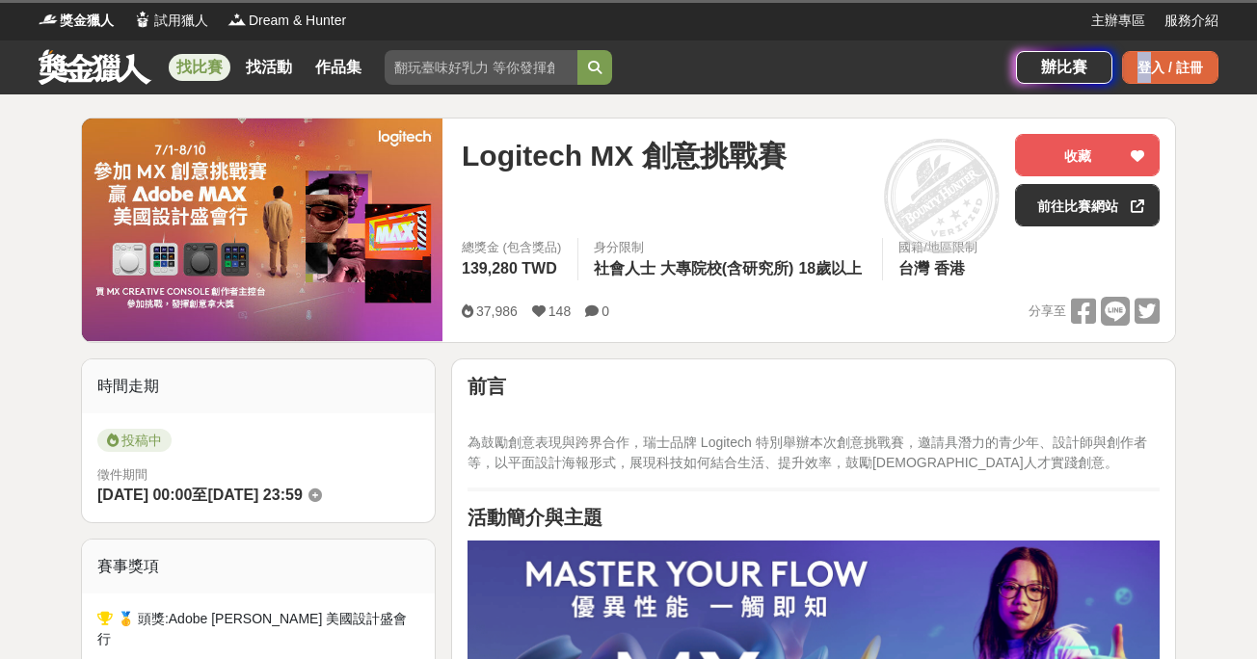
click at [1144, 80] on div "登入 / 註冊" at bounding box center [1170, 67] width 96 height 33
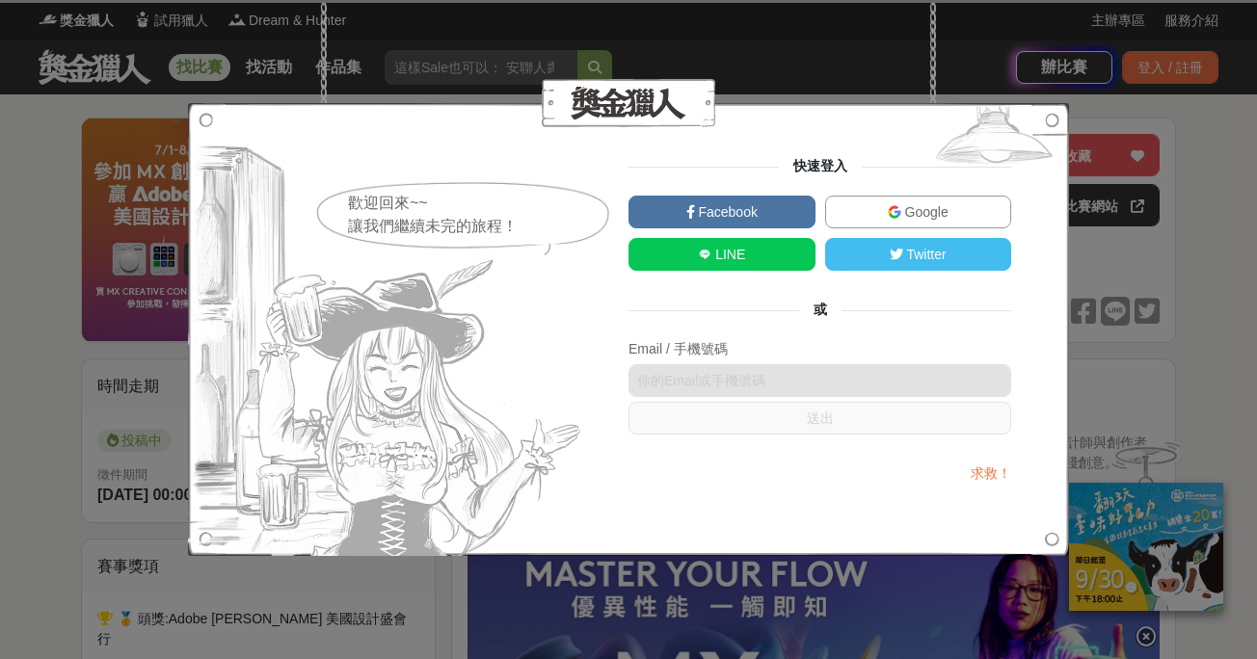
click at [879, 206] on link "Google" at bounding box center [918, 212] width 187 height 33
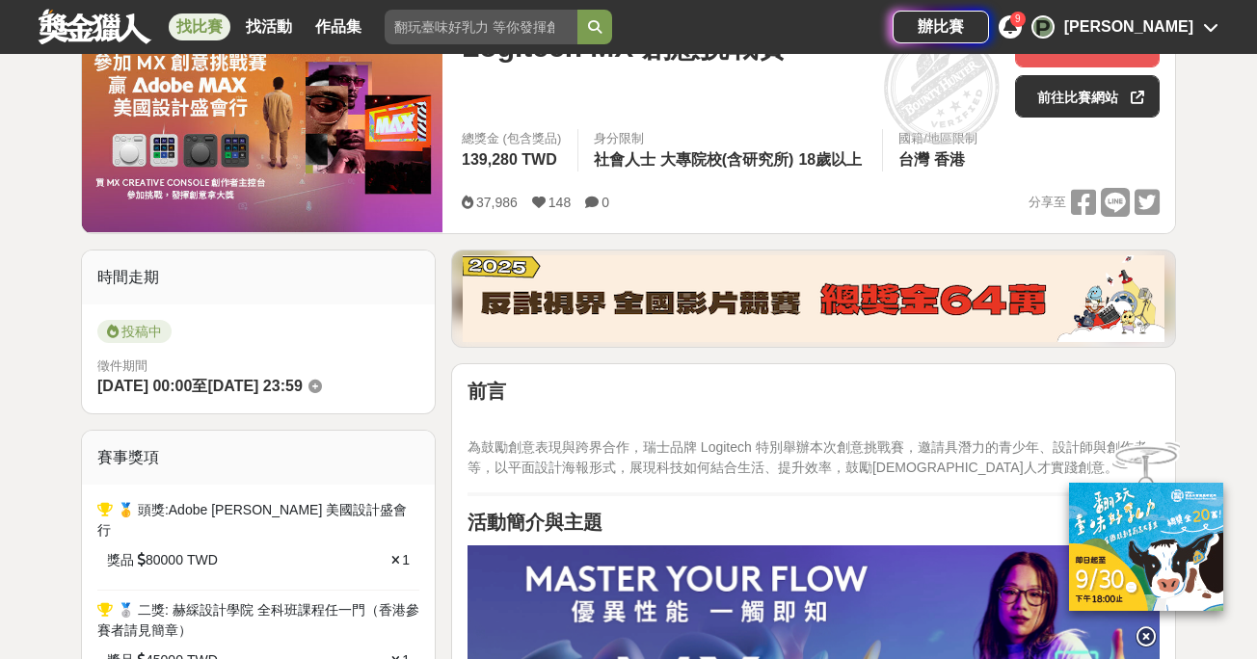
scroll to position [76, 0]
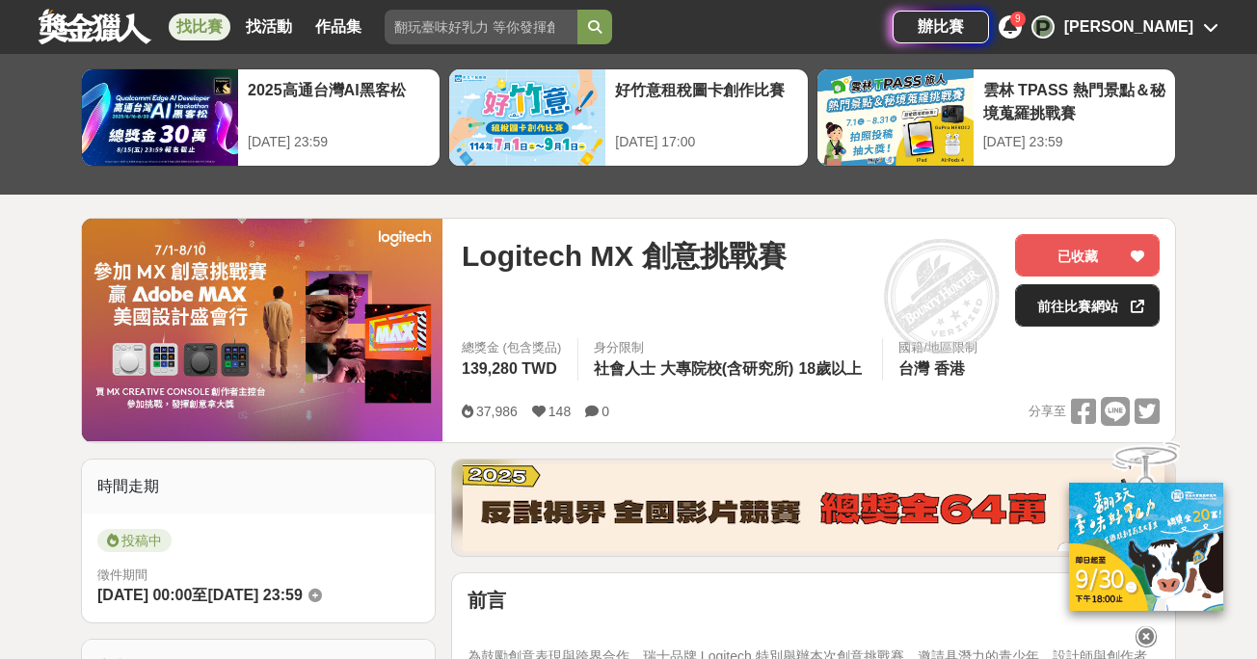
click at [1069, 310] on link "前往比賽網站" at bounding box center [1087, 305] width 145 height 42
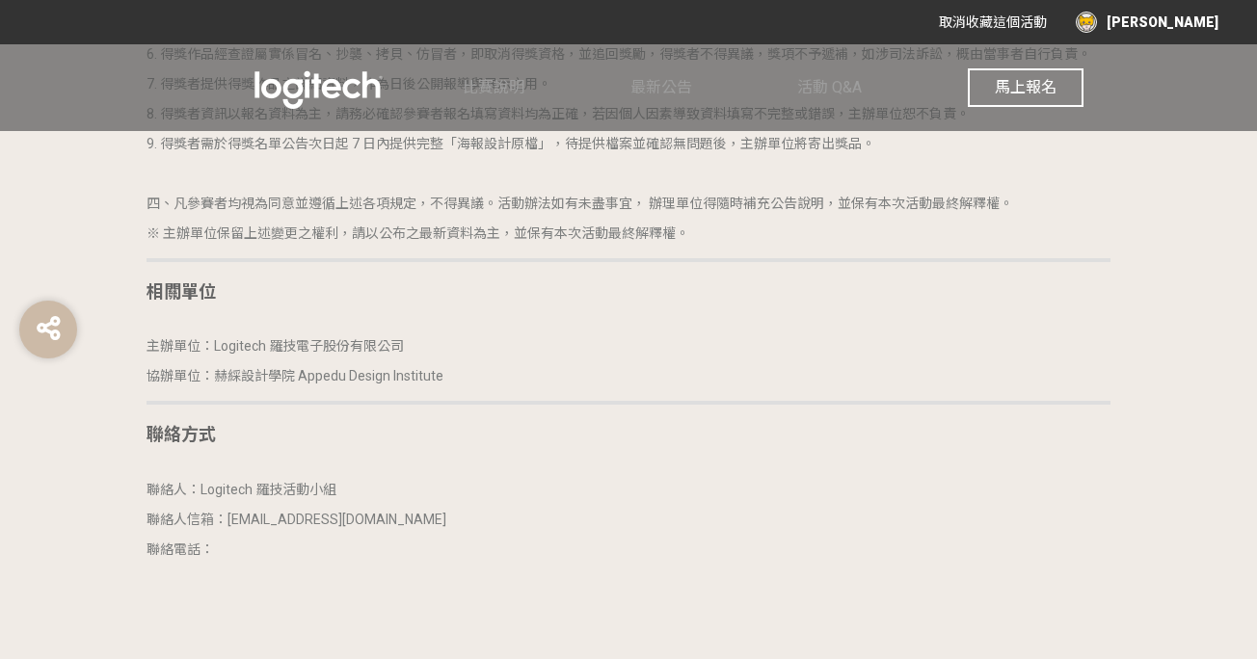
scroll to position [4717, 0]
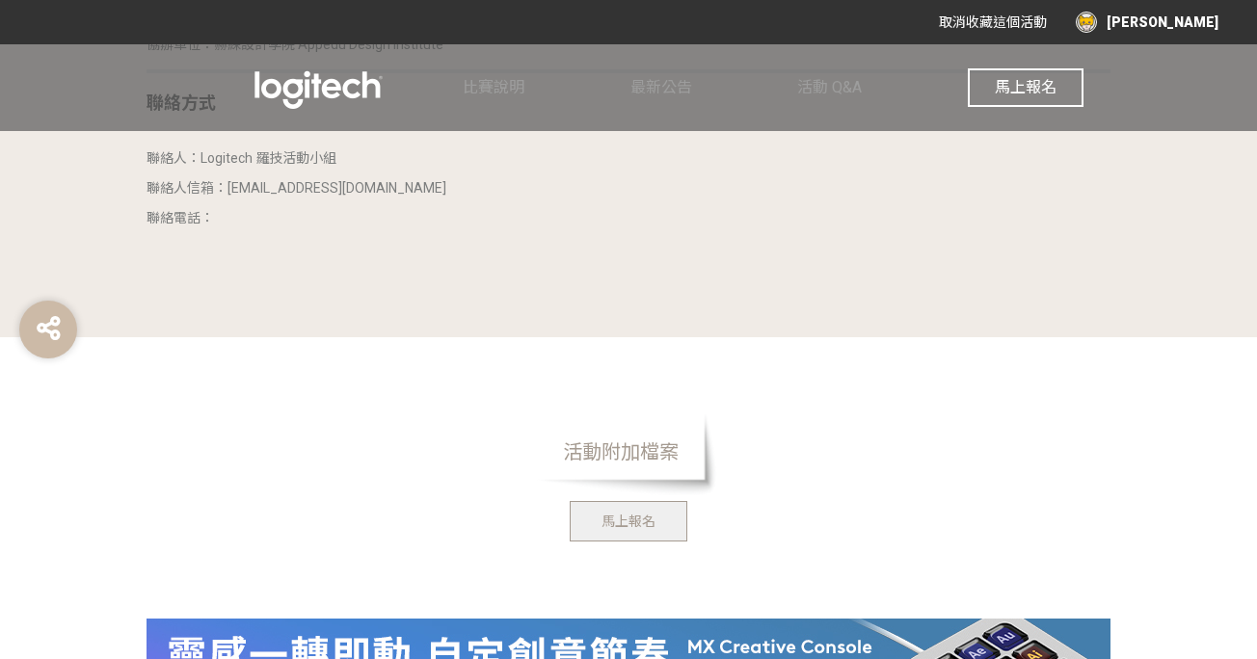
click at [627, 516] on span "馬上報名" at bounding box center [629, 521] width 54 height 15
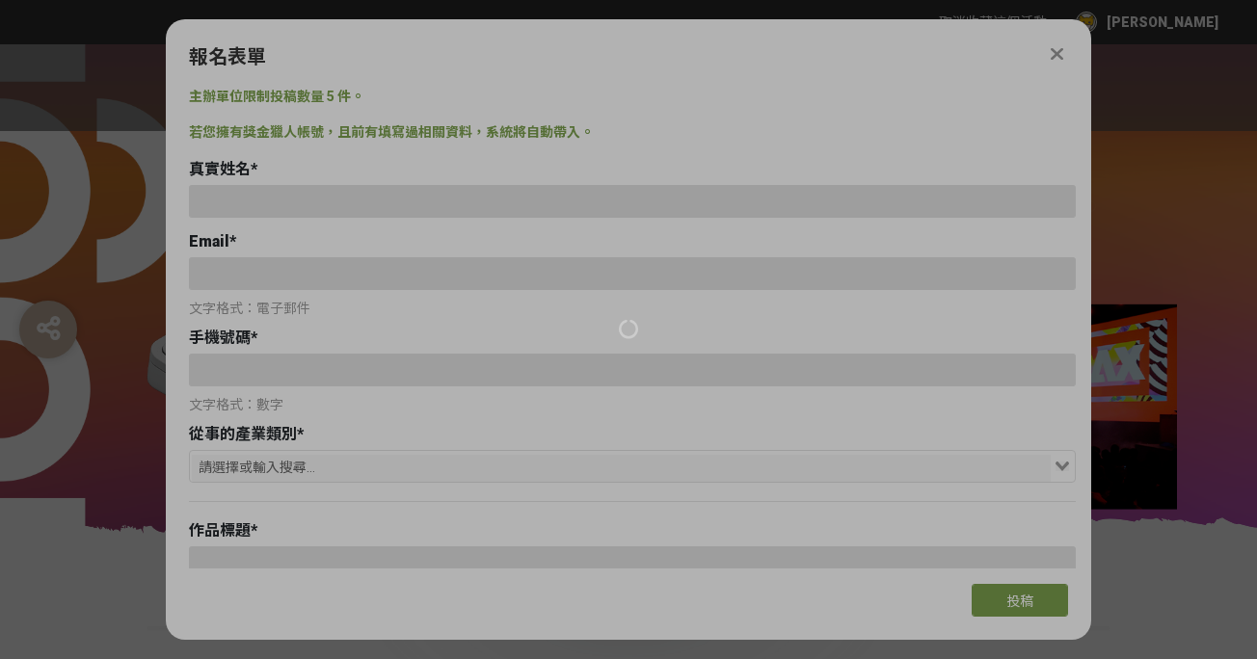
scroll to position [0, 0]
type input "[EMAIL_ADDRESS][DOMAIN_NAME]"
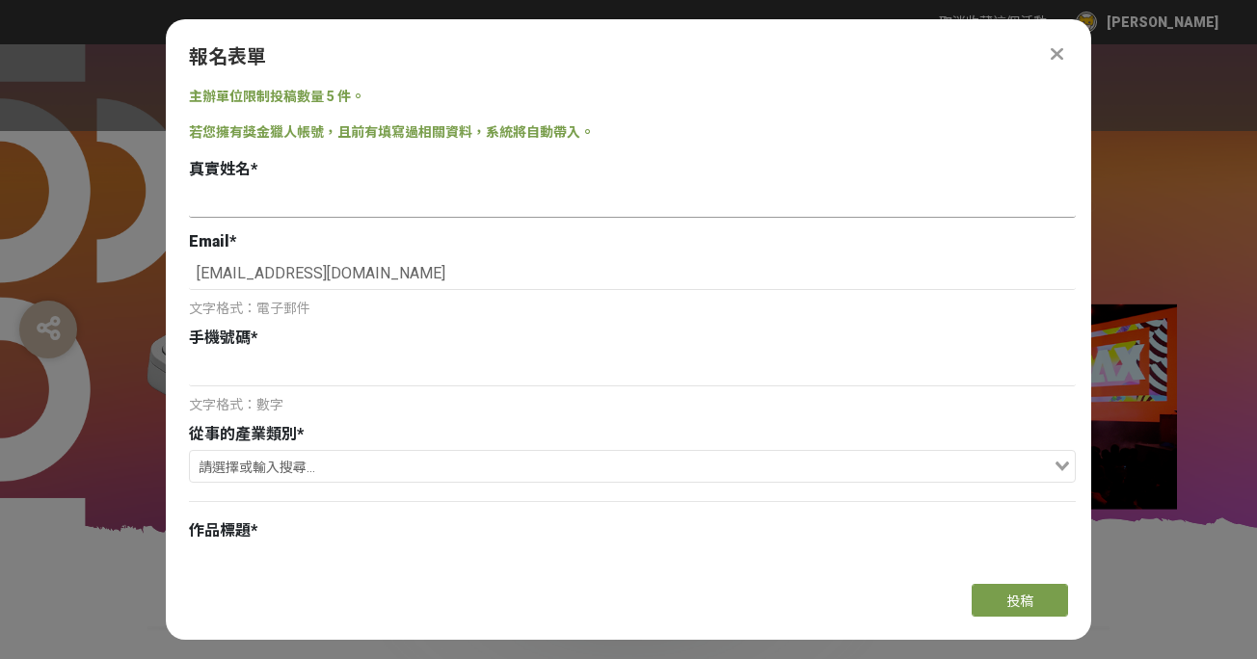
click at [363, 203] on input at bounding box center [632, 201] width 887 height 33
type input "h"
type input "[PERSON_NAME]"
type input "0916567481"
click at [309, 467] on input "Search for option" at bounding box center [621, 468] width 859 height 27
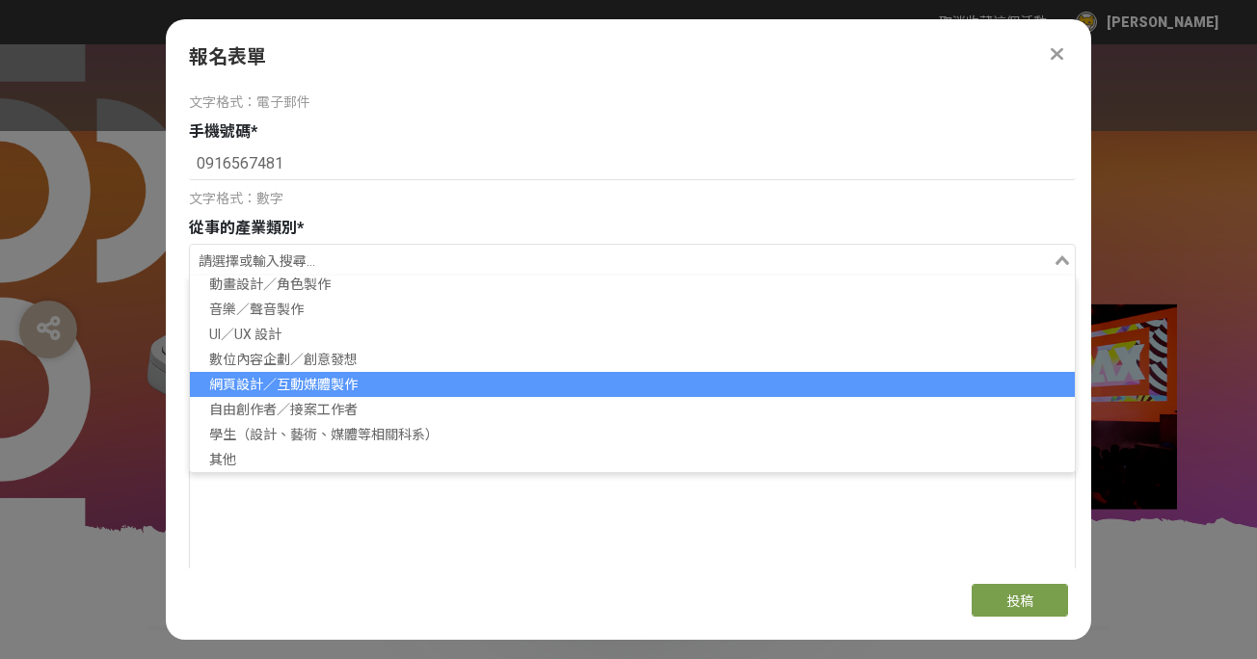
scroll to position [211, 0]
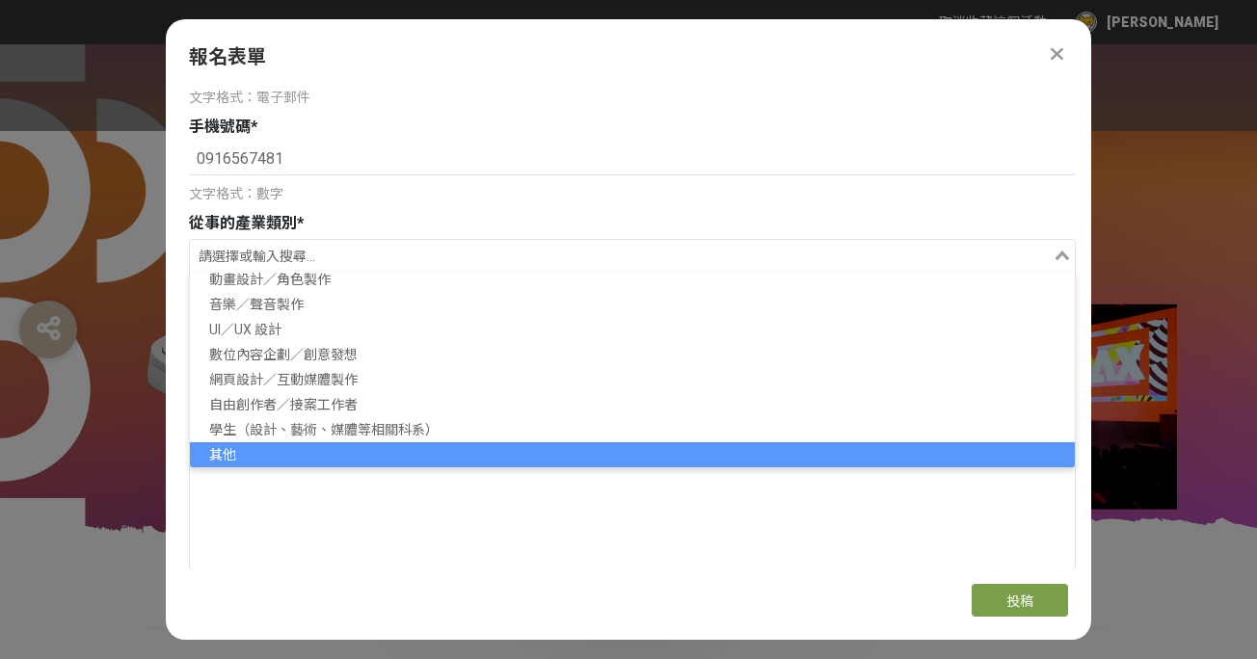
click at [315, 450] on li "其他" at bounding box center [632, 455] width 885 height 25
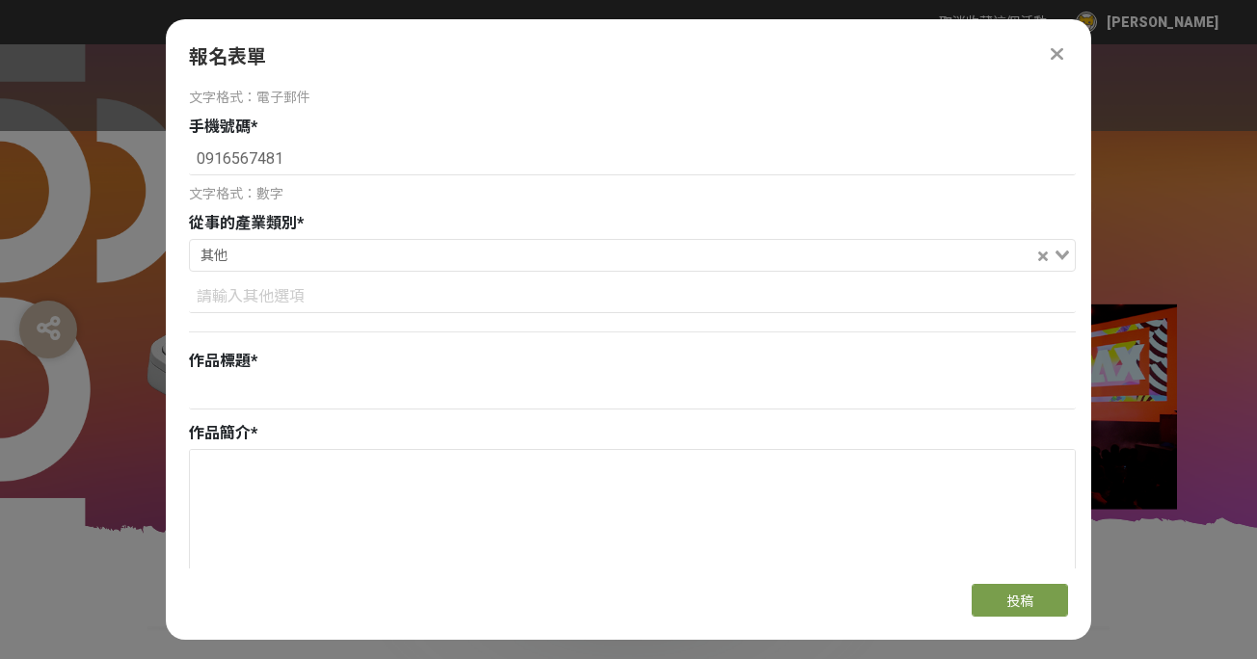
scroll to position [5, 0]
click at [421, 295] on input at bounding box center [632, 297] width 887 height 33
click at [385, 198] on div "文字格式：數字" at bounding box center [632, 194] width 887 height 20
click at [278, 296] on input at bounding box center [632, 297] width 887 height 33
type input "(非設計產業)"
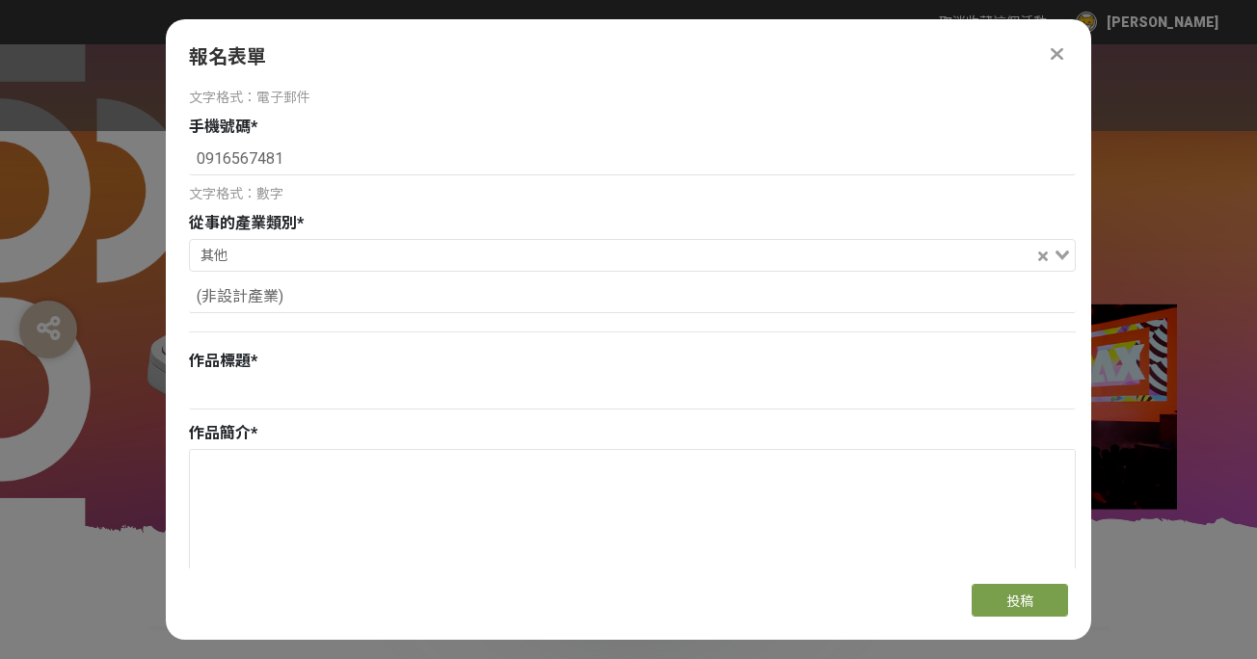
click at [285, 363] on div "作品標題 *" at bounding box center [632, 361] width 887 height 23
click at [258, 389] on input at bounding box center [632, 393] width 887 height 33
type input "創新引擎，驅動未來"
click at [251, 512] on textarea at bounding box center [632, 546] width 885 height 193
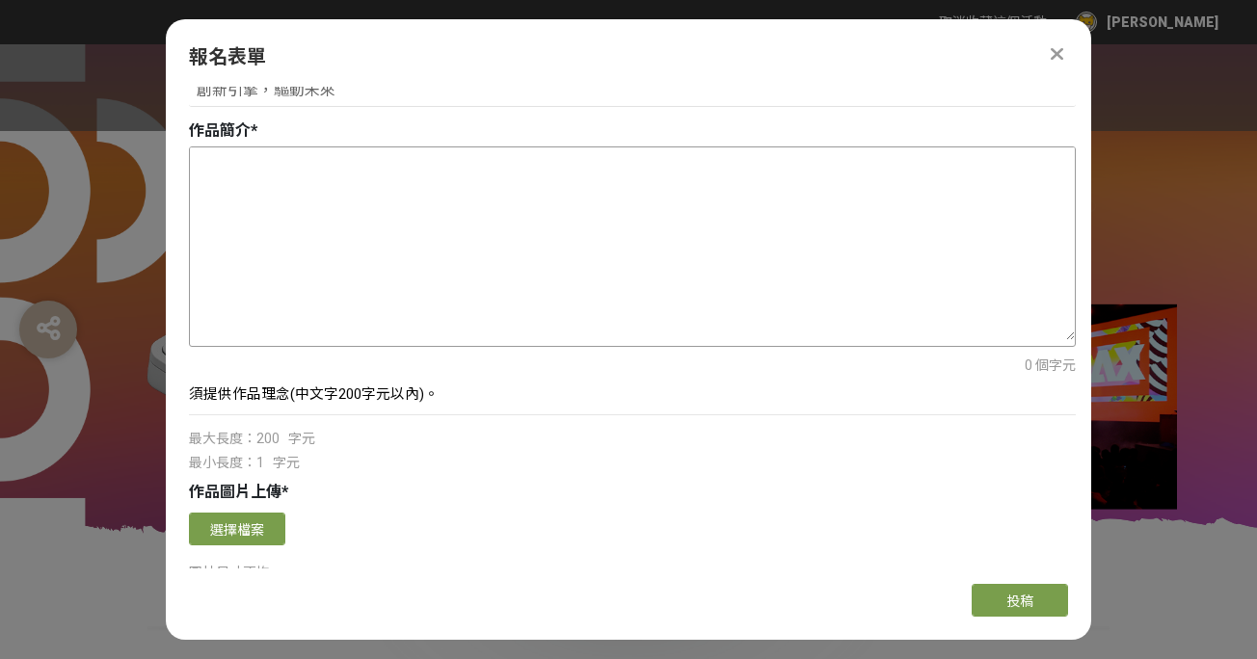
scroll to position [634, 0]
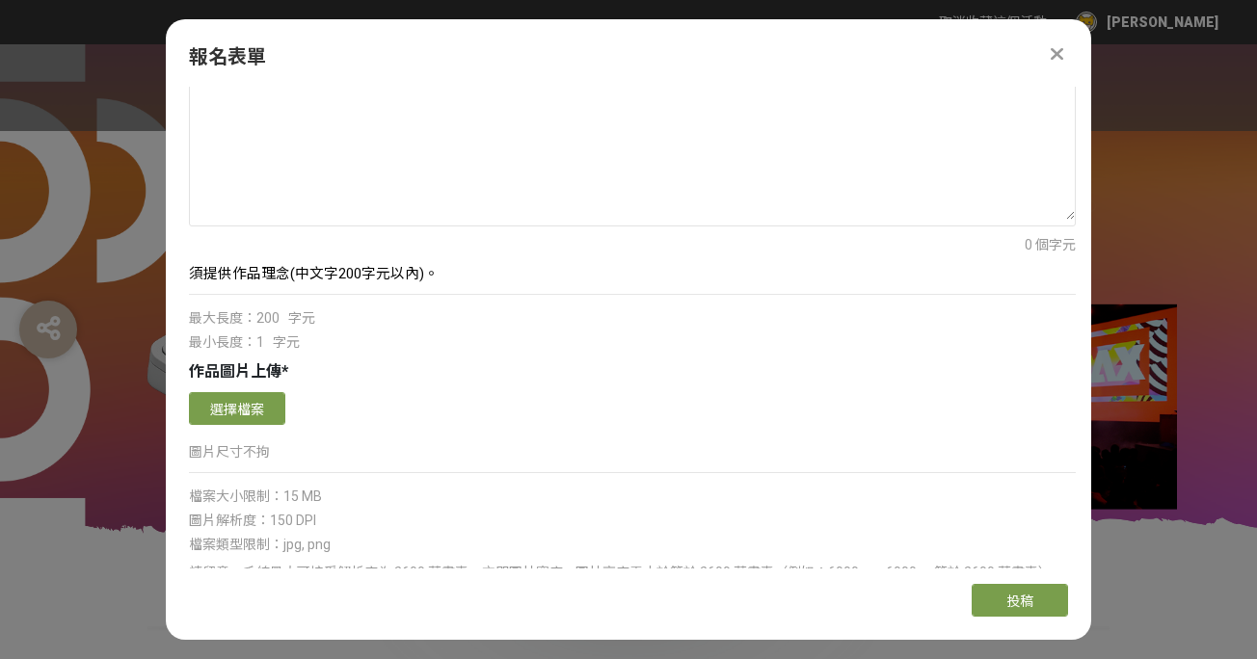
click at [442, 281] on p "須提供作品理念(中文字200字元以內)。" at bounding box center [632, 273] width 887 height 21
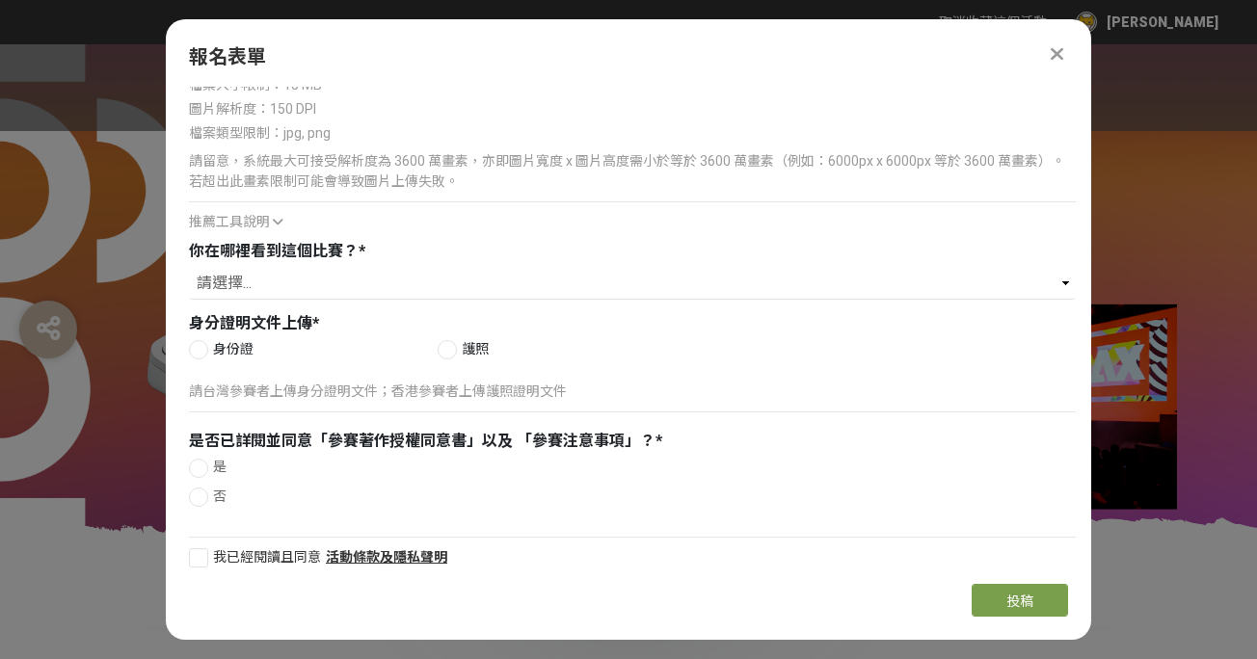
scroll to position [957, 0]
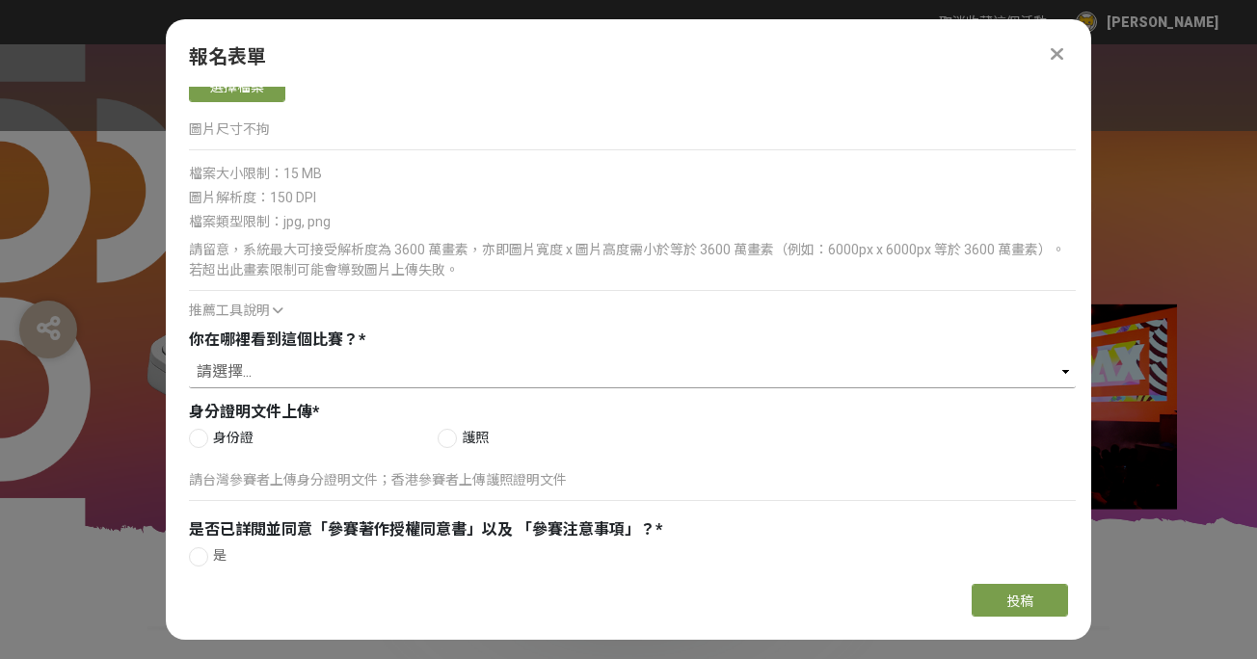
click at [309, 378] on select "請選擇... Logitech Taiwan Facebook 粉絲專頁 Logitech 官方電子報（EDM） ​線上廣告 ​合作講者／KOL 社群分享 媒…" at bounding box center [632, 372] width 887 height 33
select select "​赫綵設計學院官方公告"
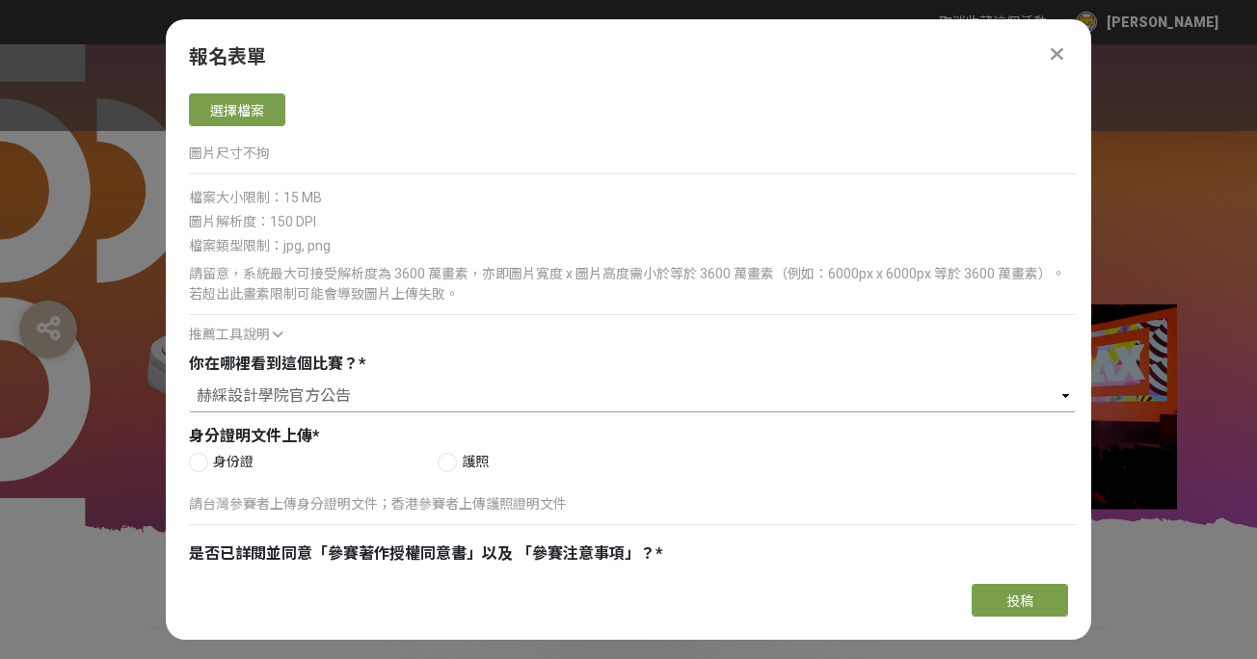
scroll to position [884, 0]
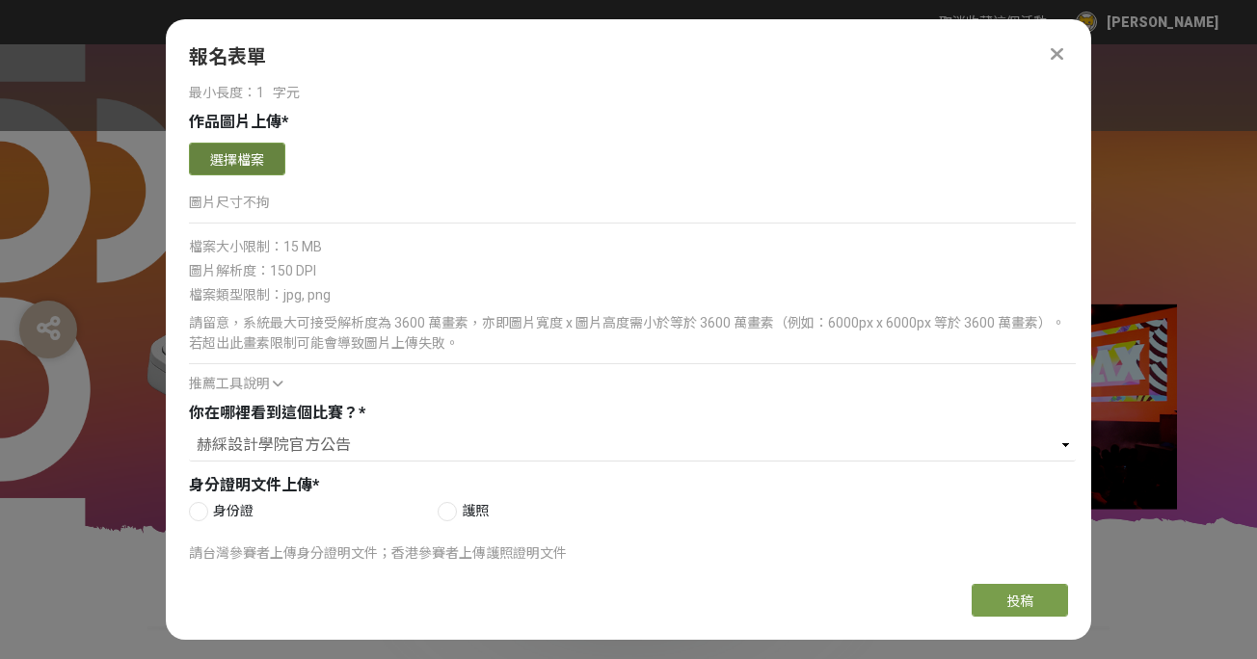
click at [250, 160] on button "選擇檔案" at bounding box center [237, 159] width 96 height 33
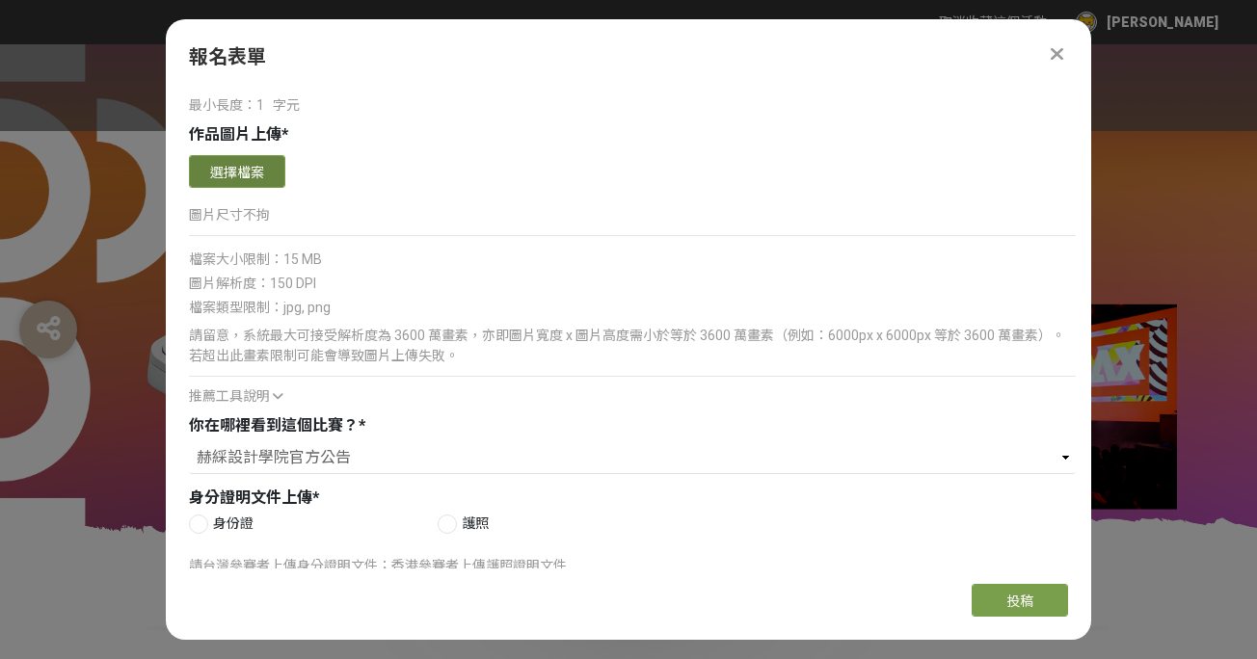
click at [244, 175] on button "選擇檔案" at bounding box center [237, 171] width 96 height 33
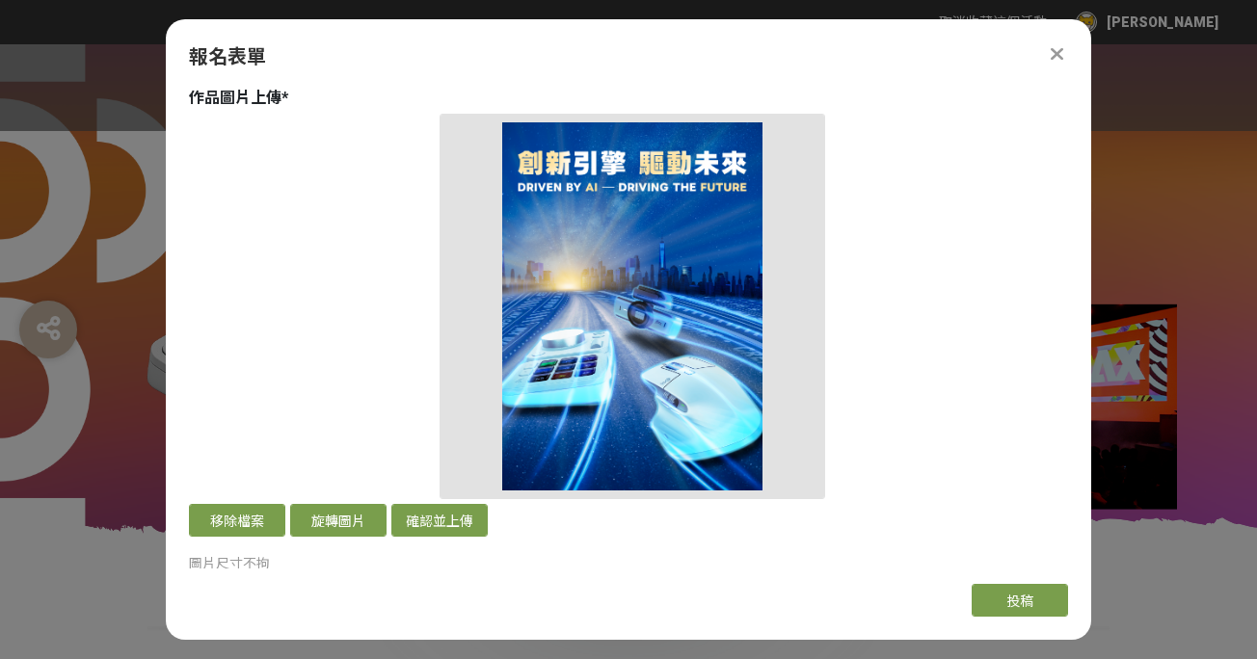
scroll to position [911, 0]
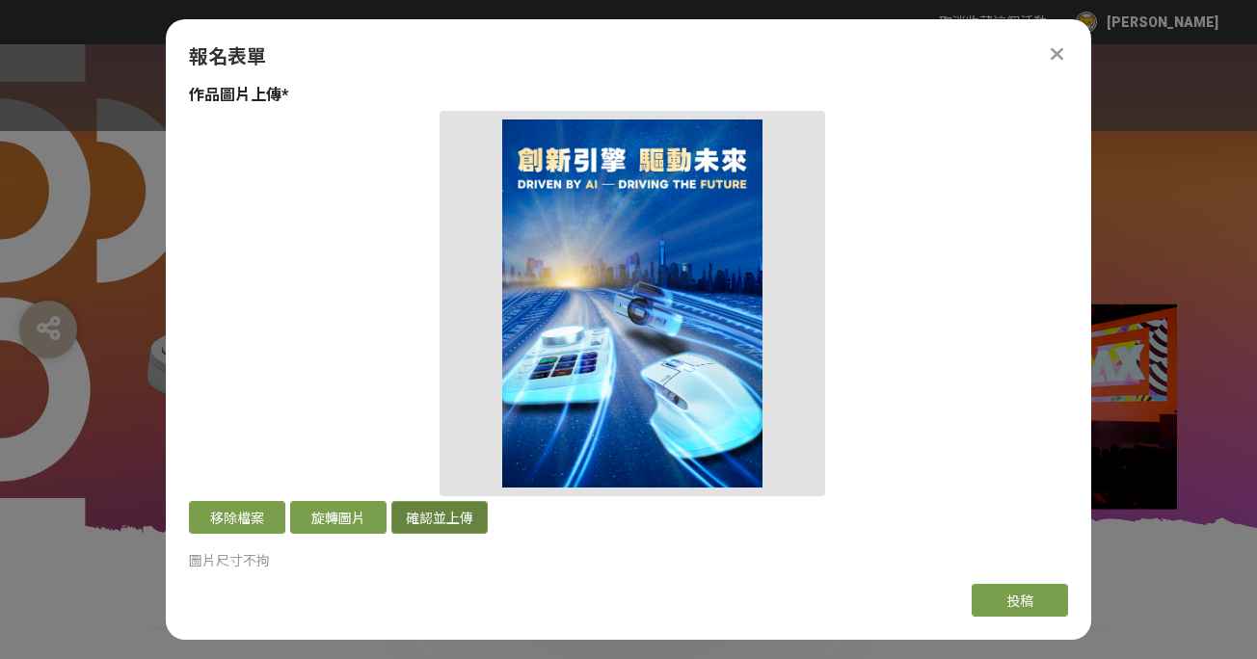
click at [430, 523] on button "確認並上傳" at bounding box center [439, 517] width 96 height 33
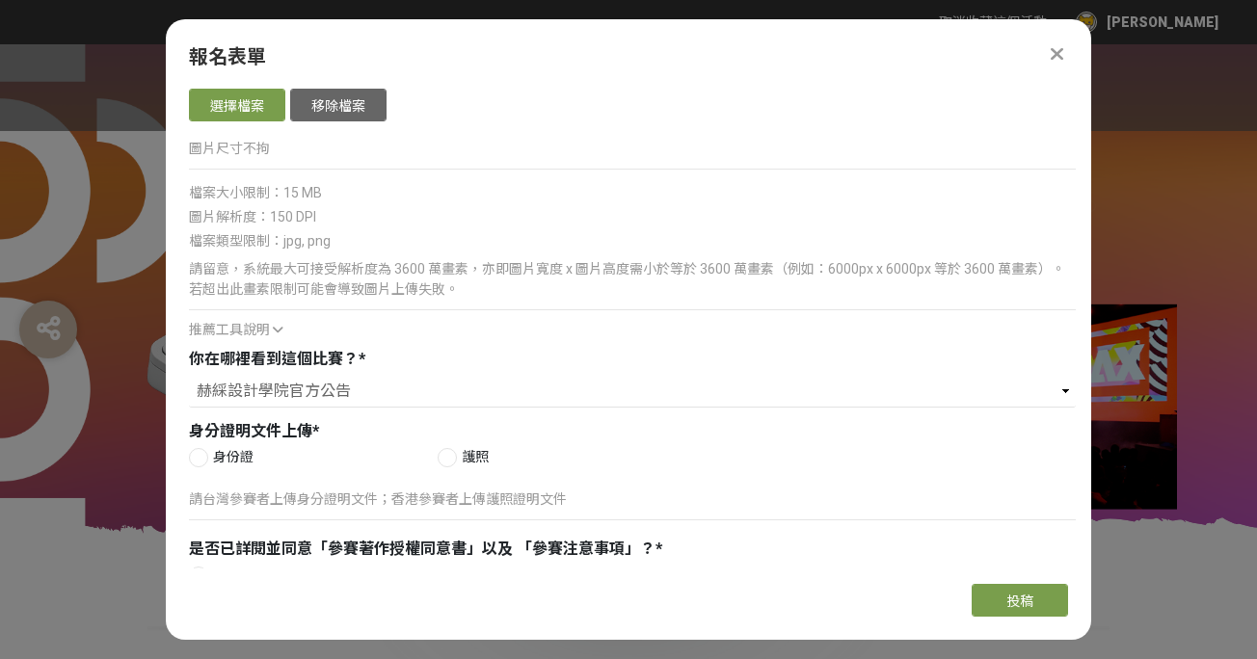
scroll to position [1445, 0]
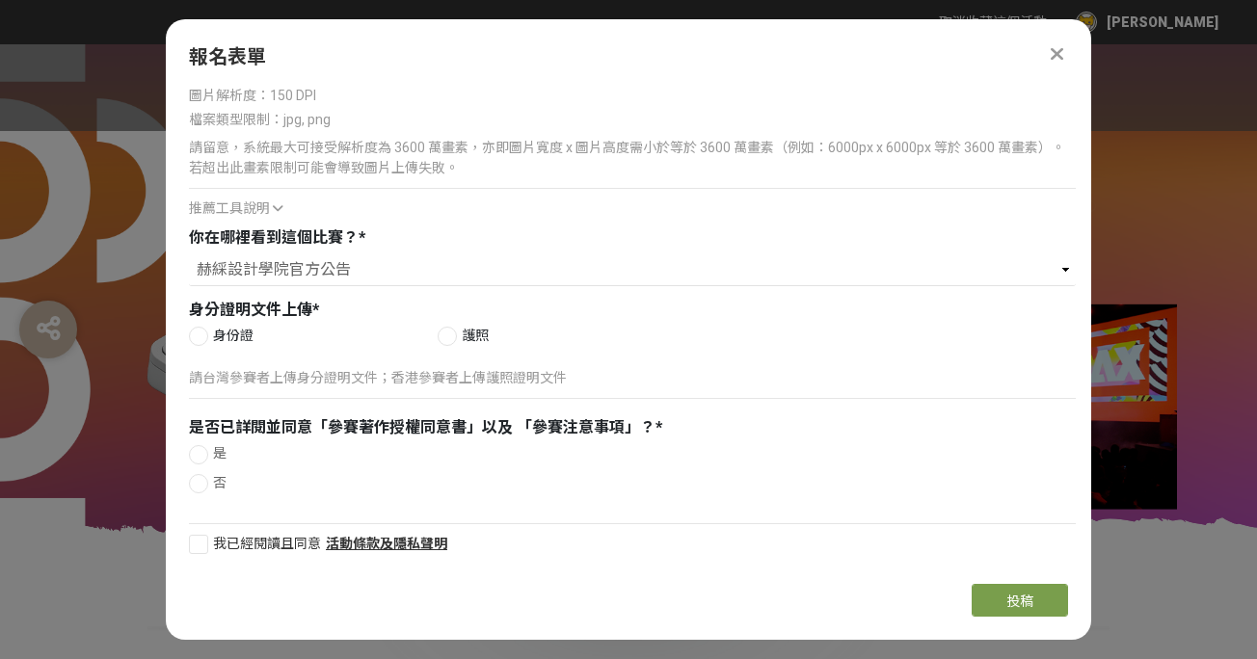
click at [217, 338] on span "身份證" at bounding box center [233, 336] width 40 height 20
click at [202, 338] on input "身份證" at bounding box center [196, 336] width 13 height 13
radio input "false"
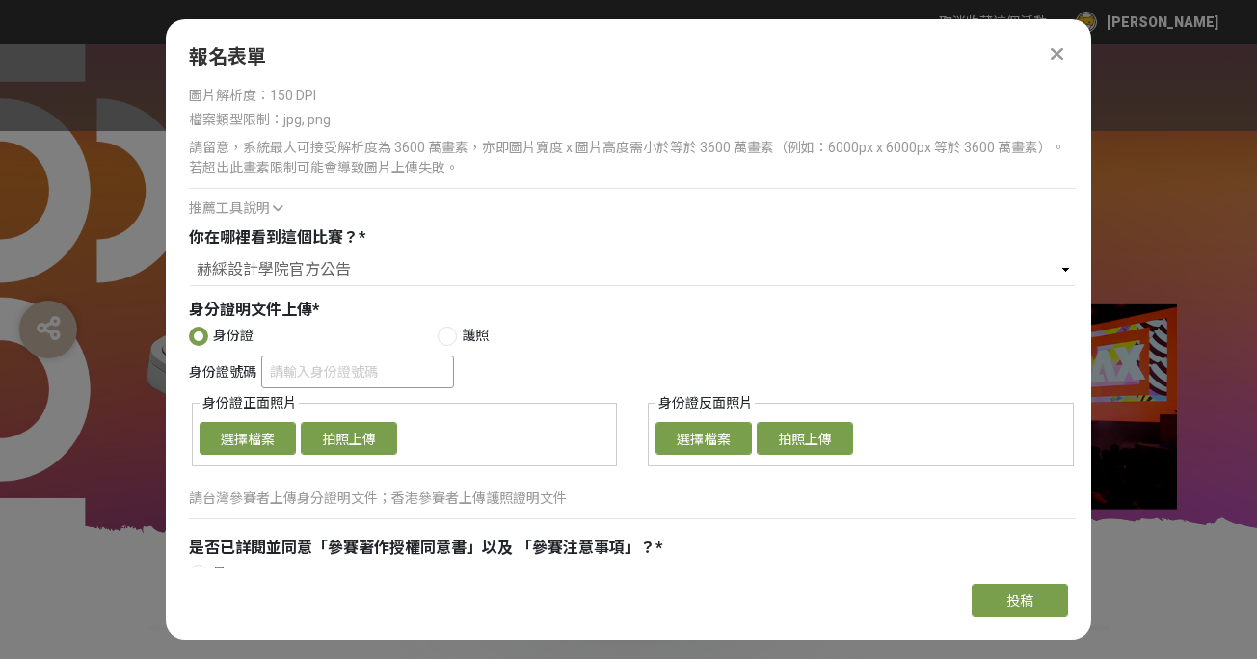
scroll to position [1502, 0]
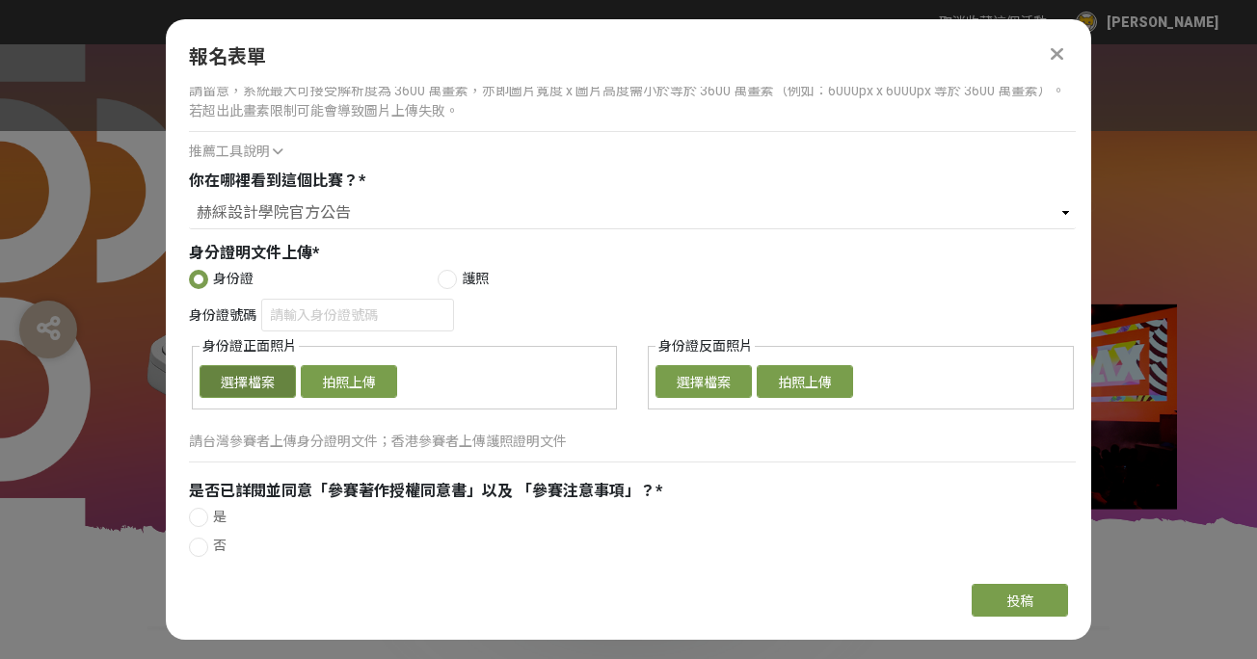
click at [275, 385] on button "選擇檔案" at bounding box center [248, 381] width 96 height 33
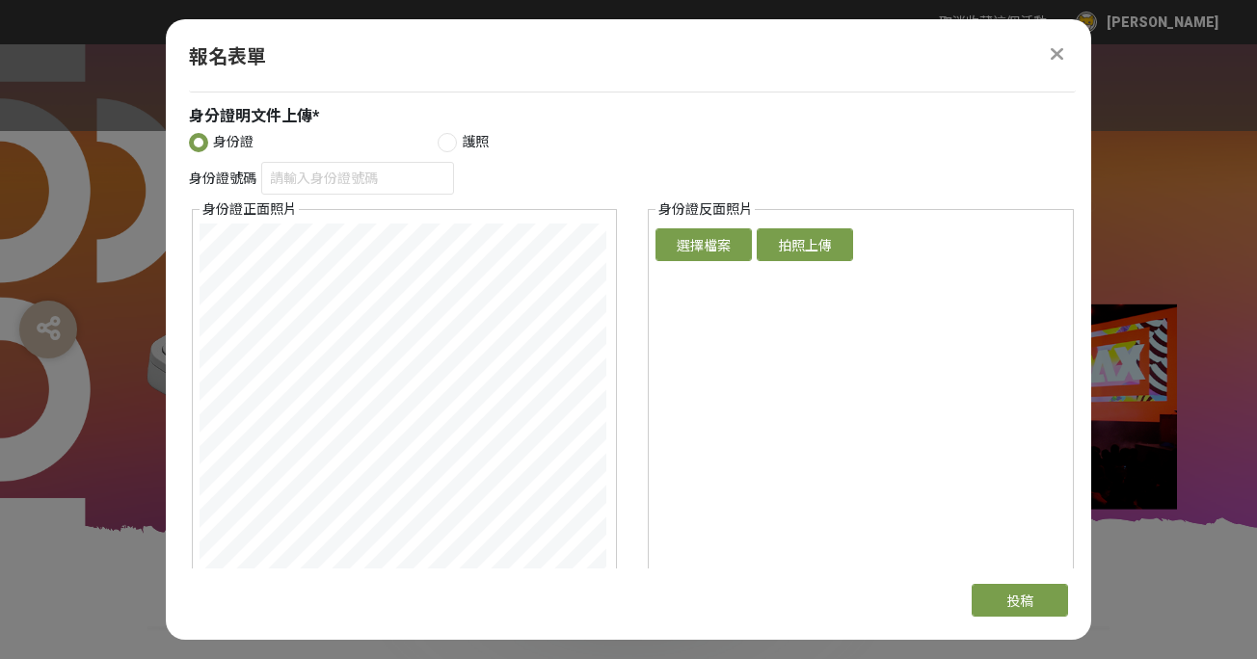
scroll to position [1731, 0]
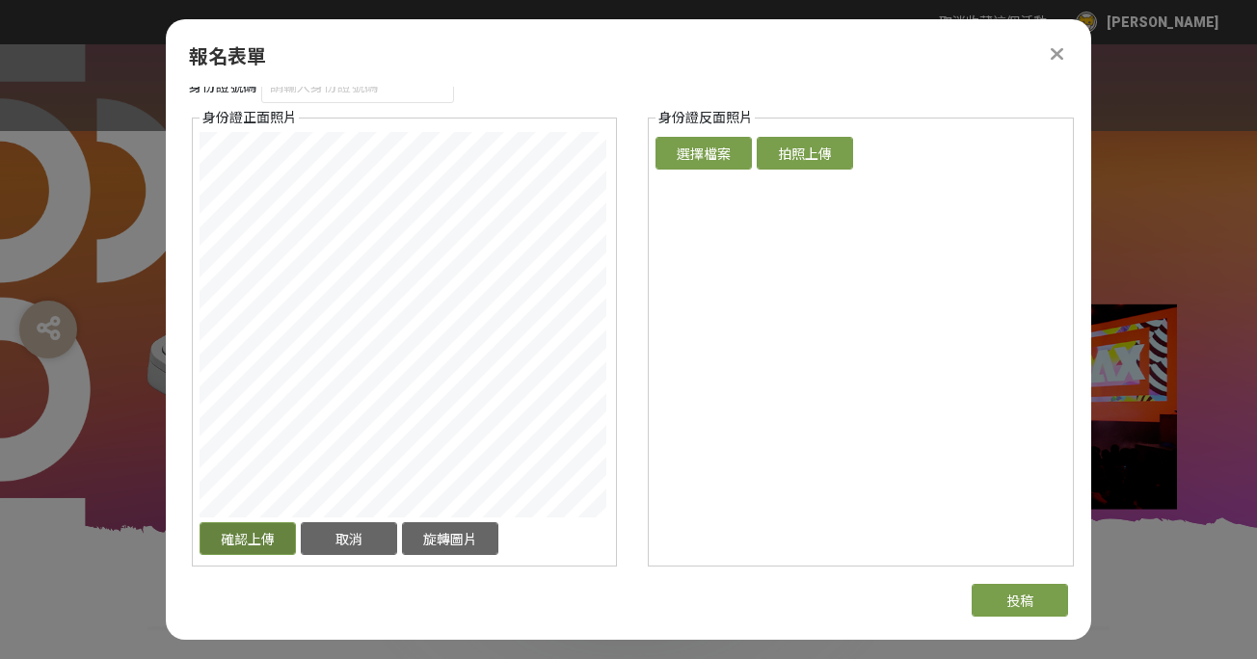
click at [245, 546] on button "確認上傳" at bounding box center [248, 539] width 96 height 33
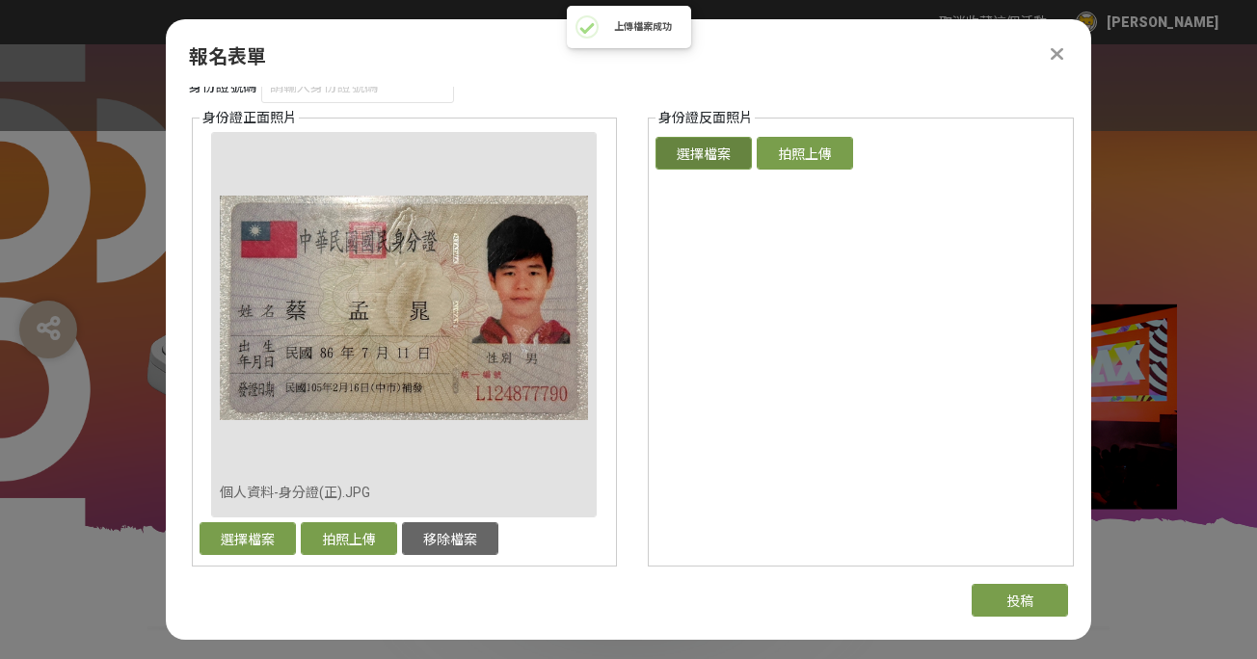
click at [738, 156] on button "選擇檔案" at bounding box center [704, 153] width 96 height 33
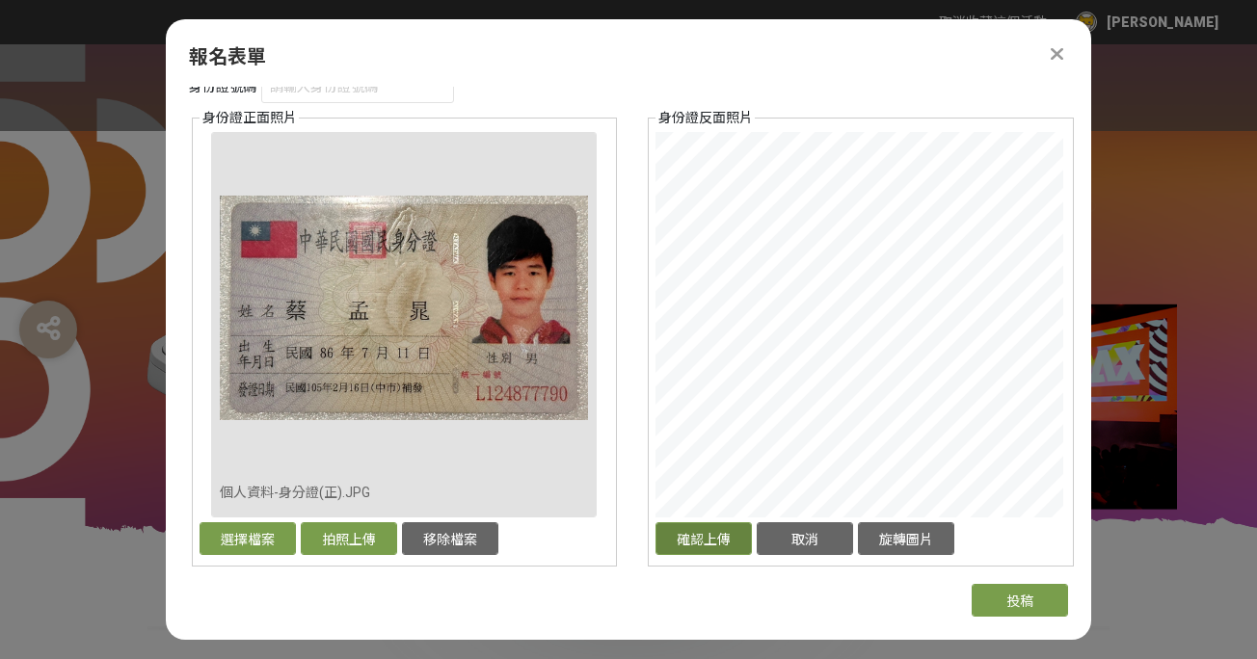
click at [670, 543] on button "確認上傳" at bounding box center [704, 539] width 96 height 33
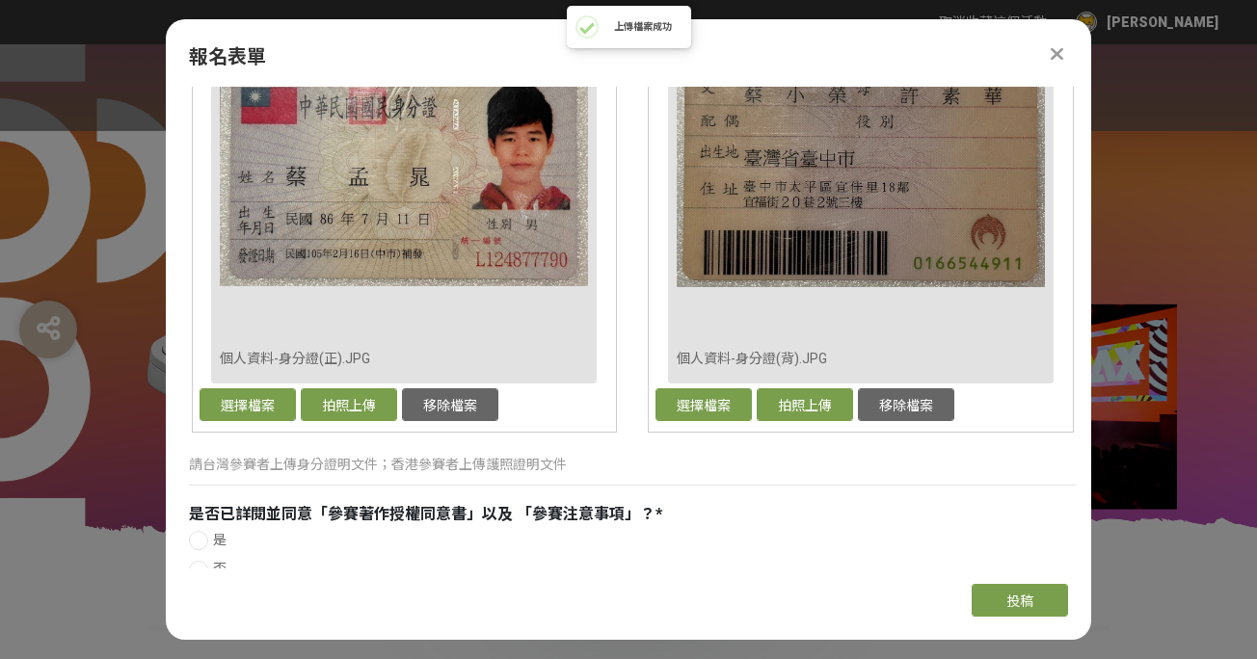
scroll to position [1951, 0]
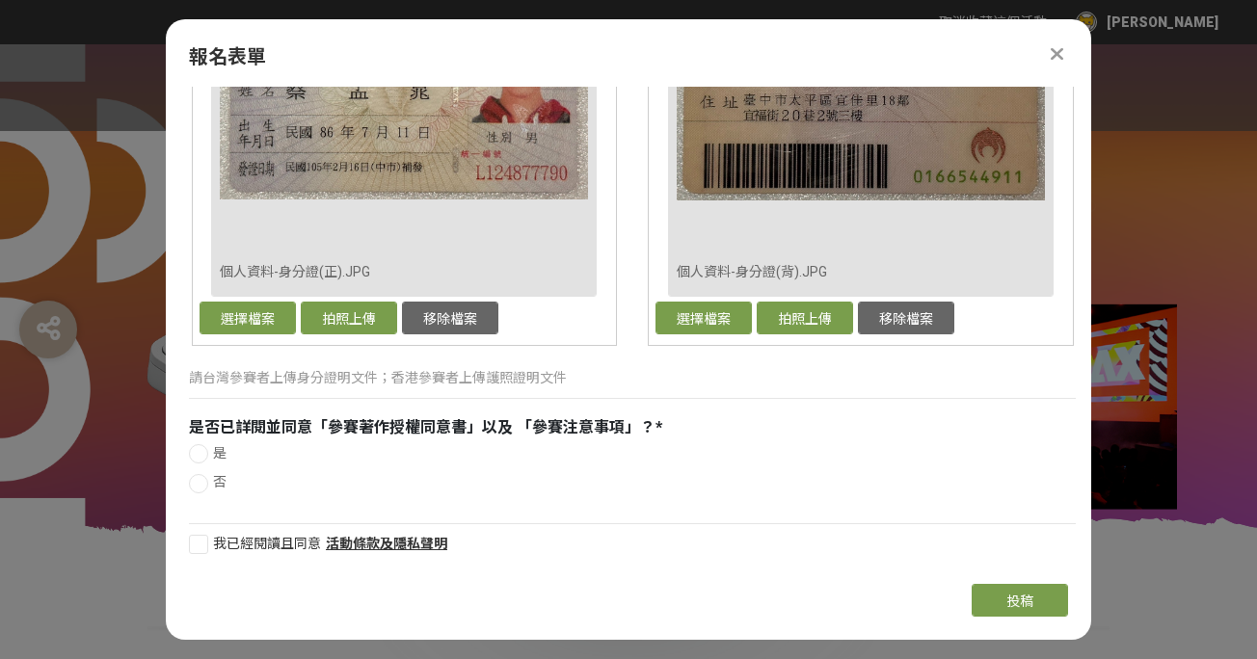
click at [202, 449] on div at bounding box center [198, 453] width 19 height 19
radio input "true"
click at [202, 540] on div at bounding box center [198, 544] width 19 height 19
checkbox input "true"
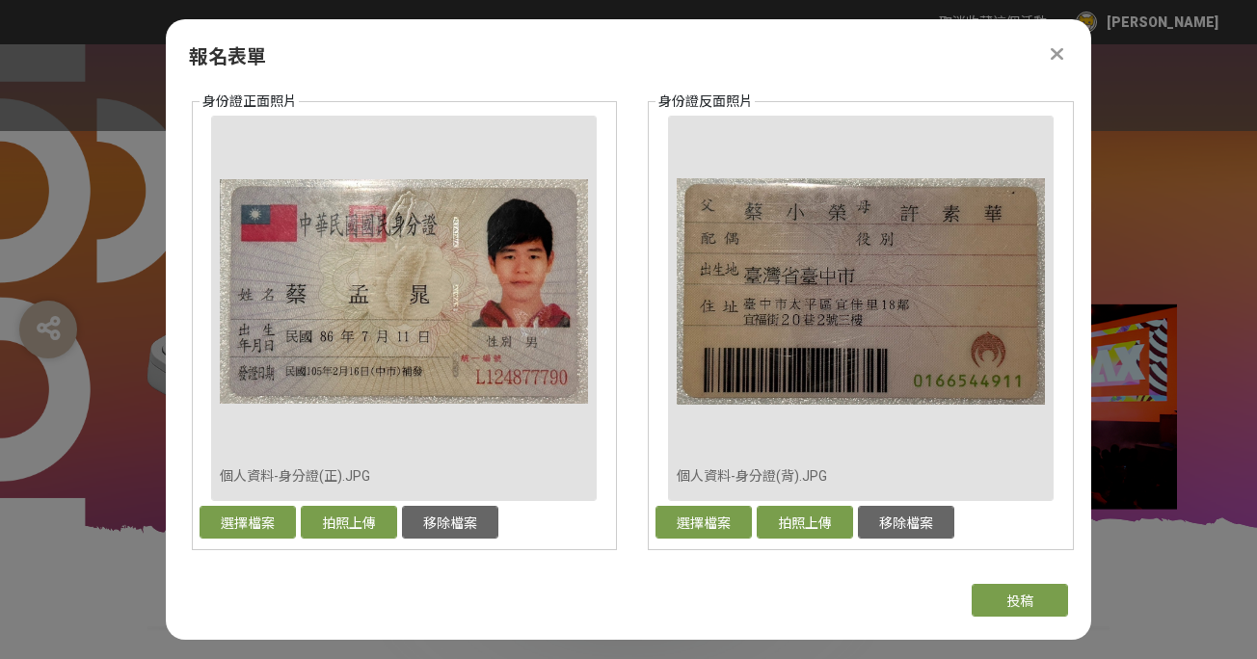
scroll to position [1338, 0]
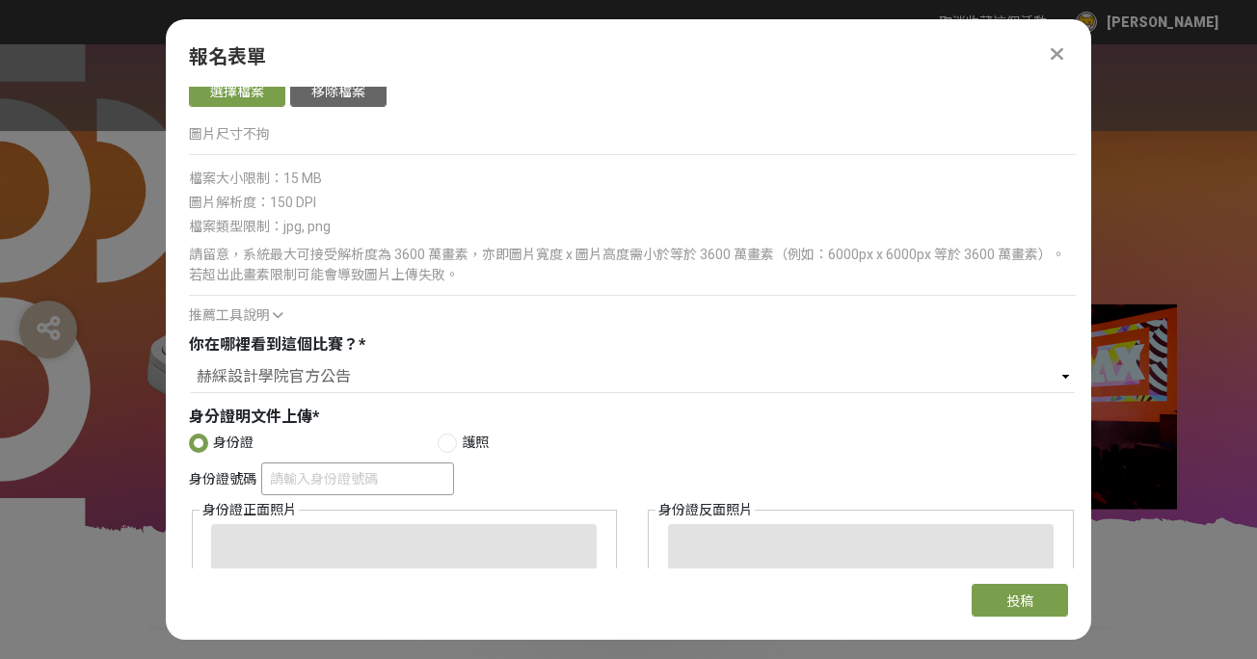
click at [409, 481] on input "身份證號碼" at bounding box center [357, 479] width 193 height 33
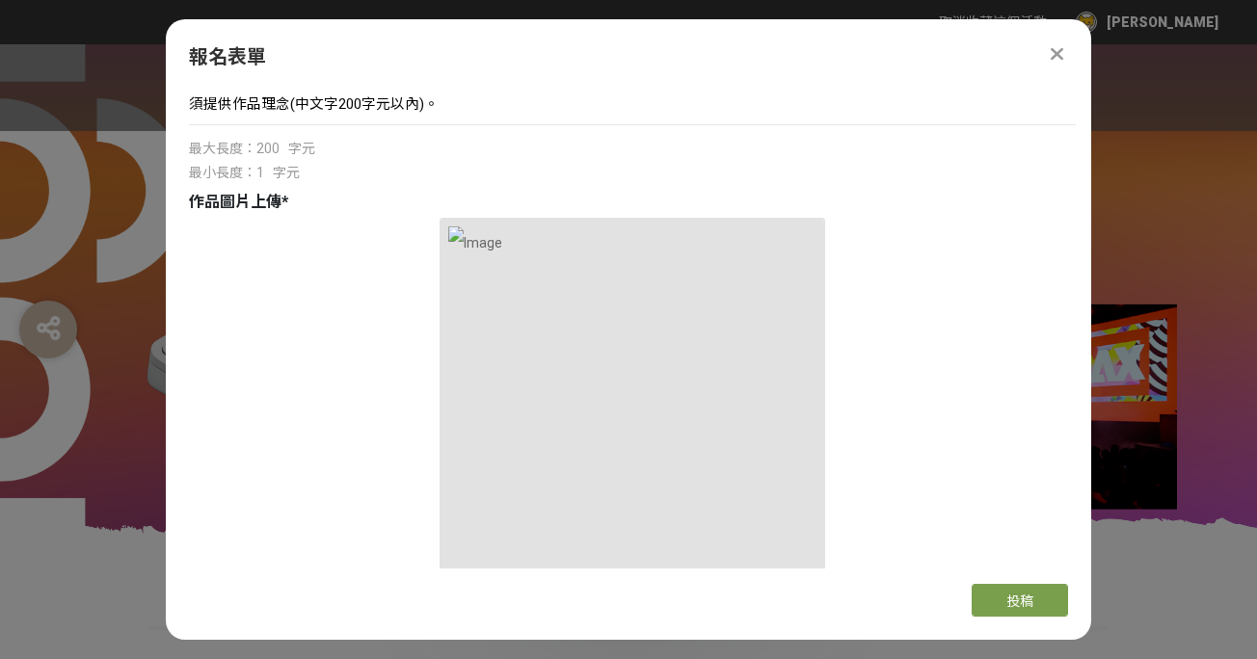
scroll to position [739, 0]
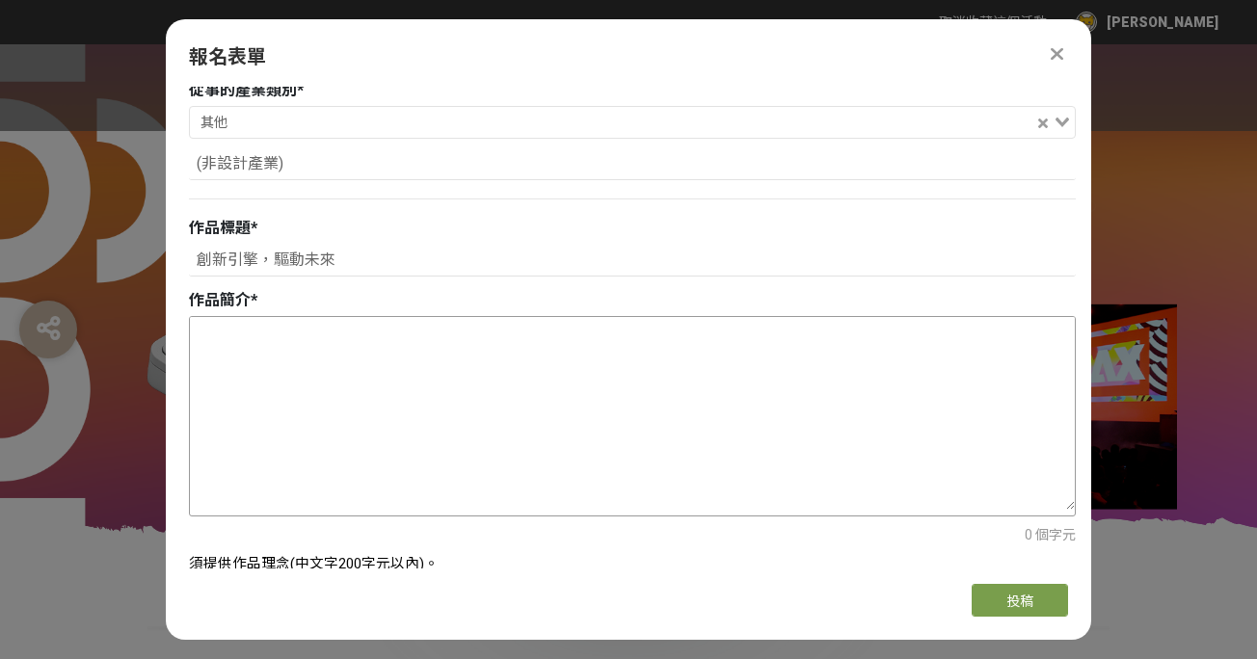
type input "L124877790"
click at [364, 362] on textarea at bounding box center [632, 413] width 885 height 193
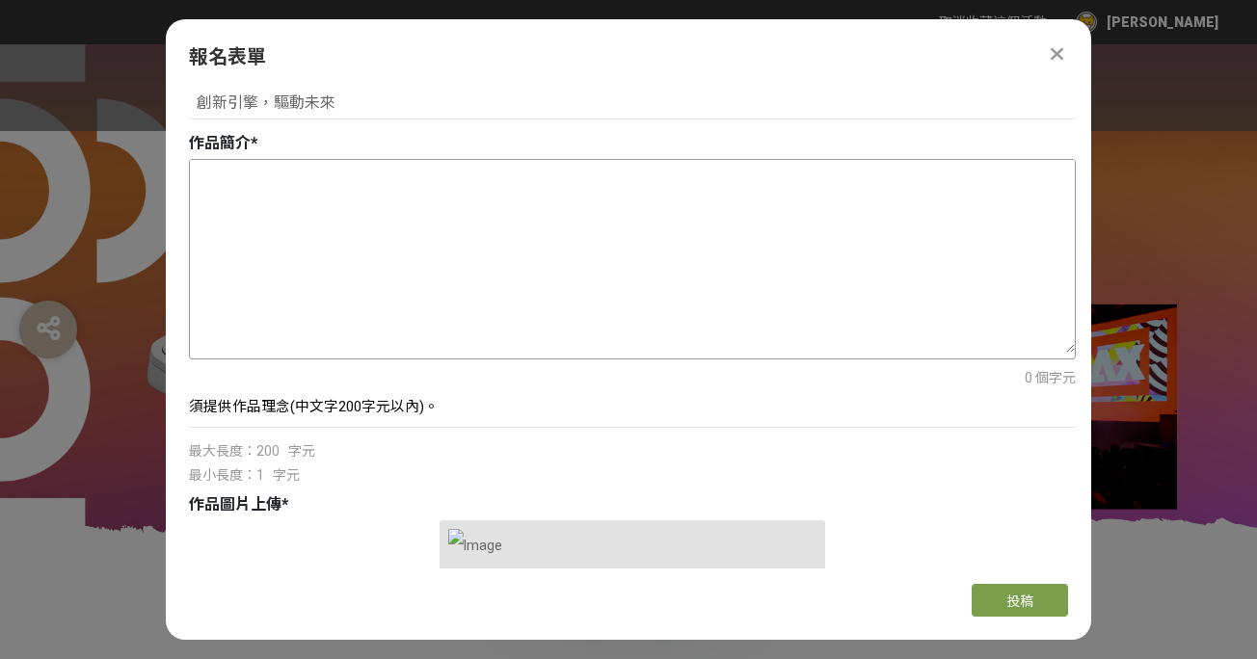
scroll to position [498, 0]
click at [371, 205] on textarea at bounding box center [632, 259] width 885 height 193
type textarea "刻"
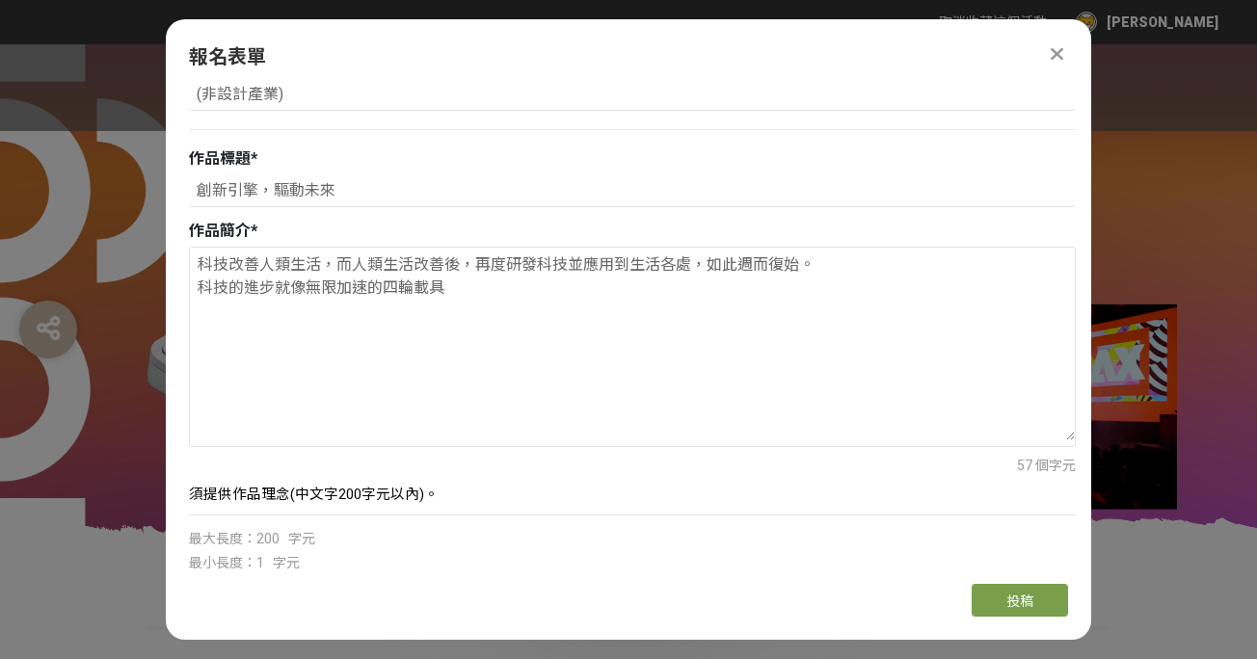
scroll to position [394, 0]
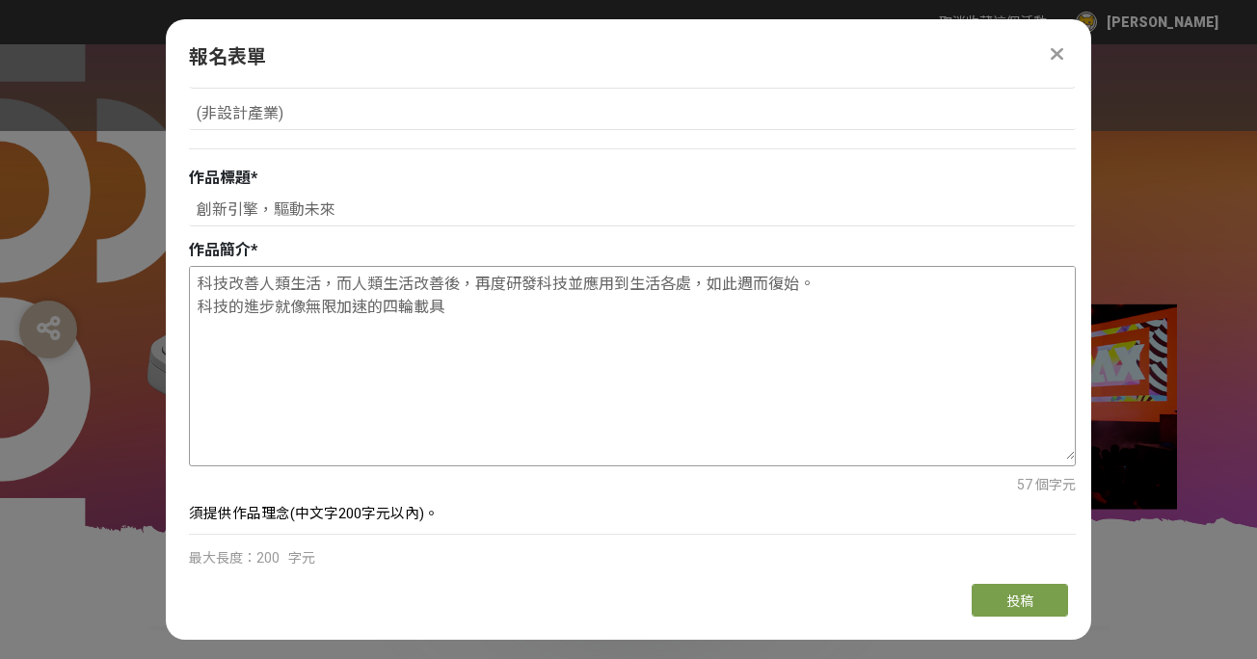
click at [417, 309] on textarea "科技改善人類生活，而人類生活改善後，再度研發科技並應用到生活各處，如此週而復始。 科技的進步就像無限加速的四輪載具" at bounding box center [632, 363] width 885 height 193
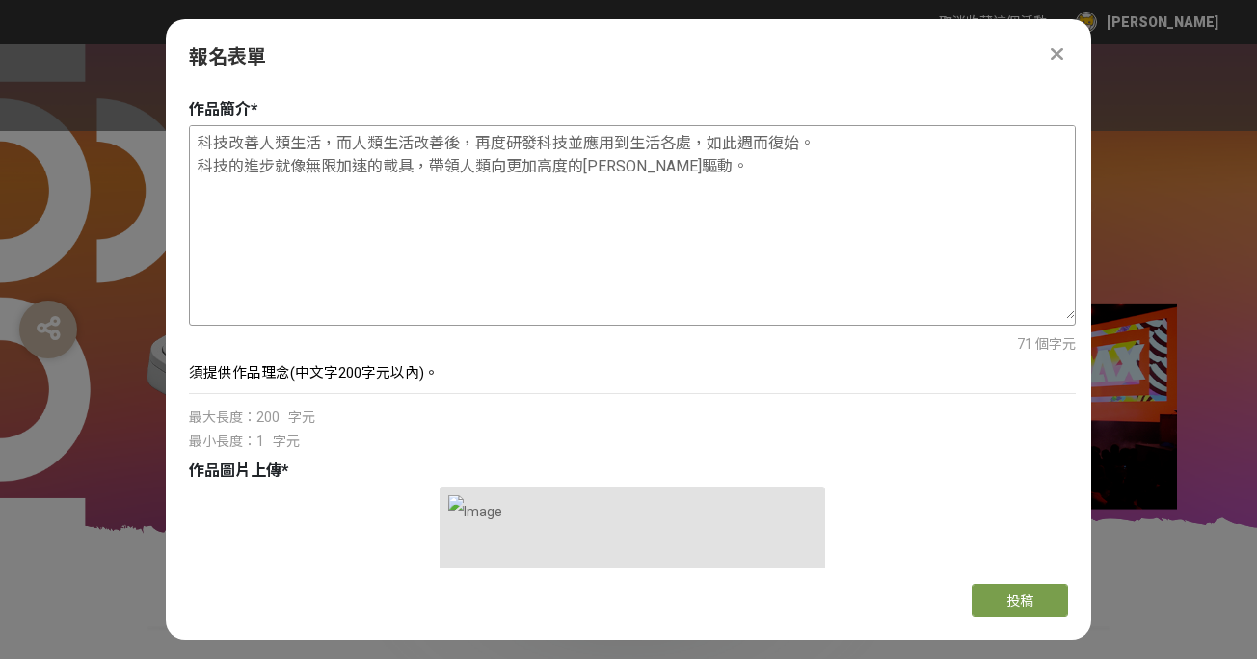
scroll to position [530, 0]
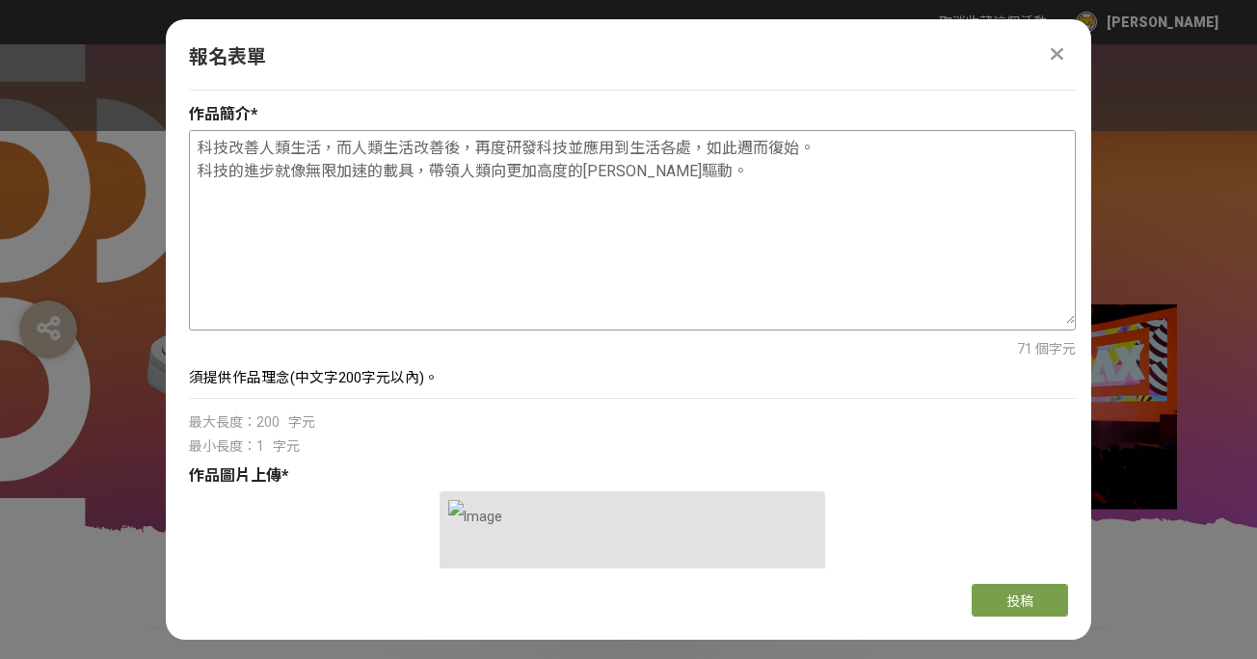
click at [297, 176] on textarea "科技改善人類生活，而人類生活改善後，再度研發科技並應用到生活各處，如此週而復始。 科技的進步就像無限加速的載具，帶領人類向更加高度的[PERSON_NAME]…" at bounding box center [632, 227] width 885 height 193
click at [340, 173] on textarea "科技改善人類生活，而人類生活改善後，再度研發科技並應用到生活各處，如此週而復始。 科技的進步就像無限加速的載具，帶領人類向更加高度的[PERSON_NAME]…" at bounding box center [632, 227] width 885 height 193
click at [413, 173] on textarea "科技改善人類生活，而人類生活改善後，再度研發科技並應用到生活各處，如此週而復始。 科技的進步就像無限加速的載具，帶領人類向更加高度的[PERSON_NAME]…" at bounding box center [632, 227] width 885 height 193
paste textarea "[PERSON_NAME]"
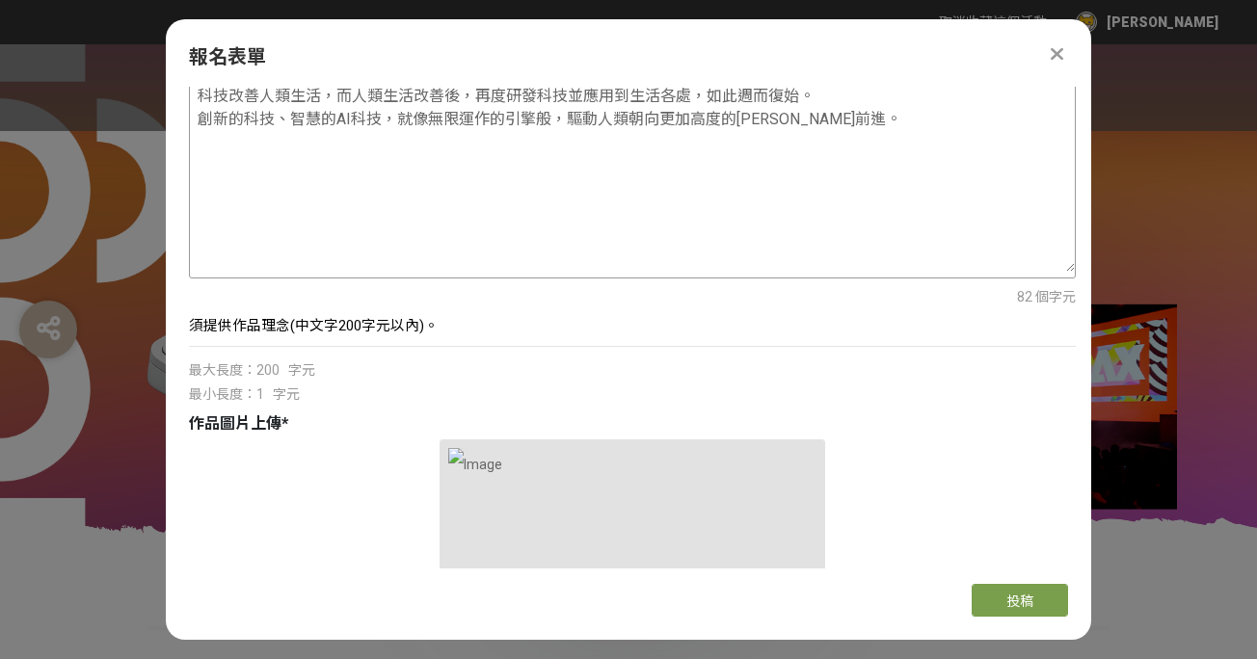
scroll to position [577, 0]
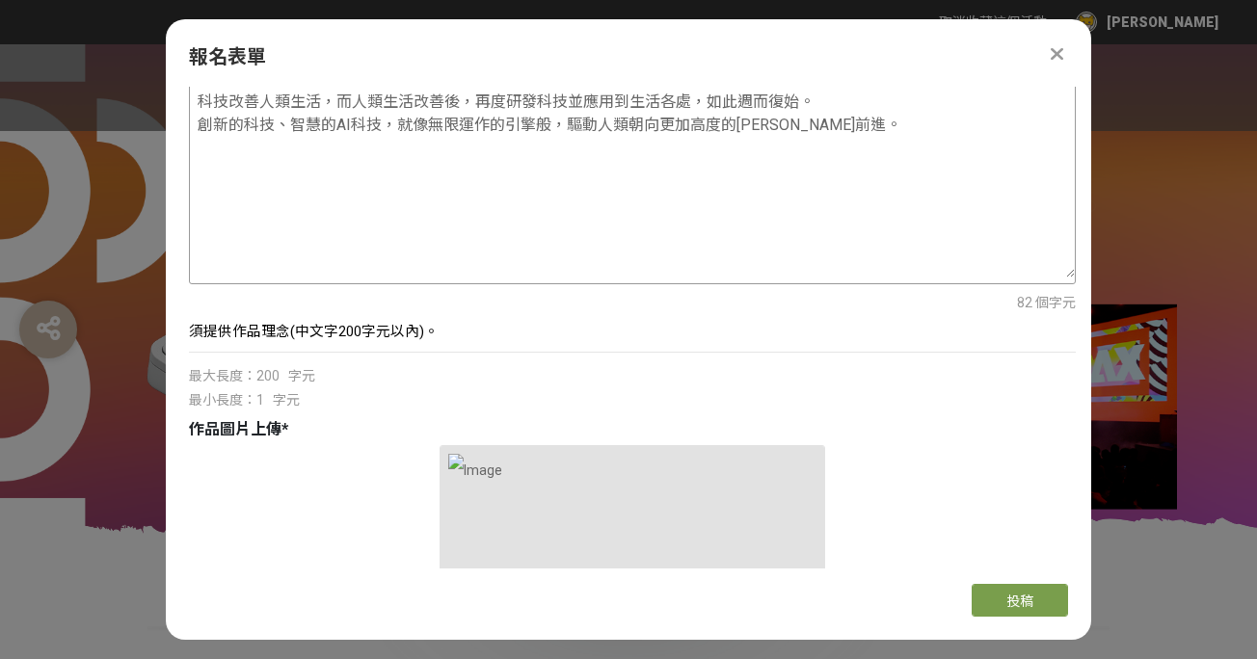
click at [379, 122] on textarea "科技改善人類生活，而人類生活改善後，再度研發科技並應用到生活各處，如此週而復始。 創新的科技、智慧的AI科技，就像無限運作的引擎般，驅動人類朝向更加高度的[P…" at bounding box center [632, 181] width 885 height 193
click at [420, 138] on textarea "科技改善人類生活，而人類生活改善後，再度研發科技並應用到生活各處，如此週而復始。 創新的科技、智慧的AI，就像讓科技無限發展的引擎般，驅動人類朝向更加高度的[…" at bounding box center [632, 181] width 885 height 193
click at [513, 160] on textarea "科技改善人類生活，而人類生活改善後，再度研發科技並應用到生活各處，如此週而復始。 創新的科技、智慧的AI，就像讓科技無限發展的引擎般，驅動人類朝向更加高度的[…" at bounding box center [632, 181] width 885 height 193
click at [416, 121] on textarea "科技改善人類生活，而人類生活改善後，再度研發科技並應用到生活各處，如此週而復始。 創新的科技、智慧的AI，就像讓科技無限發展的引擎般，驅動人類朝向更加高度的[…" at bounding box center [632, 181] width 885 height 193
click at [455, 129] on textarea "科技改善人類生活，而人類生活改善後，再度研發科技並應用到生活各處，如此週而復始。 創新的科技、智慧的AI，就像讓科技無限發展的引擎般，驅動人類朝向更加高度的[…" at bounding box center [632, 181] width 885 height 193
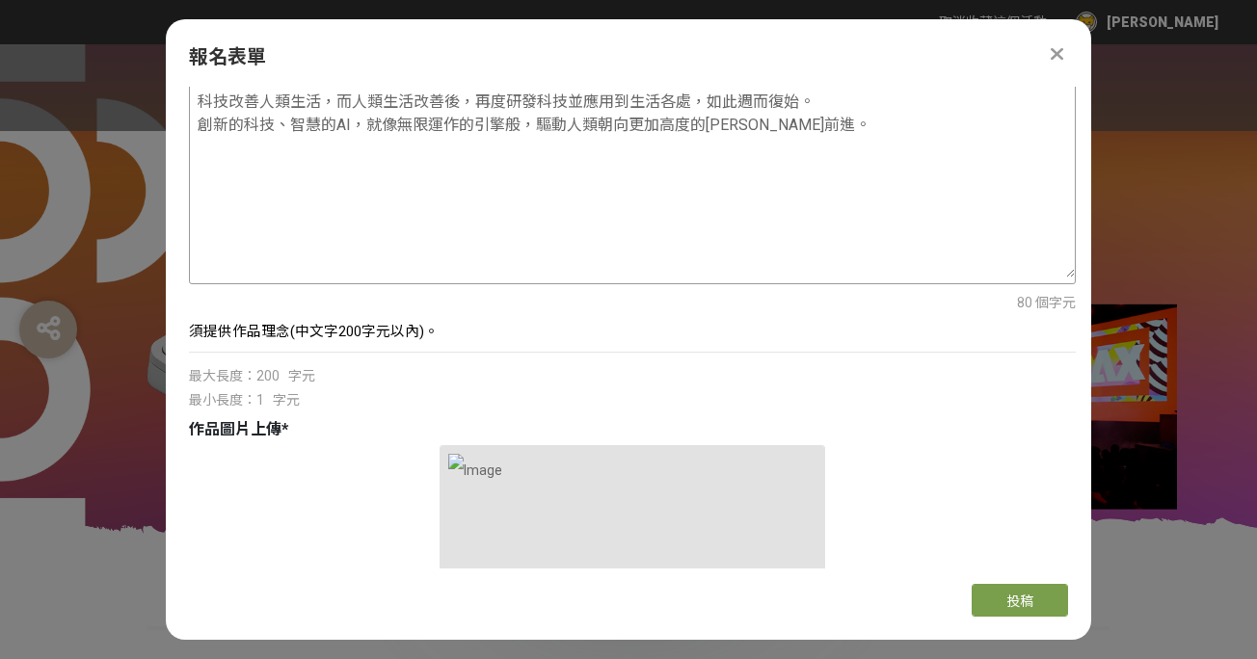
click at [327, 175] on textarea "科技改善人類生活，而人類生活改善後，再度研發科技並應用到生活各處，如此週而復始。 創新的科技、智慧的AI，就像無限運作的引擎般，驅動人類朝向更加高度的[PER…" at bounding box center [632, 181] width 885 height 193
drag, startPoint x: 354, startPoint y: 129, endPoint x: 295, endPoint y: 121, distance: 59.4
click at [295, 121] on textarea "科技改善人類生活，而人類生活改善後，再度研發科技並應用到生活各處，如此週而復始。 創新的科技、智慧的AI，就像無限運作的引擎般，驅動人類朝向更加高度的[PER…" at bounding box center [632, 181] width 885 height 193
paste textarea "智慧的AI"
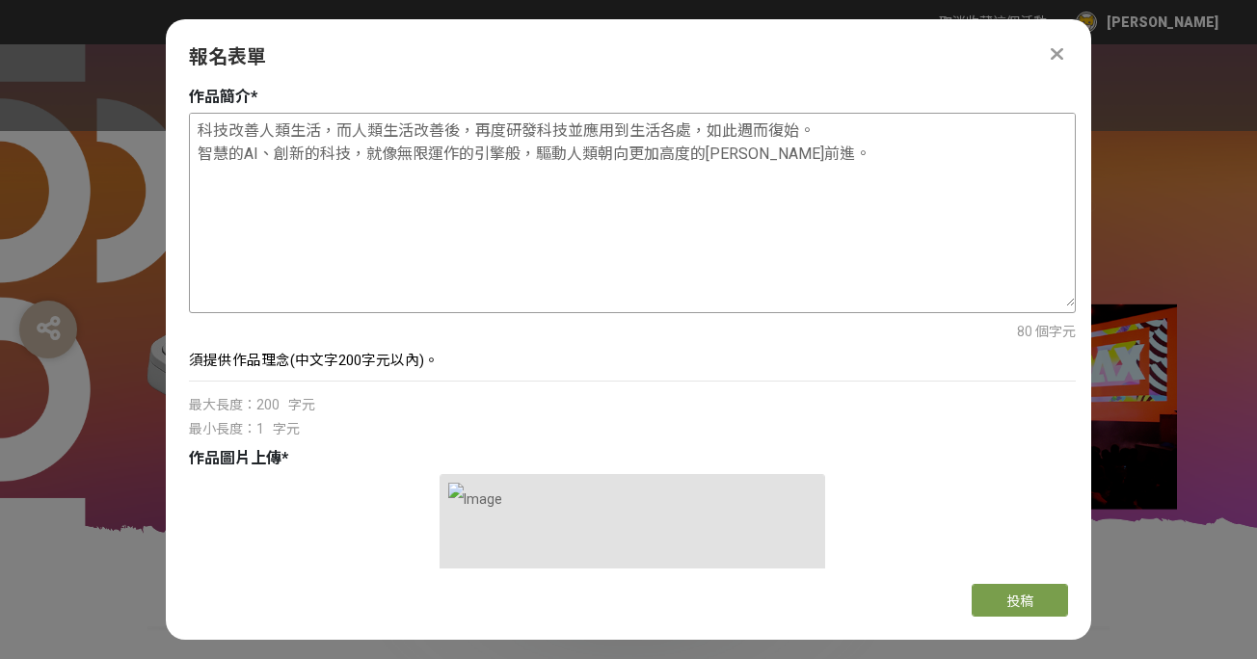
scroll to position [534, 0]
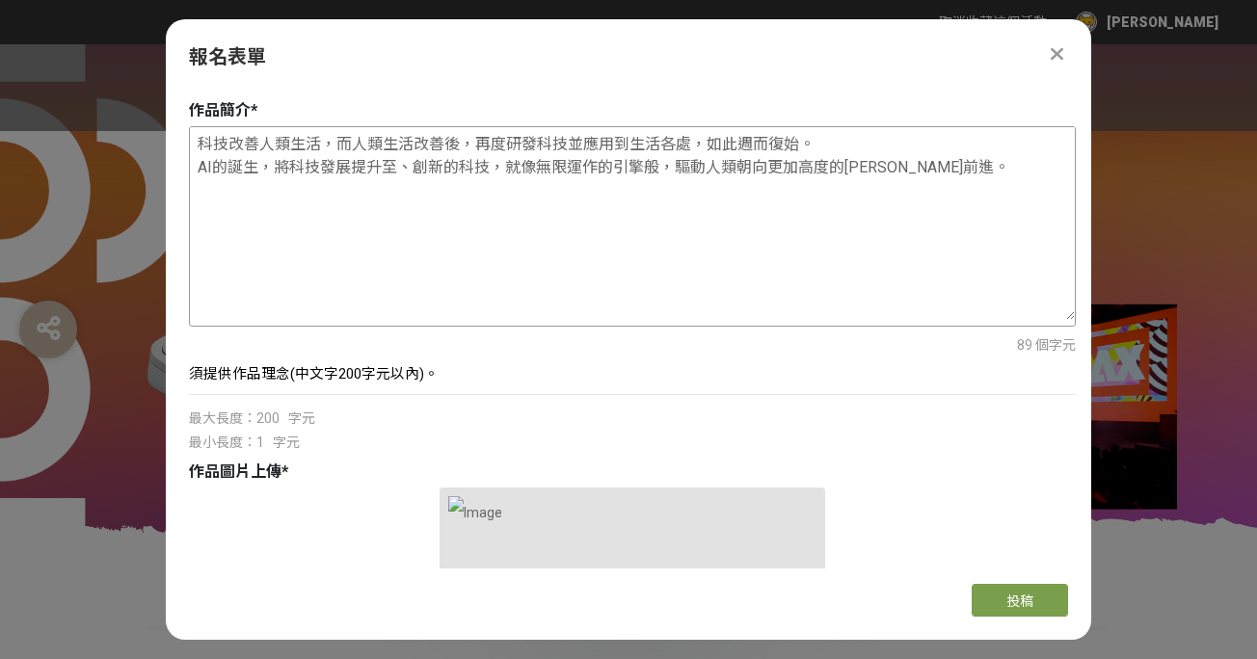
click at [275, 168] on textarea "科技改善人類生活，而人類生活改善後，再度研發科技並應用到生活各處，如此週而復始。 AI的誕生，將科技發展提升至、創新的科技，就像無限運作的引擎般，驅動人類朝向…" at bounding box center [632, 223] width 885 height 193
click at [399, 170] on textarea "科技改善人類生活，而人類生活改善後，再度研發科技並應用到生活各處，如此週而復始。 AI的誕生，將科技發展提升至、創新的科技，就像無限運作的引擎般，驅動人類朝向…" at bounding box center [632, 223] width 885 height 193
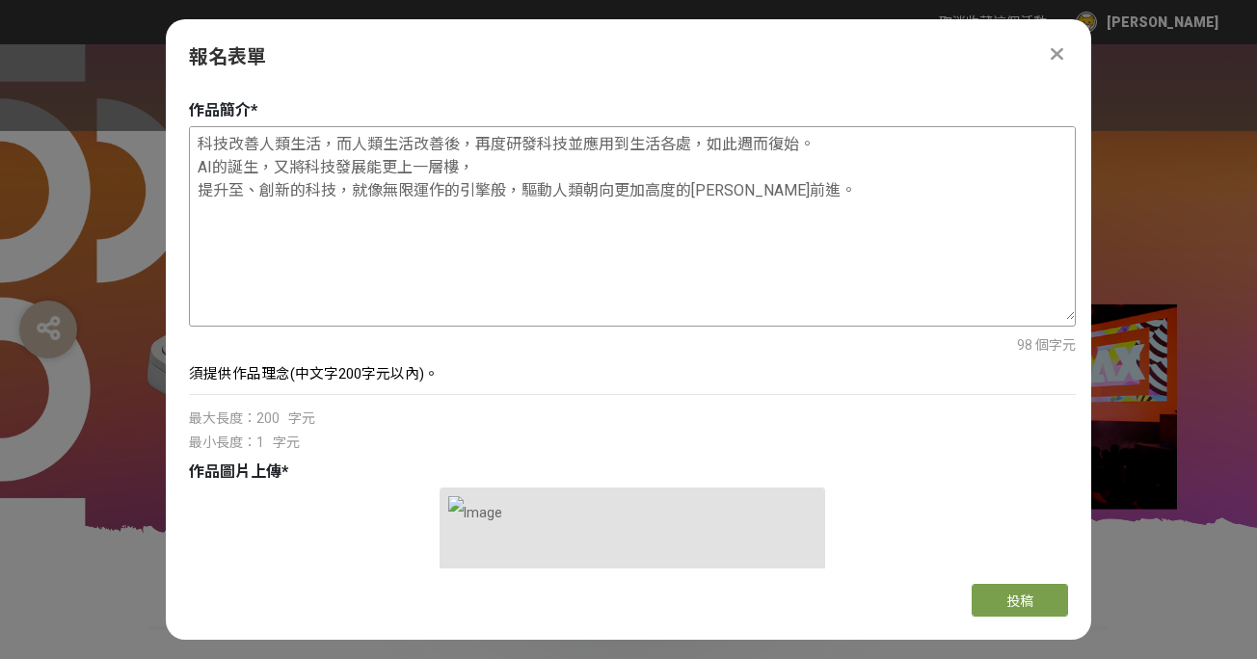
click at [261, 197] on textarea "科技改善人類生活，而人類生活改善後，再度研發科技並應用到生活各處，如此週而復始。 AI的誕生，又將科技發展能更上一層樓， 提升至、創新的科技，就像無限運作的引…" at bounding box center [632, 223] width 885 height 193
click at [342, 178] on textarea "科技改善人類生活，而人類生活改善後，再度研發科技並應用到生活各處，如此週而復始。 AI的誕生，又將科技發展能更上一層樓，也讓人類更有能力 不斷創新的科技，就像…" at bounding box center [632, 223] width 885 height 193
click at [410, 175] on textarea "科技改善人類生活，而人類生活改善後，再度研發科技並應用到生活各處，如此週而復始。 AI的誕生，又將科技發展能更上一層樓，也讓人類更有能力 不斷創新的科技，就像…" at bounding box center [632, 223] width 885 height 193
click at [354, 170] on textarea "科技改善人類生活，而人類生活改善後，再度研發科技並應用到生活各處，如此週而復始。 AI的誕生，又將科技發展能更上一層樓，也讓人類更有能力 不斷創新的科技，就像…" at bounding box center [632, 223] width 885 height 193
click at [486, 172] on textarea "科技改善人類生活，而人類生活改善後，再度研發科技並應用到生活各處，如此週而復始。 AI的誕生，又將科技發展能更上一層樓，也讓人類更有能力 不斷創新的科技，就像…" at bounding box center [632, 223] width 885 height 193
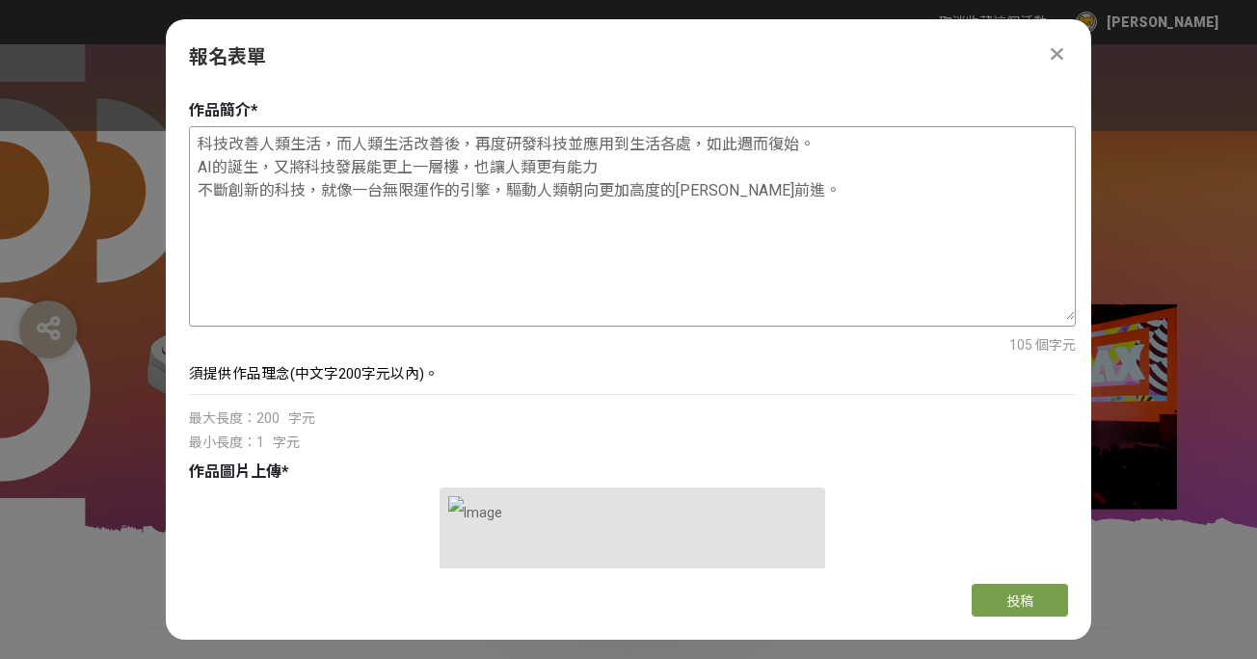
click at [602, 172] on textarea "科技改善人類生活，而人類生活改善後，再度研發科技並應用到生活各處，如此週而復始。 AI的誕生，又將科技發展能更上一層樓，也讓人類更有能力 不斷創新的科技，就像…" at bounding box center [632, 223] width 885 height 193
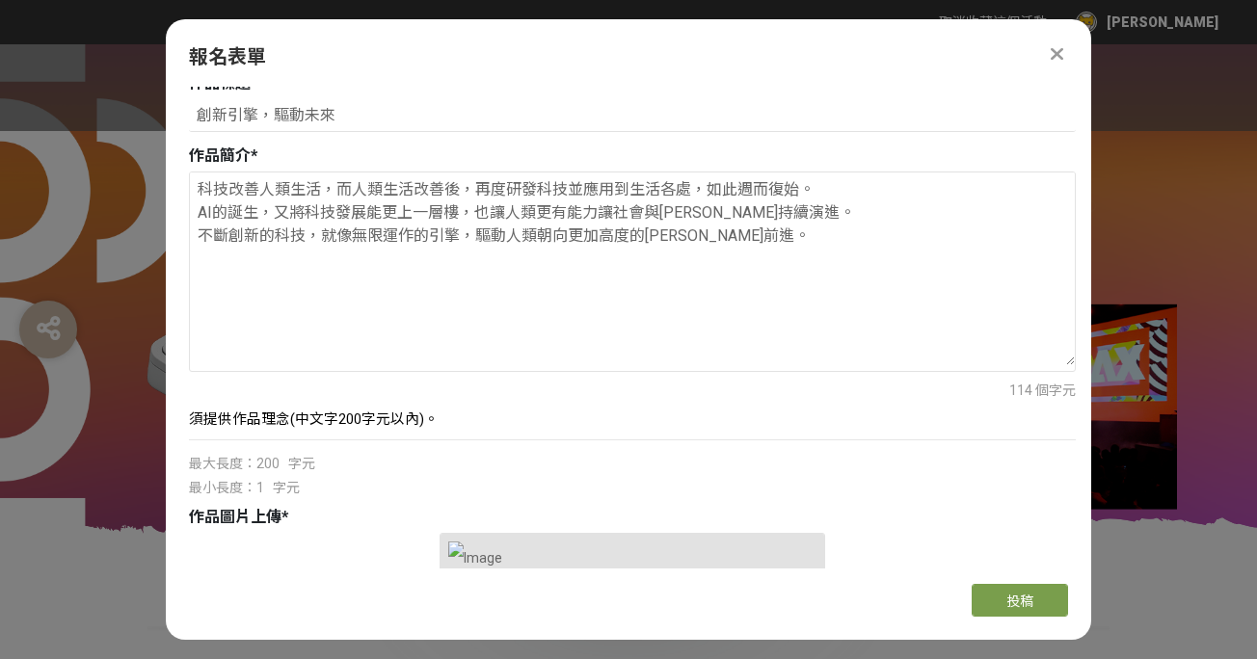
scroll to position [475, 0]
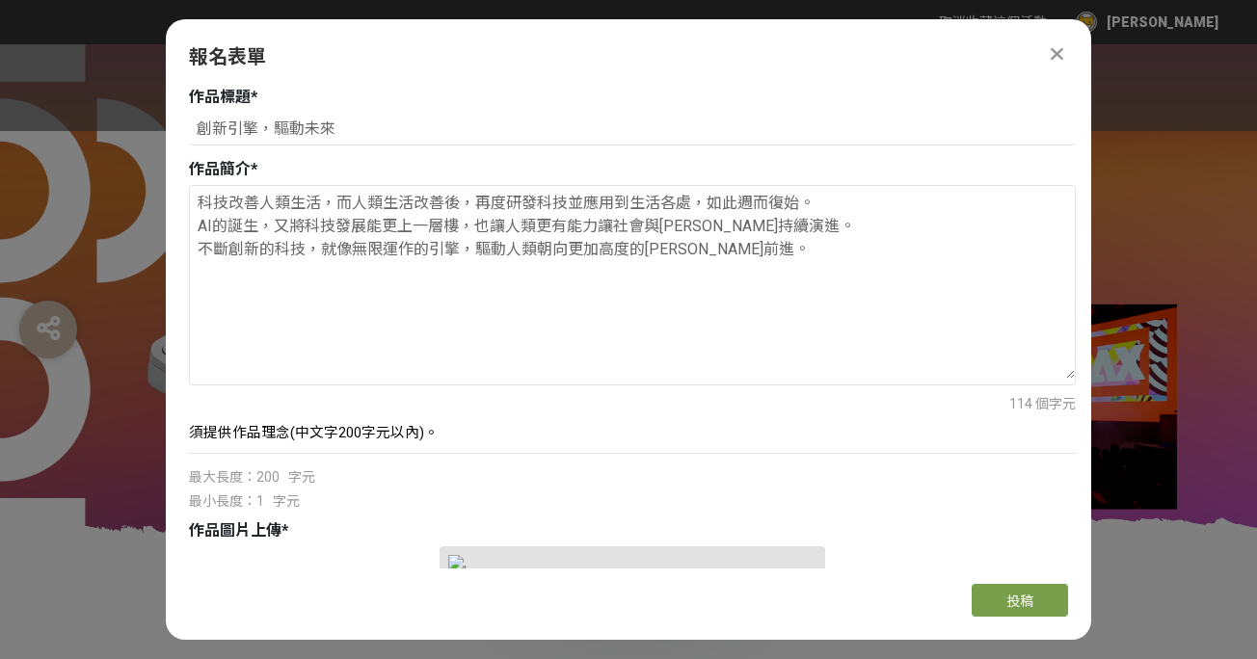
drag, startPoint x: 727, startPoint y: 246, endPoint x: 167, endPoint y: 189, distance: 563.0
click at [167, 189] on div "主辦單位限制投稿數量 5 件。 若您擁有獎金獵人帳號，且前有填寫過相關資料，系統將自動帶入。 真實姓名 * [PERSON_NAME] * [EMAIL_AD…" at bounding box center [629, 328] width 926 height 482
click at [307, 299] on textarea "科技改善人類生活，而人類生活改善後，再度研發科技並應用到生活各處，如此週而復始。 AI的誕生，又將科技發展能更上一層樓，也讓人類更有能力讓社會與[PERSON…" at bounding box center [632, 282] width 885 height 193
drag, startPoint x: 782, startPoint y: 262, endPoint x: 190, endPoint y: 196, distance: 595.7
click at [190, 196] on textarea "科技改善人類生活，而人類生活改善後，再度研發科技並應用到生活各處，如此週而復始。 AI的誕生，又將科技發展能更上一層樓，也讓人類更有能力讓社會與[PERSON…" at bounding box center [632, 282] width 885 height 193
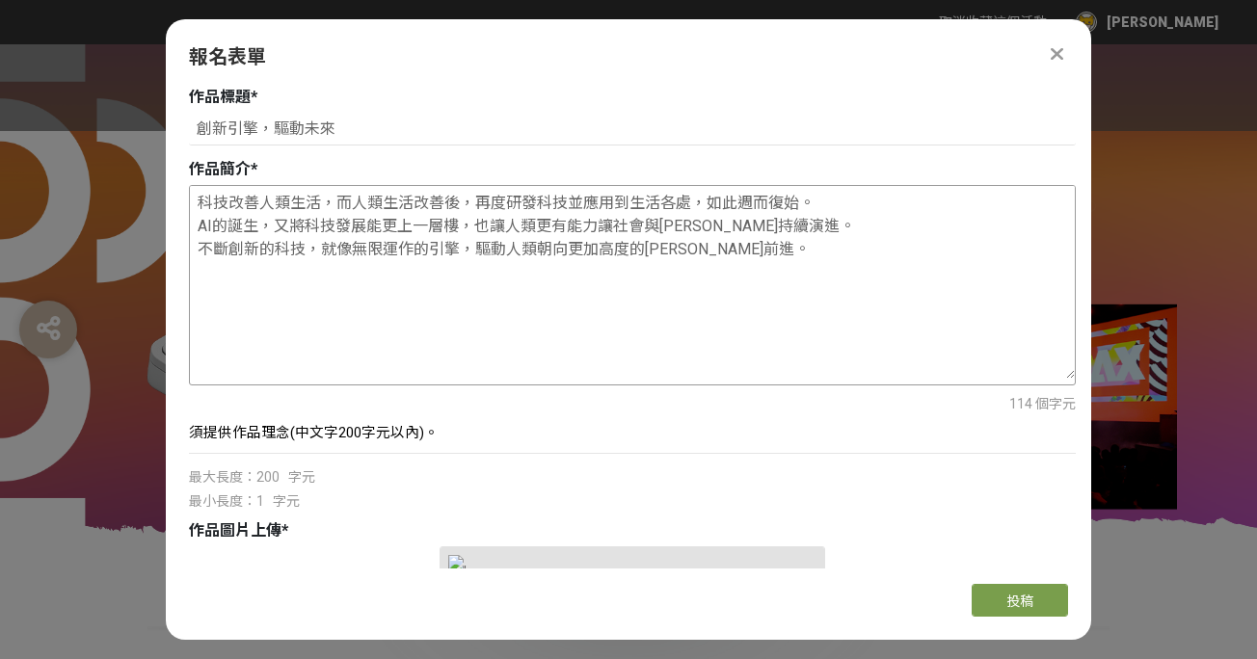
paste textarea "續改善人類生活，而更美好的生活又激發人類研發更先進的科技，形成推動[PERSON_NAME]前進的良性循環。 AI 的誕生，讓科技發展邁向新高度，也賦予人類更…"
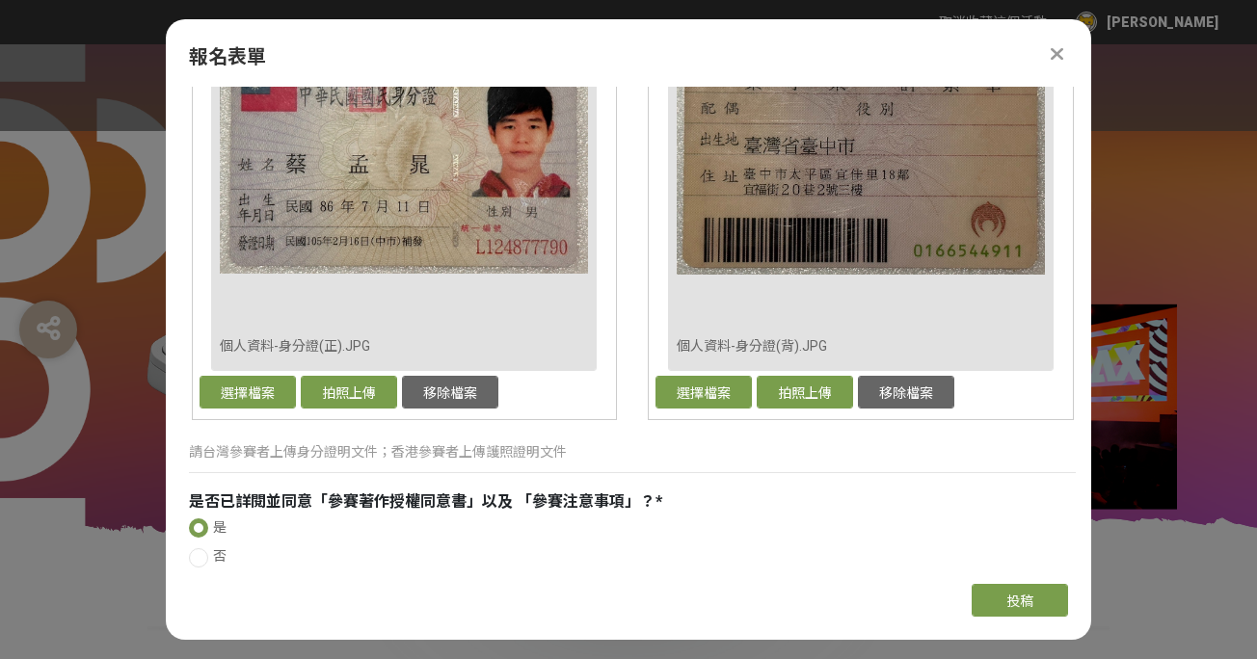
scroll to position [1951, 0]
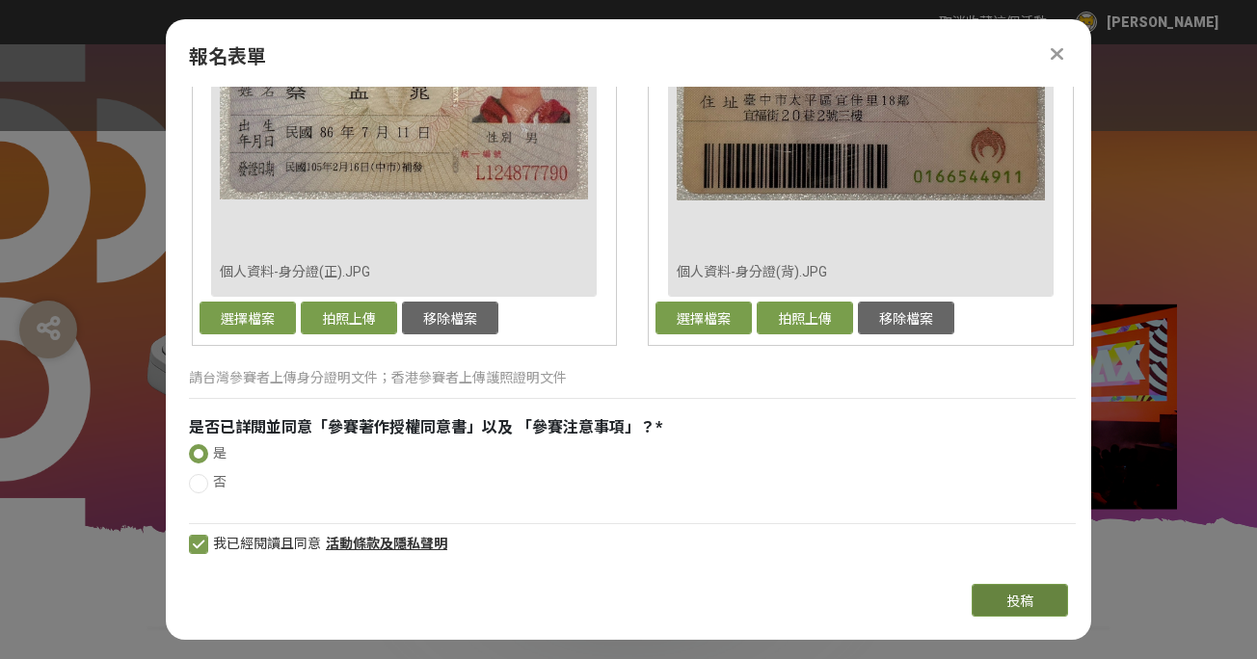
type textarea "科技持續改善人類生活，而更美好的生活又激發人類研發更先進的科技，形成推動[PERSON_NAME]前進的良性循環。 AI 的誕生，讓科技發展邁向新高度，也賦予…"
click at [1003, 594] on button "投稿" at bounding box center [1020, 600] width 96 height 33
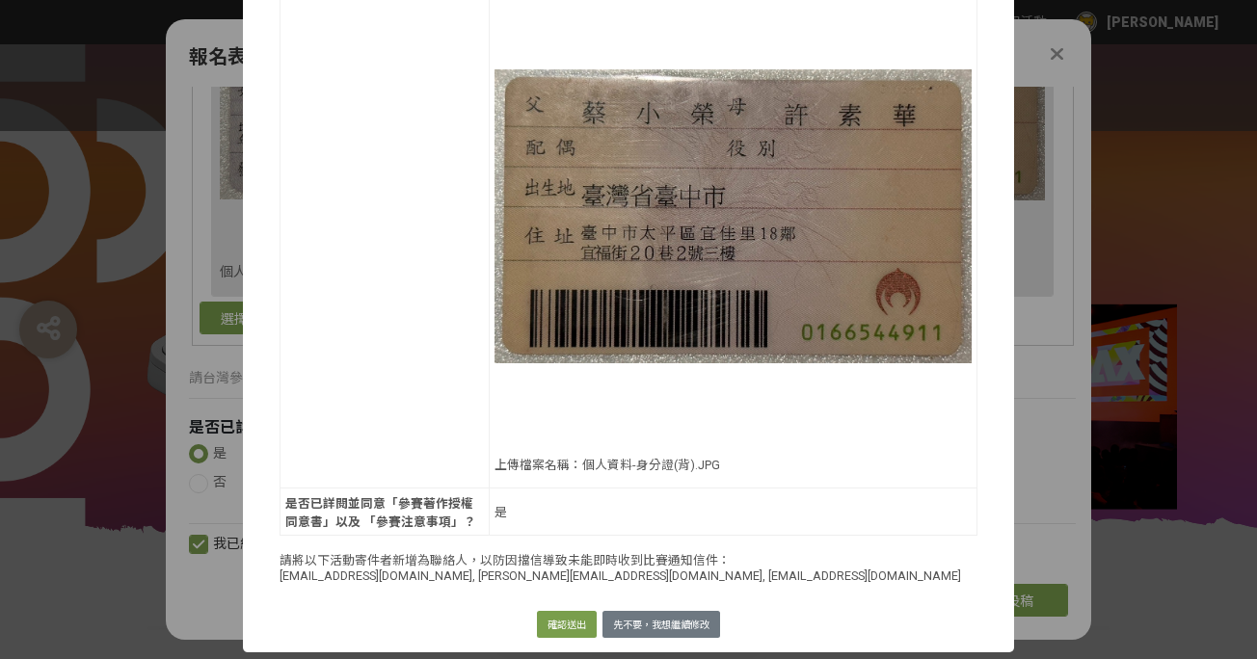
scroll to position [1548, 0]
drag, startPoint x: 593, startPoint y: 576, endPoint x: 257, endPoint y: 582, distance: 335.6
copy p "[EMAIL_ADDRESS][DOMAIN_NAME], [PERSON_NAME][EMAIL_ADDRESS][DOMAIN_NAME], [EMAIL…"
click at [587, 455] on img at bounding box center [733, 216] width 477 height 477
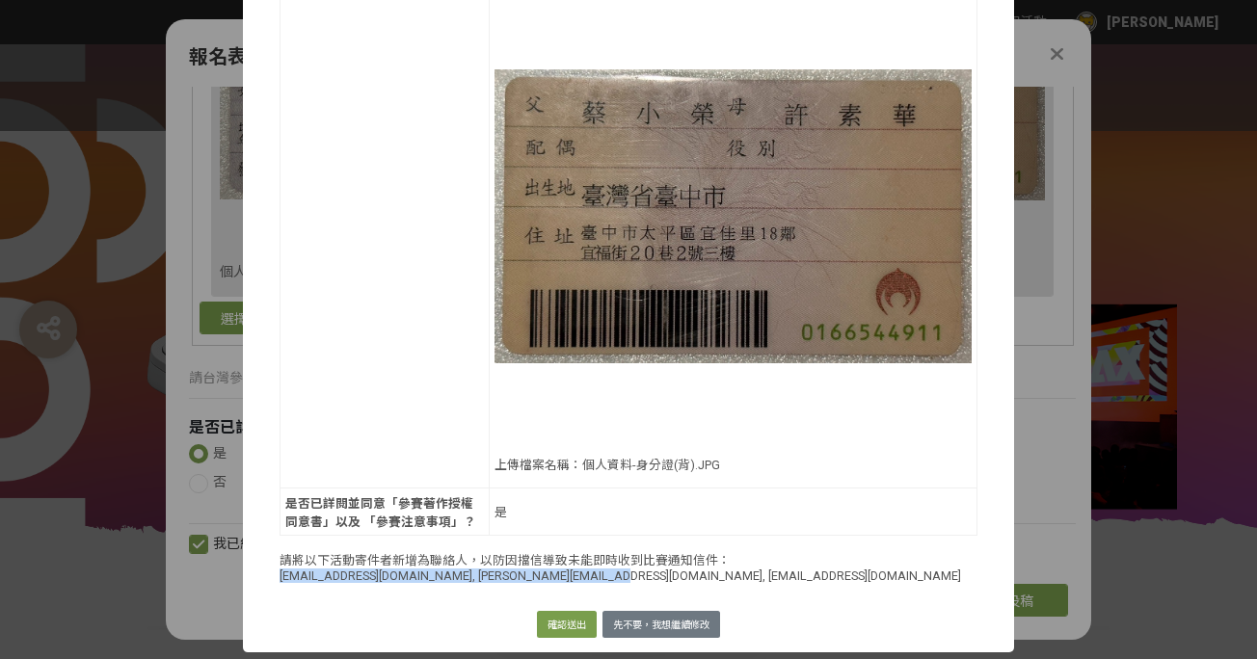
copy p "[EMAIL_ADDRESS][DOMAIN_NAME], [PERSON_NAME][EMAIL_ADDRESS][DOMAIN_NAME], [EMAIL…"
click at [545, 623] on button "確認送出" at bounding box center [567, 624] width 60 height 27
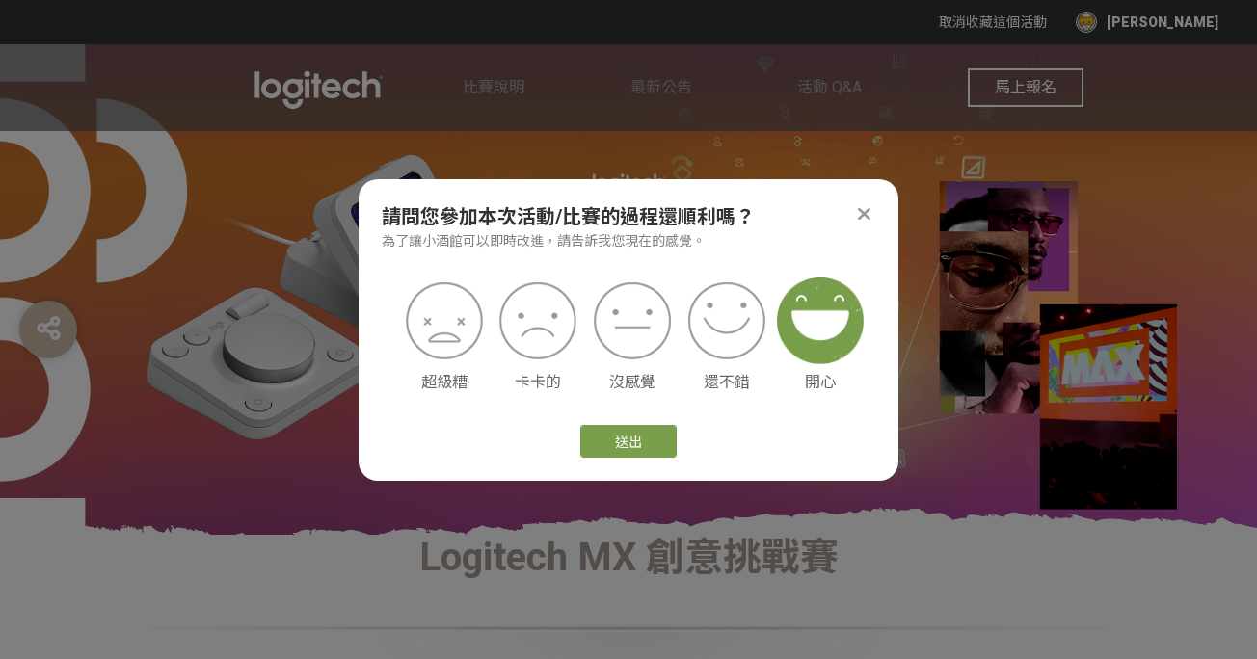
click at [802, 336] on img at bounding box center [820, 321] width 87 height 87
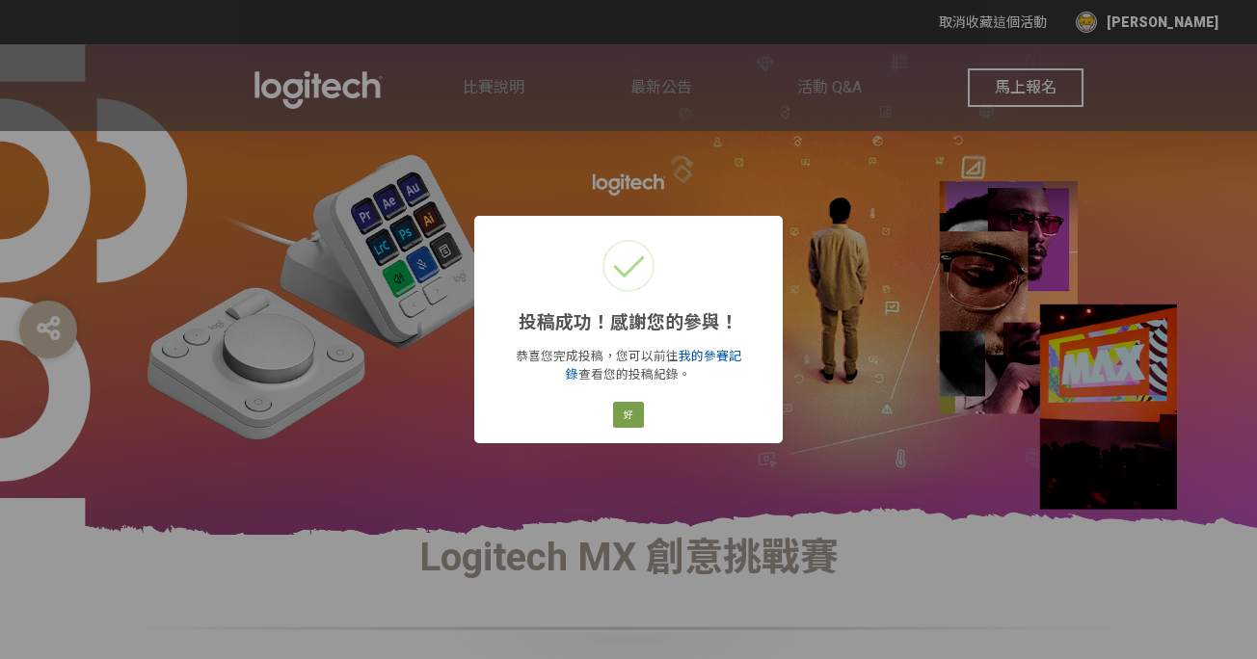
click at [709, 355] on link "我的參賽記錄" at bounding box center [653, 365] width 175 height 33
click at [624, 417] on button "好" at bounding box center [628, 415] width 31 height 27
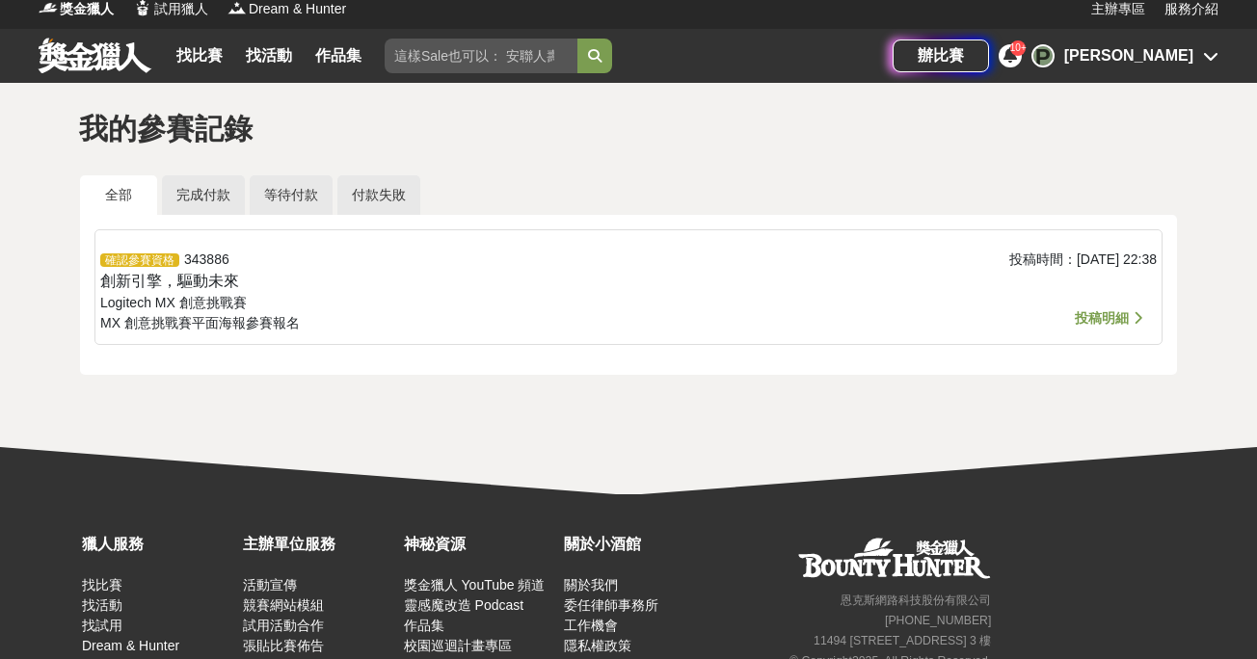
scroll to position [24, 0]
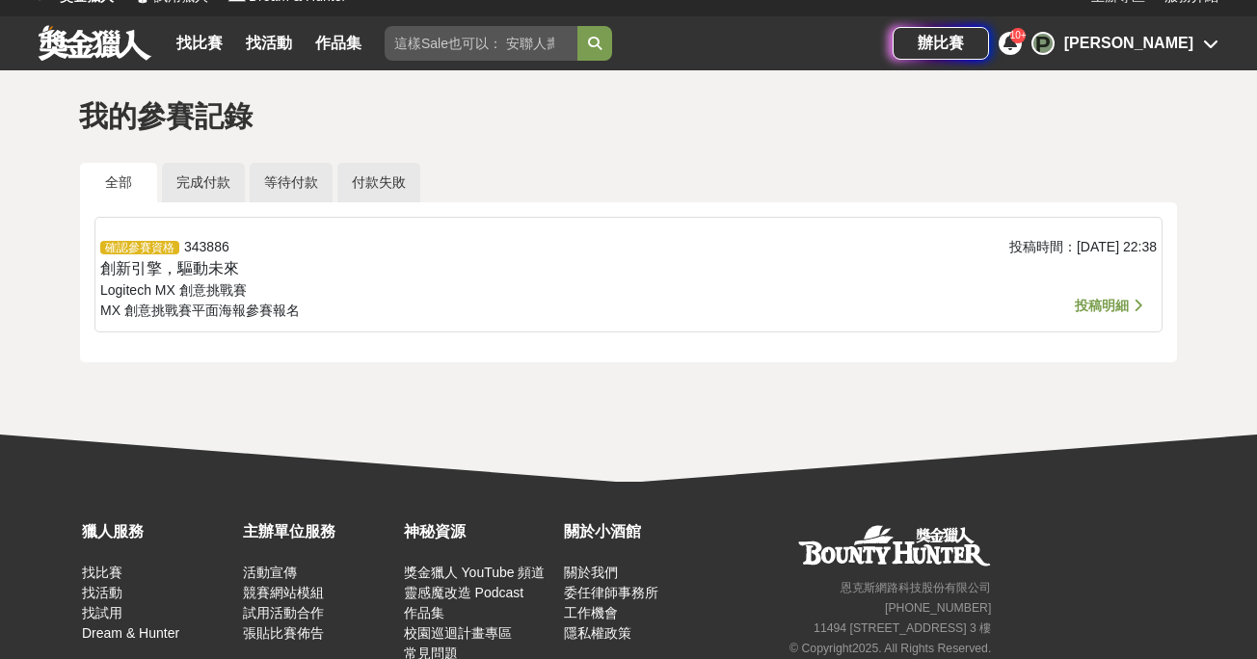
click at [1117, 304] on span "投稿明細" at bounding box center [1102, 305] width 54 height 15
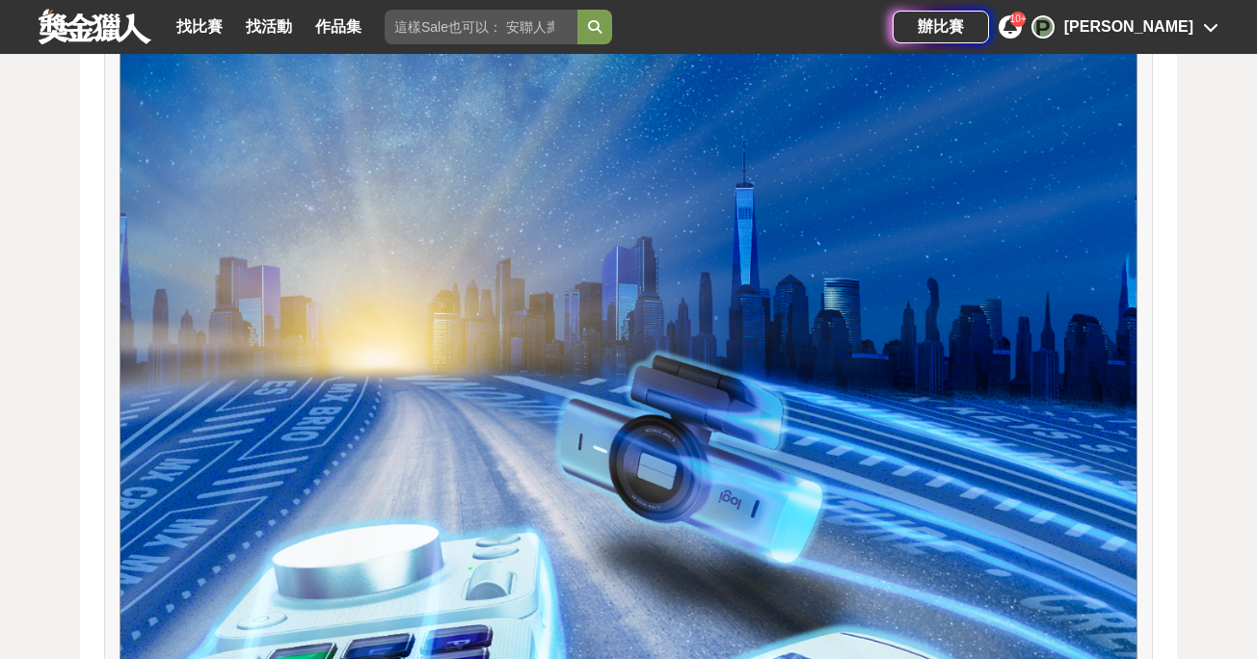
scroll to position [1325, 0]
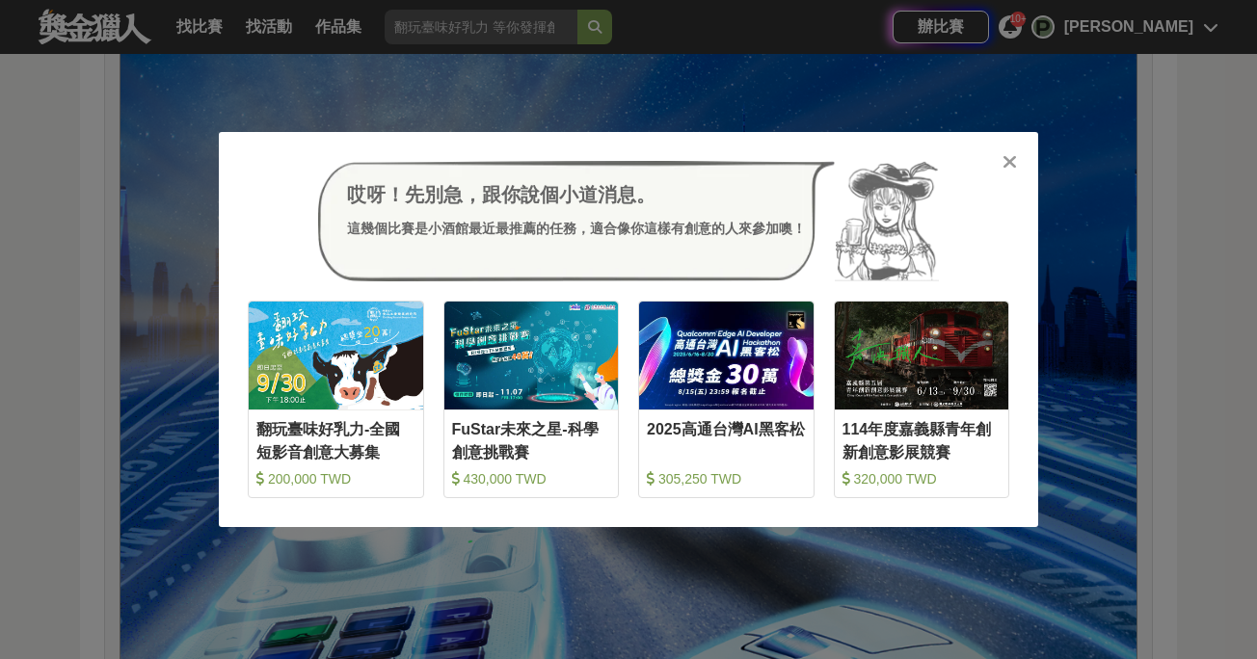
click at [1010, 160] on icon at bounding box center [1010, 161] width 14 height 19
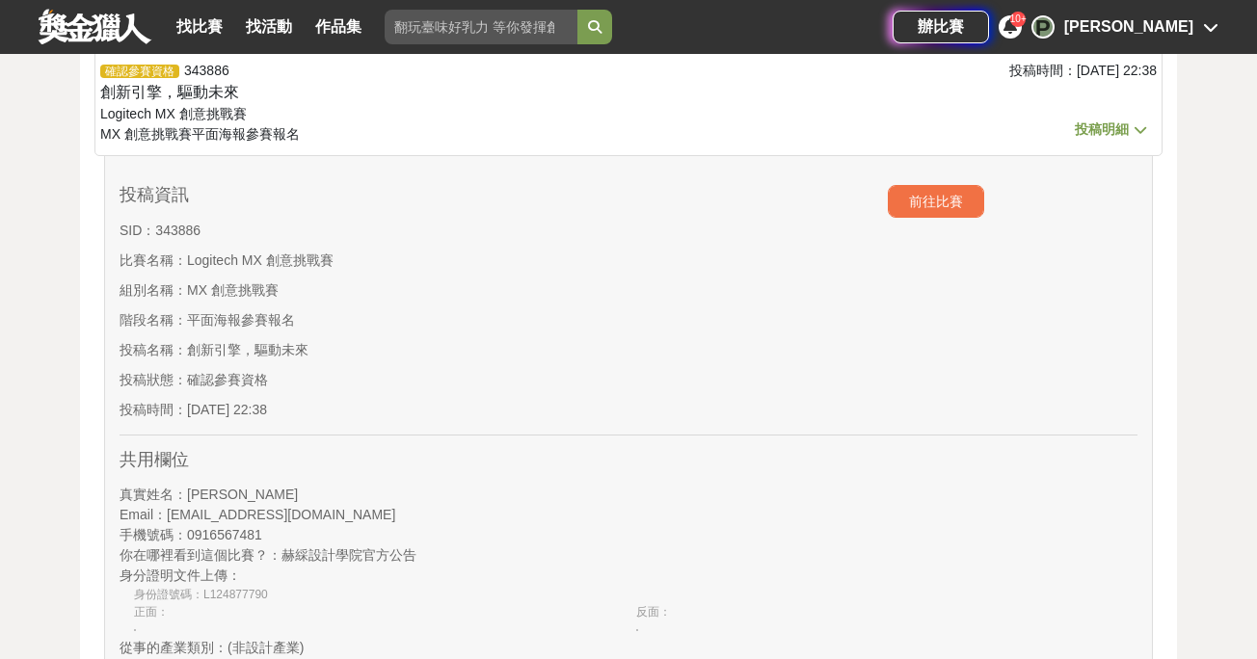
scroll to position [0, 0]
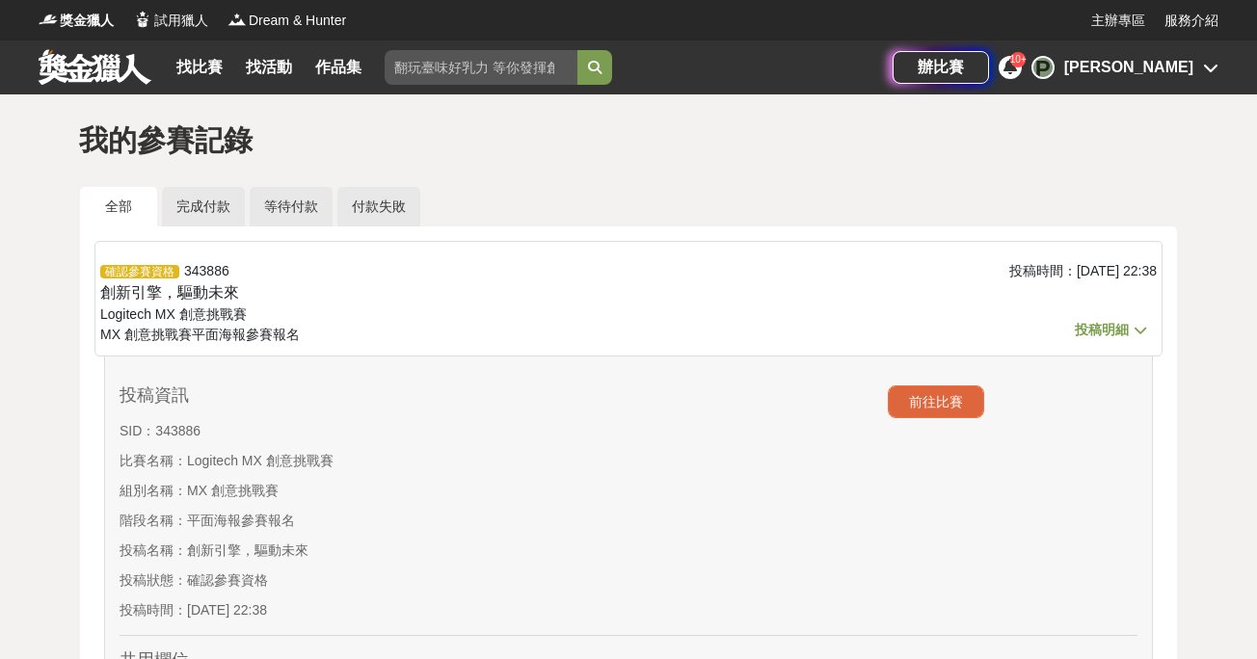
click at [922, 397] on button "前往比賽" at bounding box center [936, 402] width 96 height 33
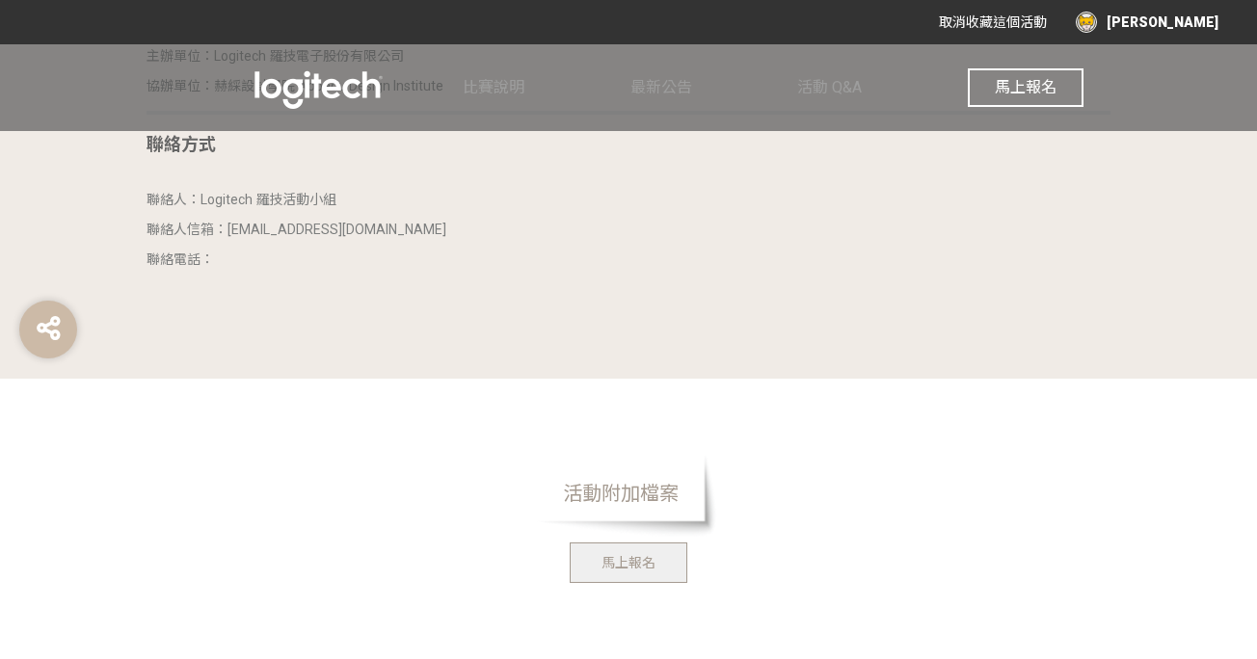
scroll to position [4952, 0]
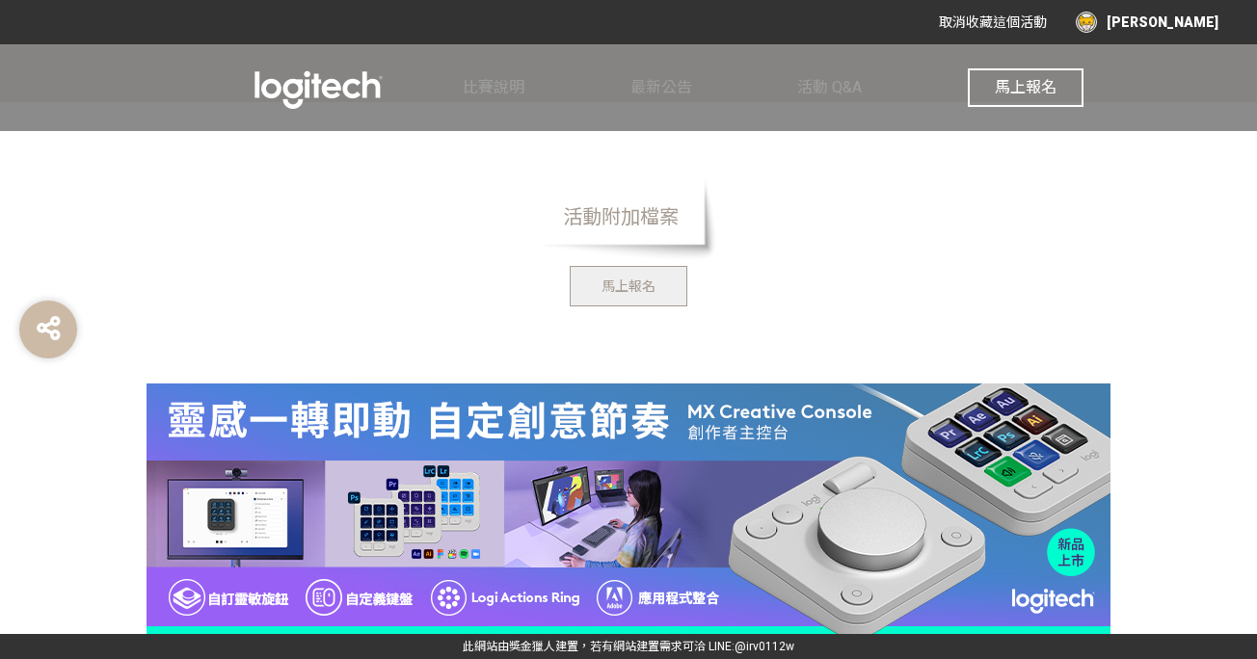
click at [646, 294] on button "馬上報名" at bounding box center [629, 286] width 118 height 40
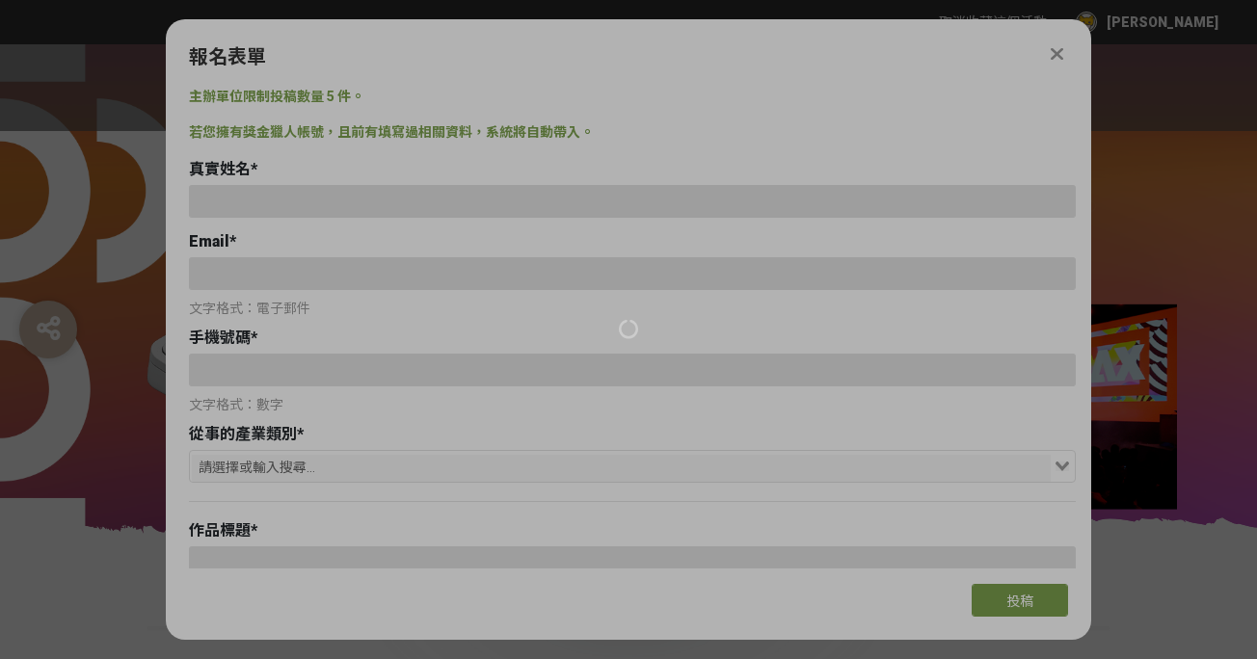
scroll to position [0, 0]
type input "[PERSON_NAME]"
type input "[EMAIL_ADDRESS][DOMAIN_NAME]"
type input "0916567481"
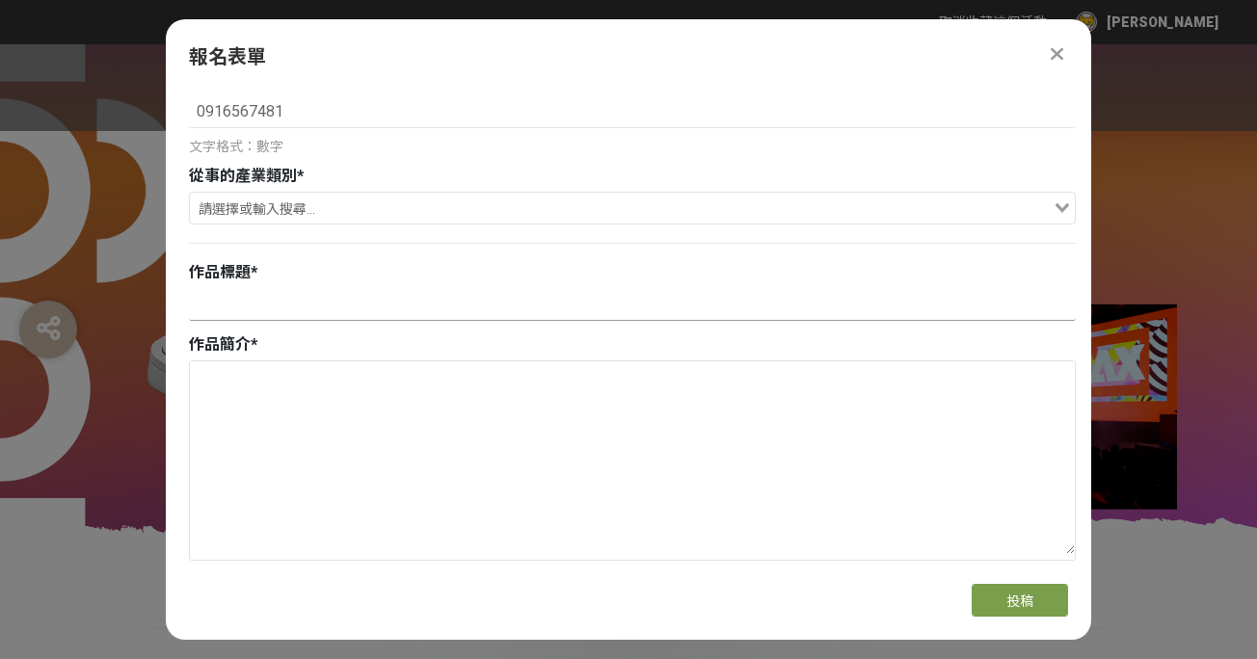
scroll to position [284, 0]
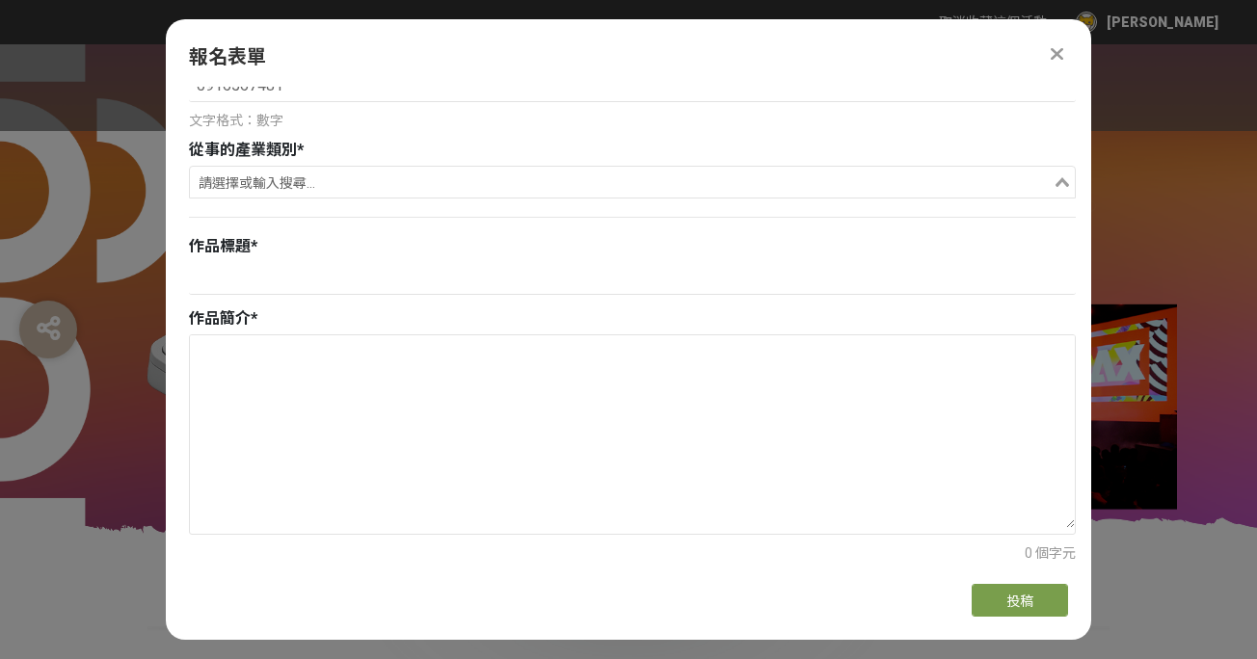
click at [365, 180] on input "Search for option" at bounding box center [621, 184] width 859 height 27
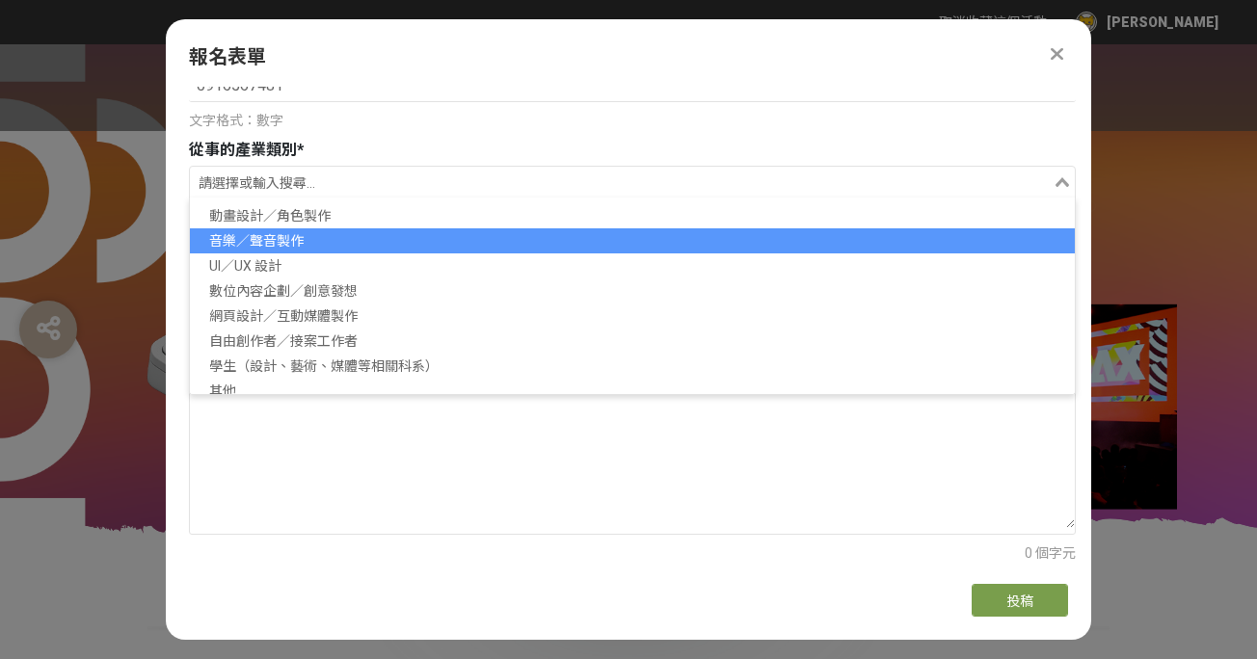
scroll to position [134, 0]
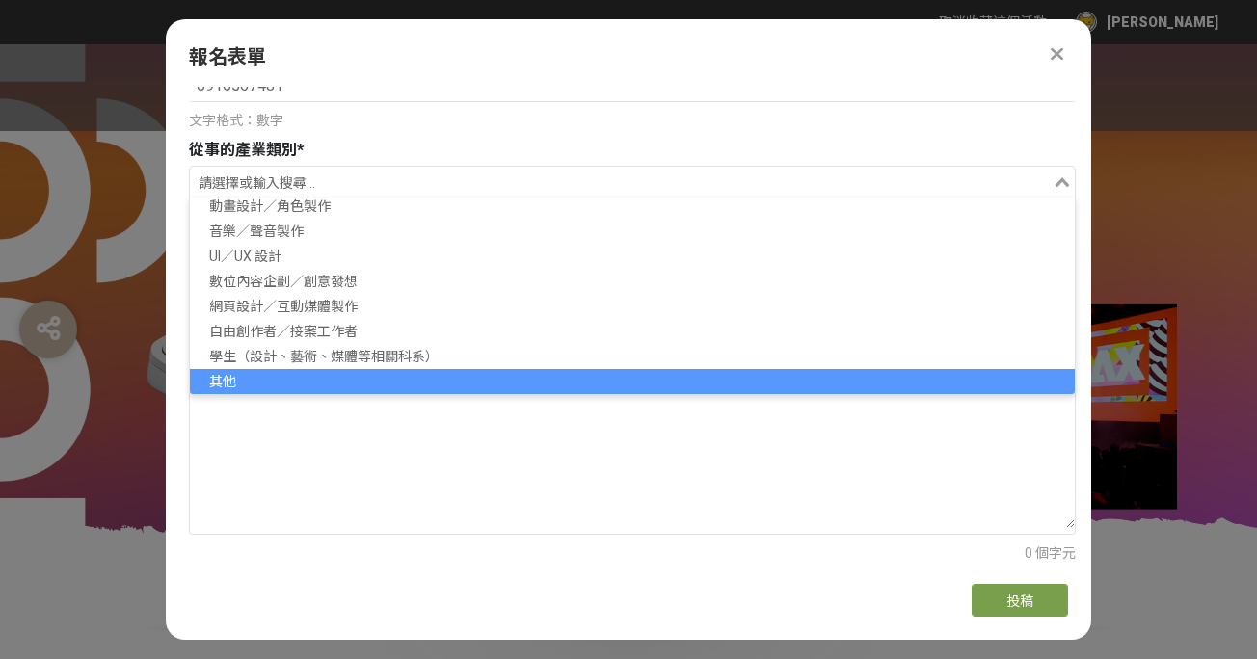
click at [284, 376] on li "其他" at bounding box center [632, 381] width 885 height 25
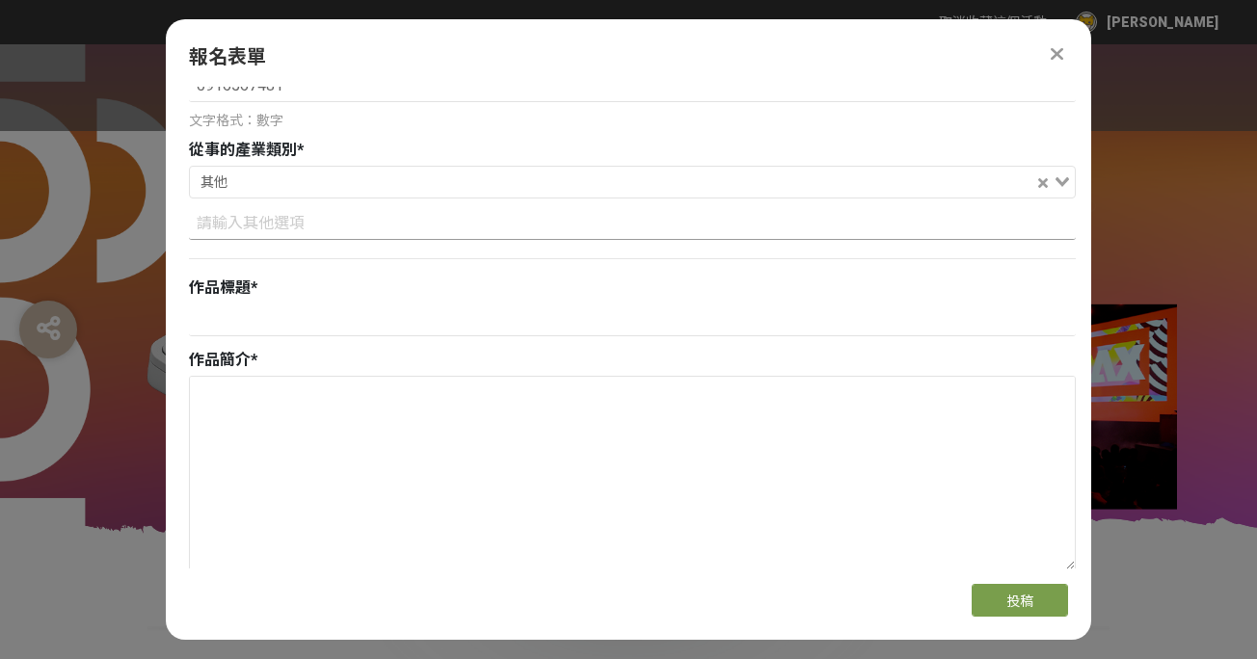
click at [282, 206] on div "其他 Loading..." at bounding box center [632, 217] width 887 height 103
click at [284, 216] on input at bounding box center [632, 223] width 887 height 33
type input "(非設計相關產業)"
click at [261, 335] on input at bounding box center [632, 320] width 887 height 33
type input "創新引擎，驅動未來"
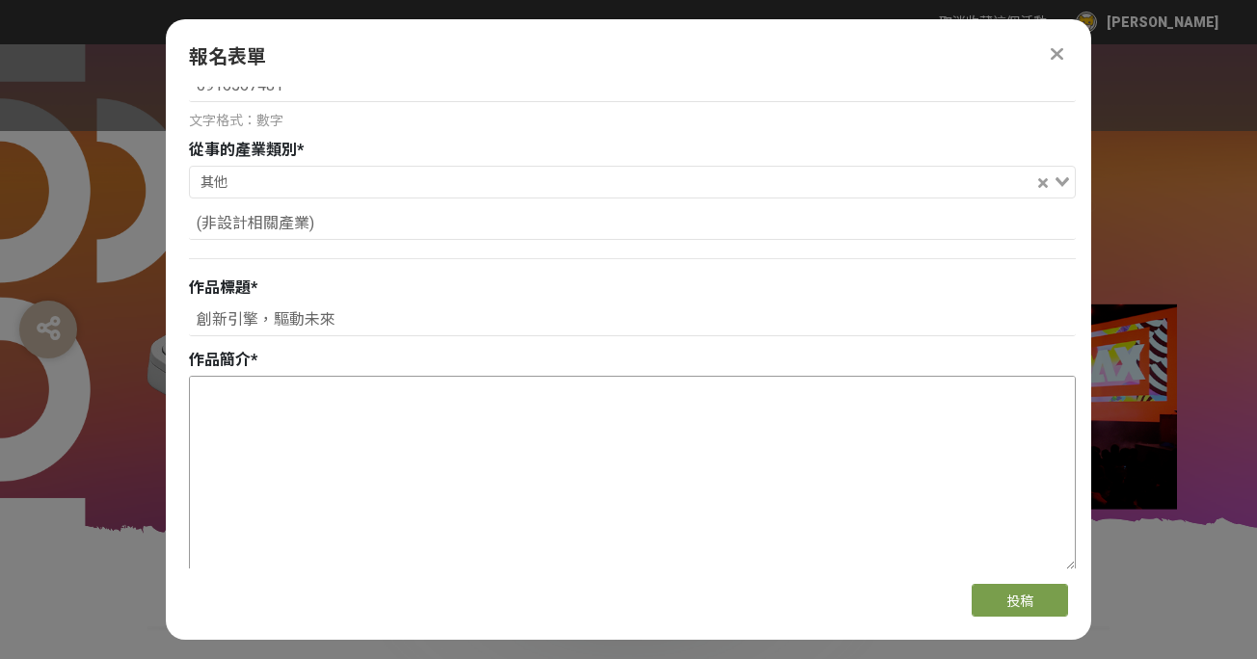
click at [284, 480] on textarea at bounding box center [632, 473] width 885 height 193
click at [511, 448] on textarea at bounding box center [632, 473] width 885 height 193
paste textarea "科技持續改善人類生活，而更美好的生活又激發人類研發更先進的科技，形成推動[PERSON_NAME]前進的良性循環。 AI 的誕生，讓科技發展邁向新高度，也賦予…"
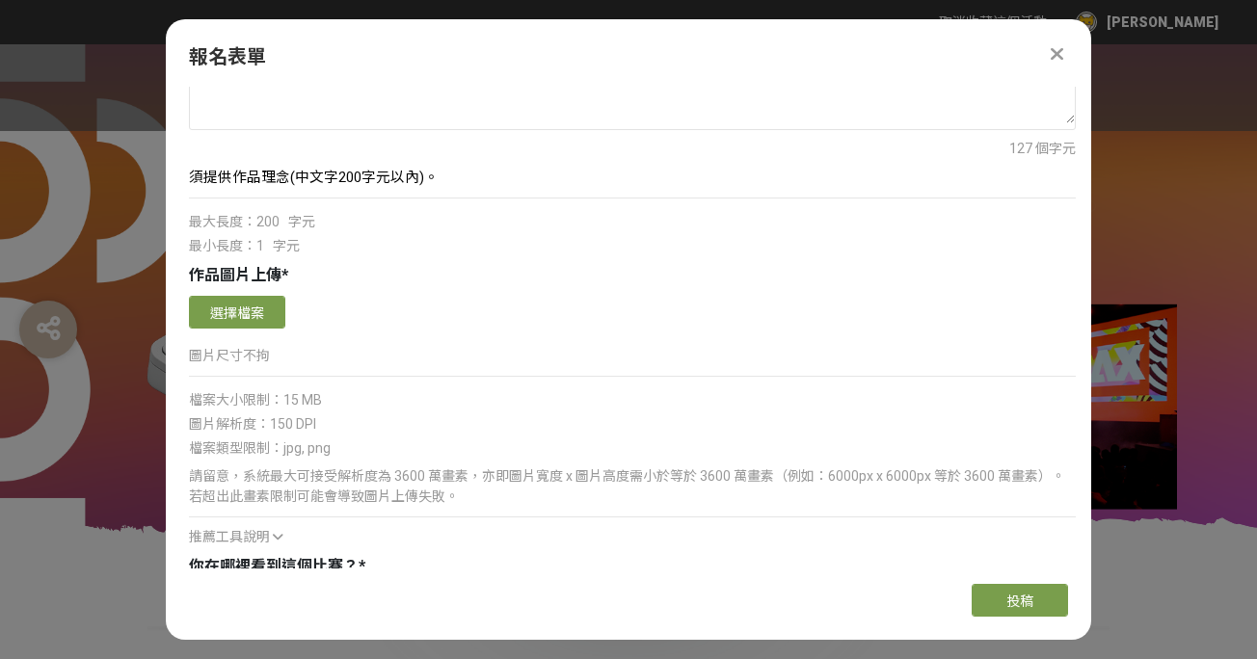
scroll to position [719, 0]
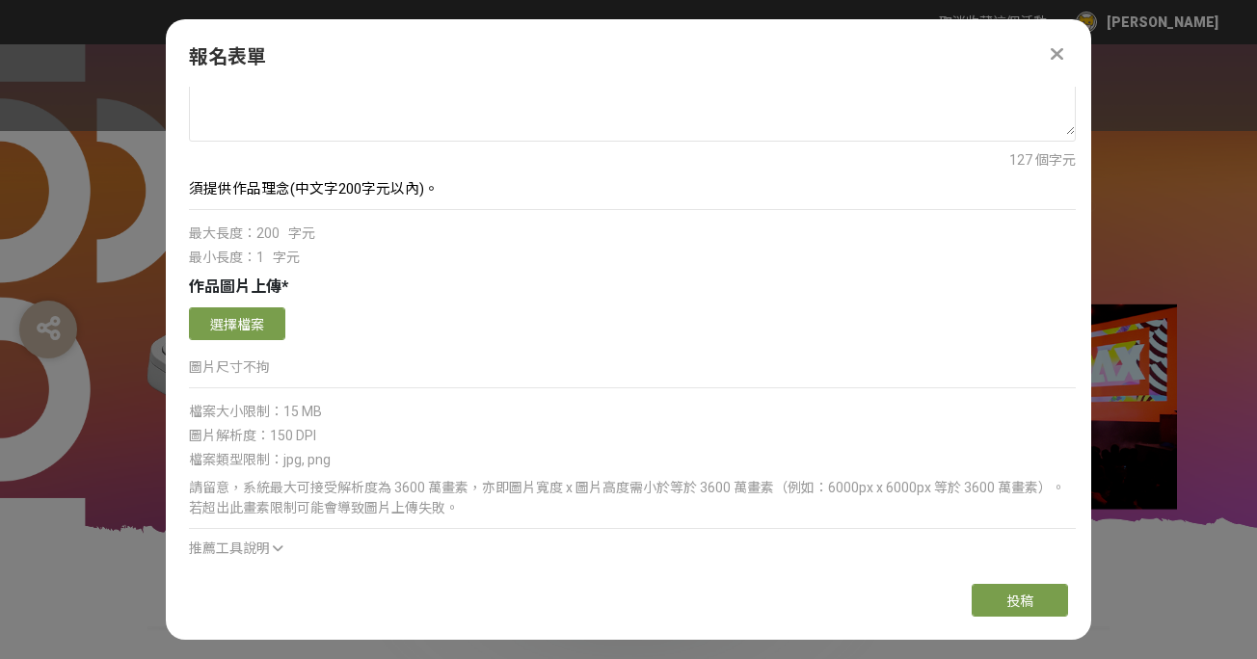
type textarea "科技持續改善人類生活，而更美好的生活又激發人類研發更先進的科技，形成推動[PERSON_NAME]前進的良性循環。 AI 的誕生，讓科技發展邁向新高度，也賦予…"
click at [427, 187] on span "須提供作品理念(中文字200字元以內)。" at bounding box center [314, 188] width 250 height 17
click at [443, 190] on p "須提供作品理念(中文字200字元以內)。" at bounding box center [632, 188] width 887 height 21
click at [237, 330] on button "選擇檔案" at bounding box center [237, 324] width 96 height 33
click at [232, 320] on button "選擇檔案" at bounding box center [237, 324] width 96 height 33
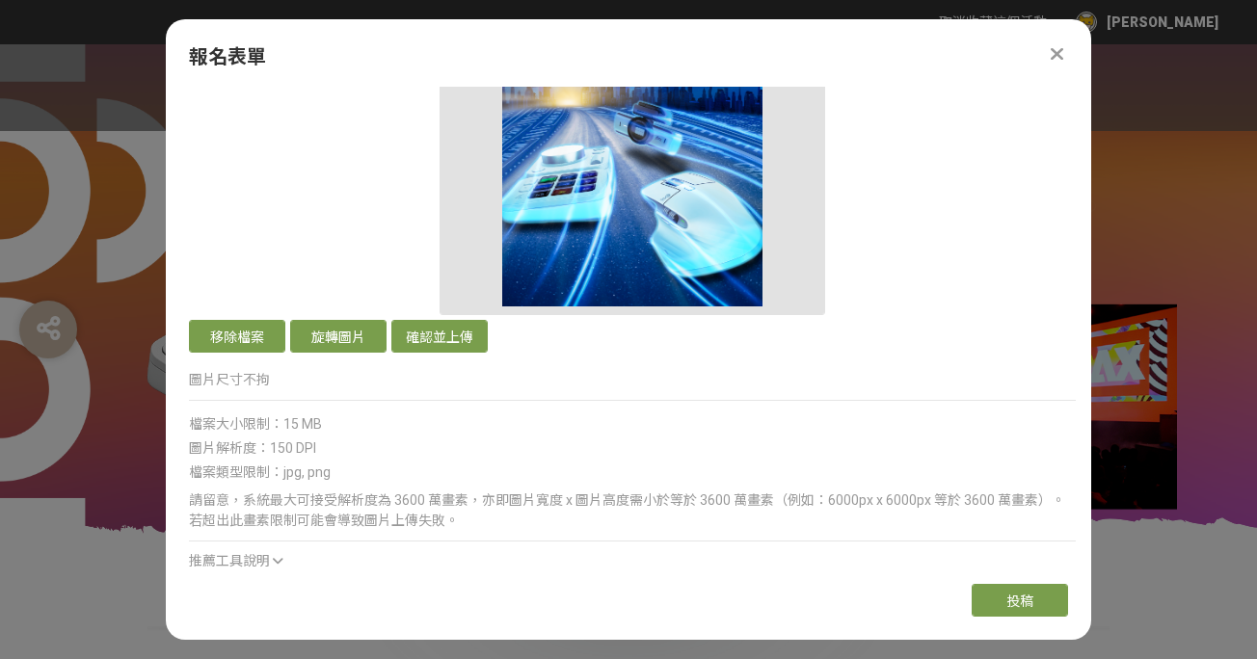
scroll to position [1166, 0]
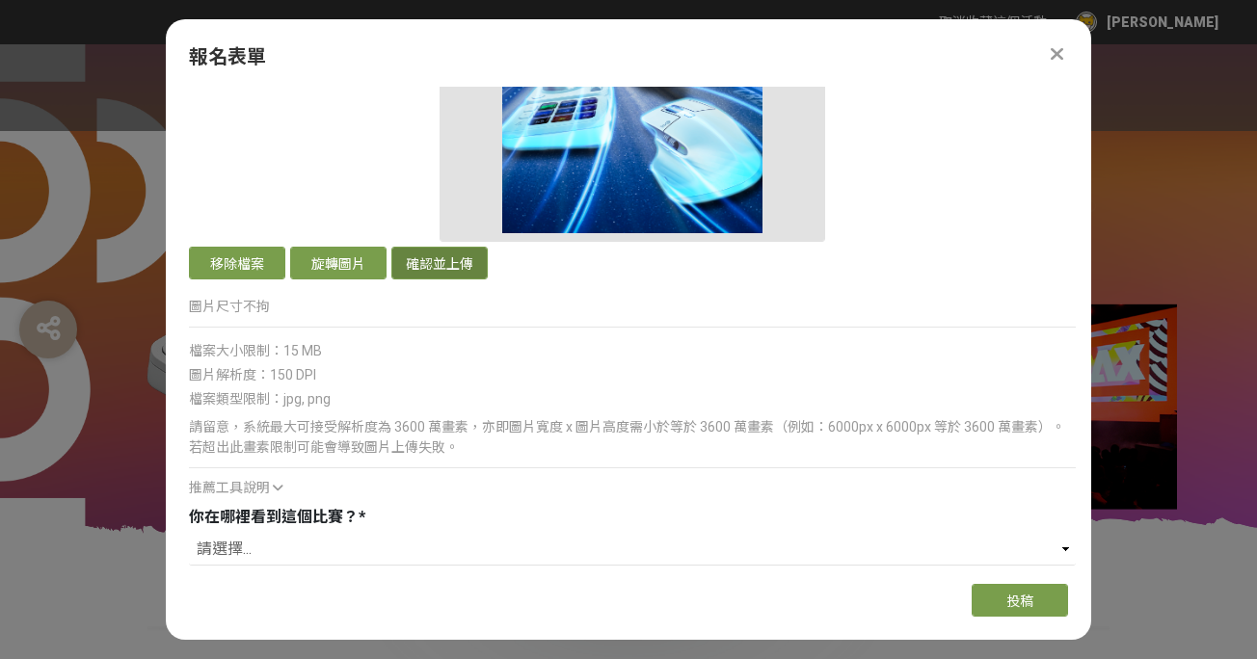
click at [447, 262] on button "確認並上傳" at bounding box center [439, 263] width 96 height 33
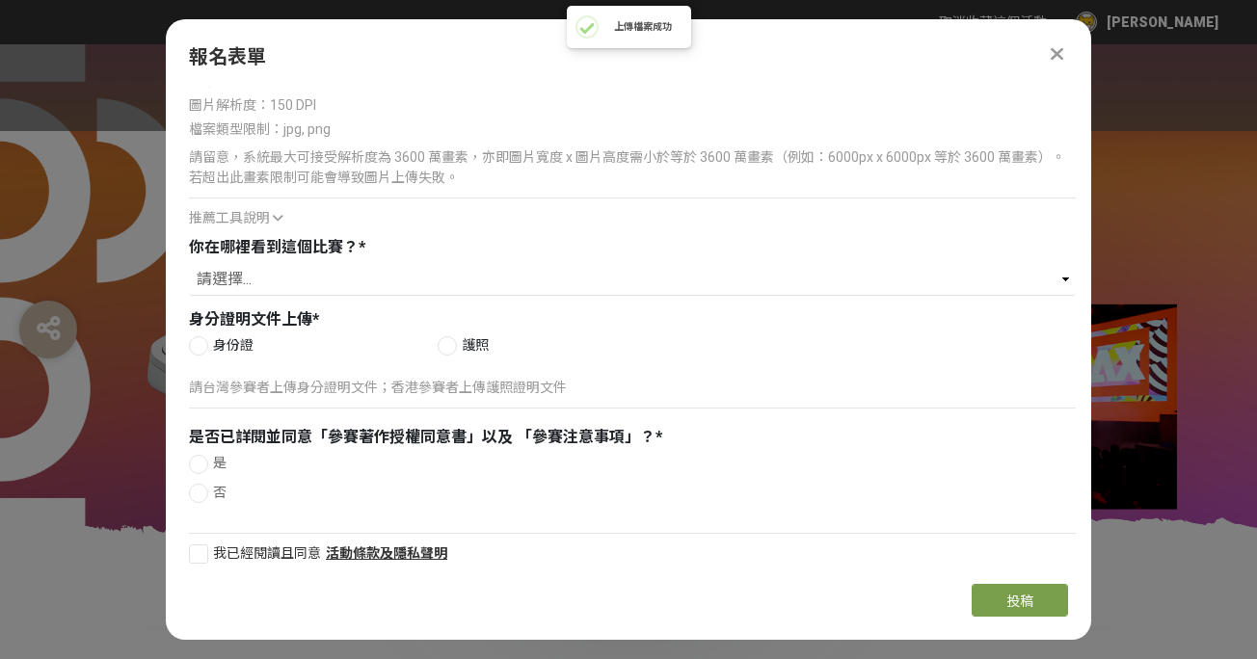
scroll to position [1445, 0]
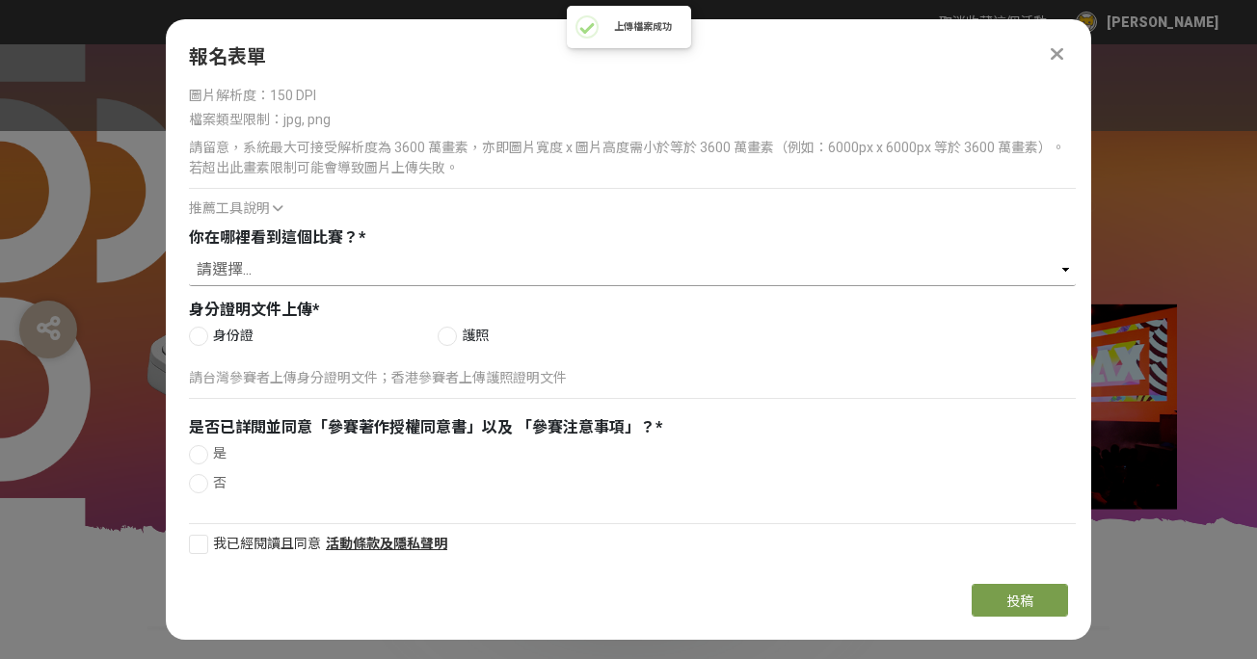
click at [275, 275] on select "請選擇... Logitech Taiwan Facebook 粉絲專頁 Logitech 官方電子報（EDM） ​線上廣告 ​合作講者／KOL 社群分享 媒…" at bounding box center [632, 270] width 887 height 33
select select "​赫綵設計學院官方公告"
click at [200, 332] on div at bounding box center [198, 336] width 19 height 19
radio input "true"
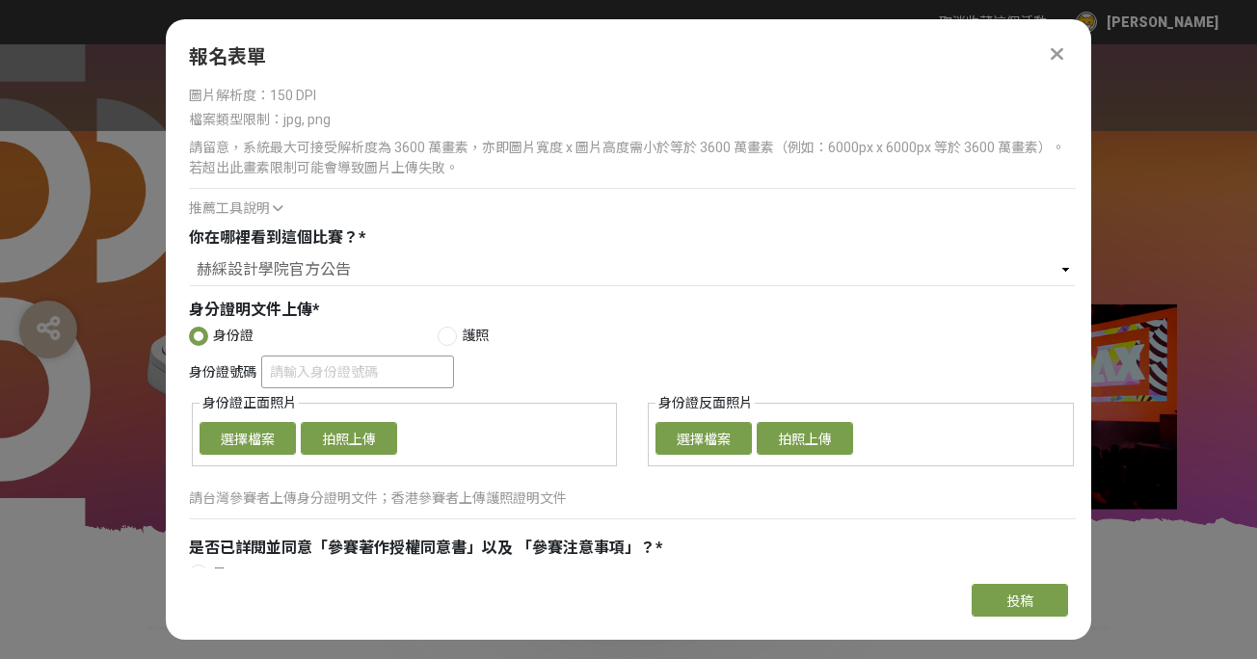
click at [307, 368] on input "身份證號碼" at bounding box center [357, 372] width 193 height 33
type input "L124877790"
click at [264, 439] on button "選擇檔案" at bounding box center [248, 438] width 96 height 33
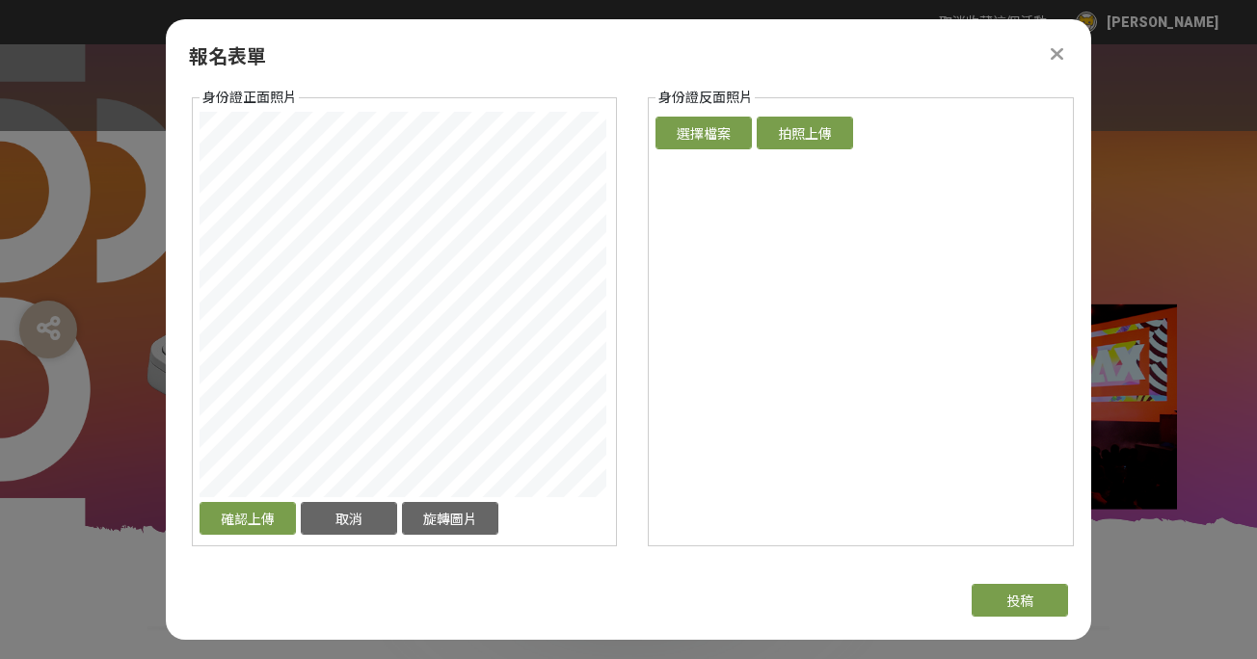
scroll to position [1752, 0]
click at [275, 517] on button "確認上傳" at bounding box center [248, 517] width 96 height 33
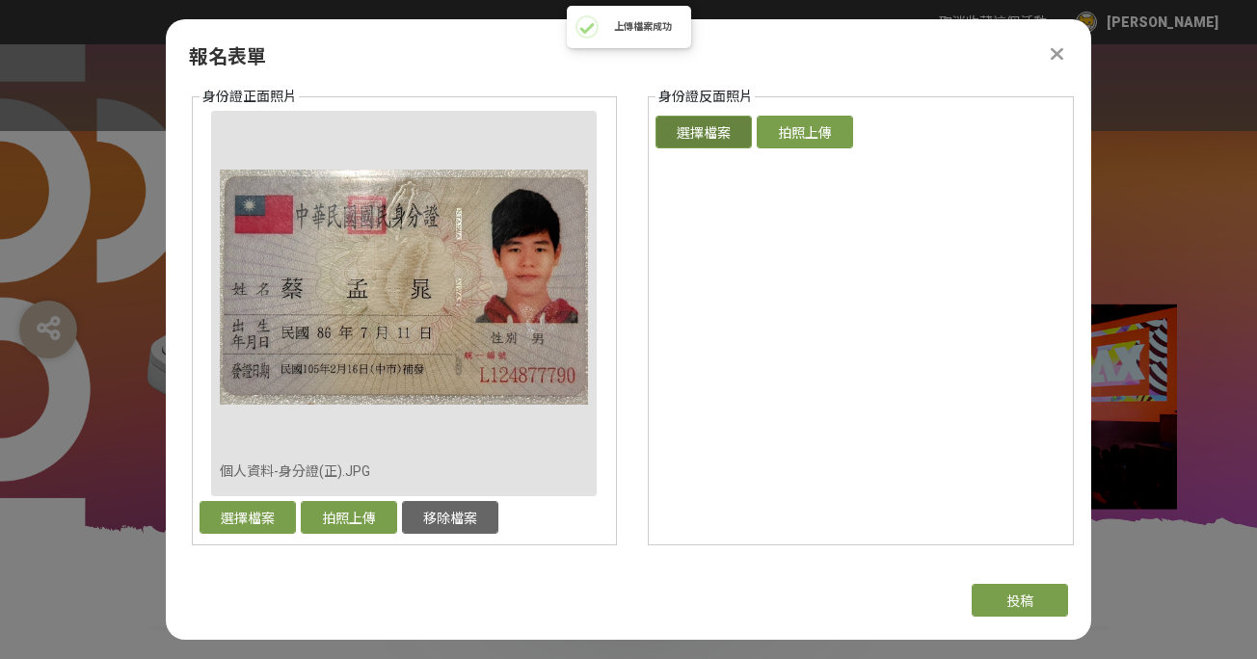
click at [725, 140] on button "選擇檔案" at bounding box center [704, 132] width 96 height 33
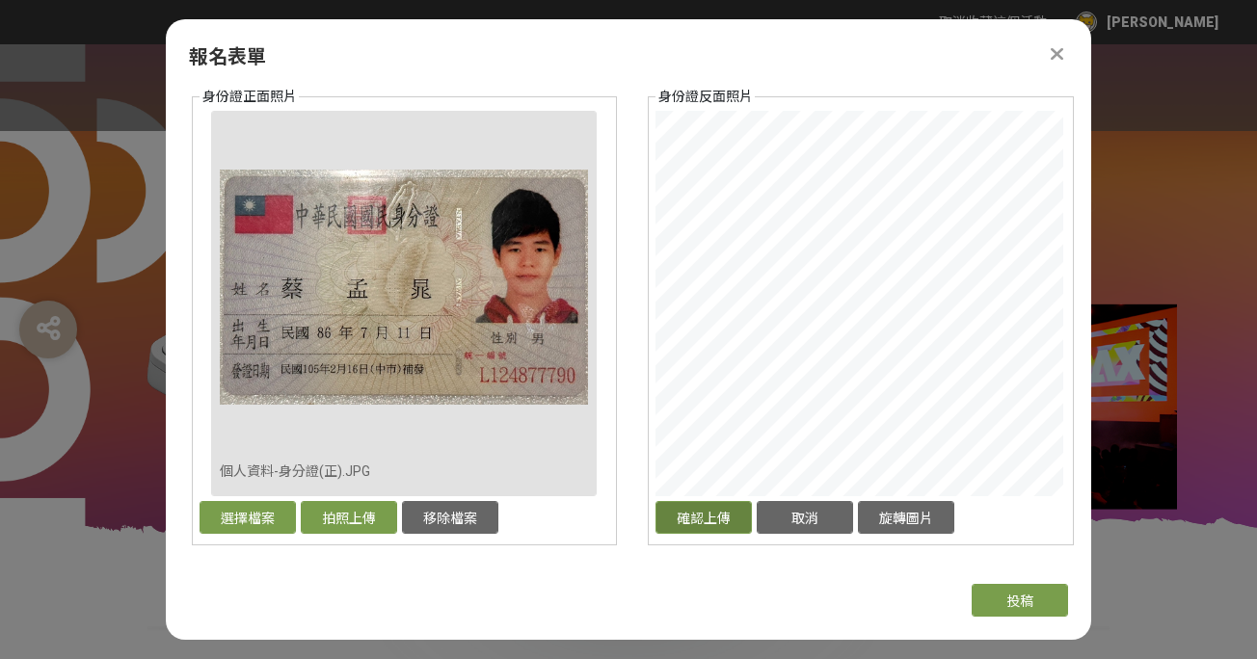
click at [727, 519] on button "確認上傳" at bounding box center [704, 517] width 96 height 33
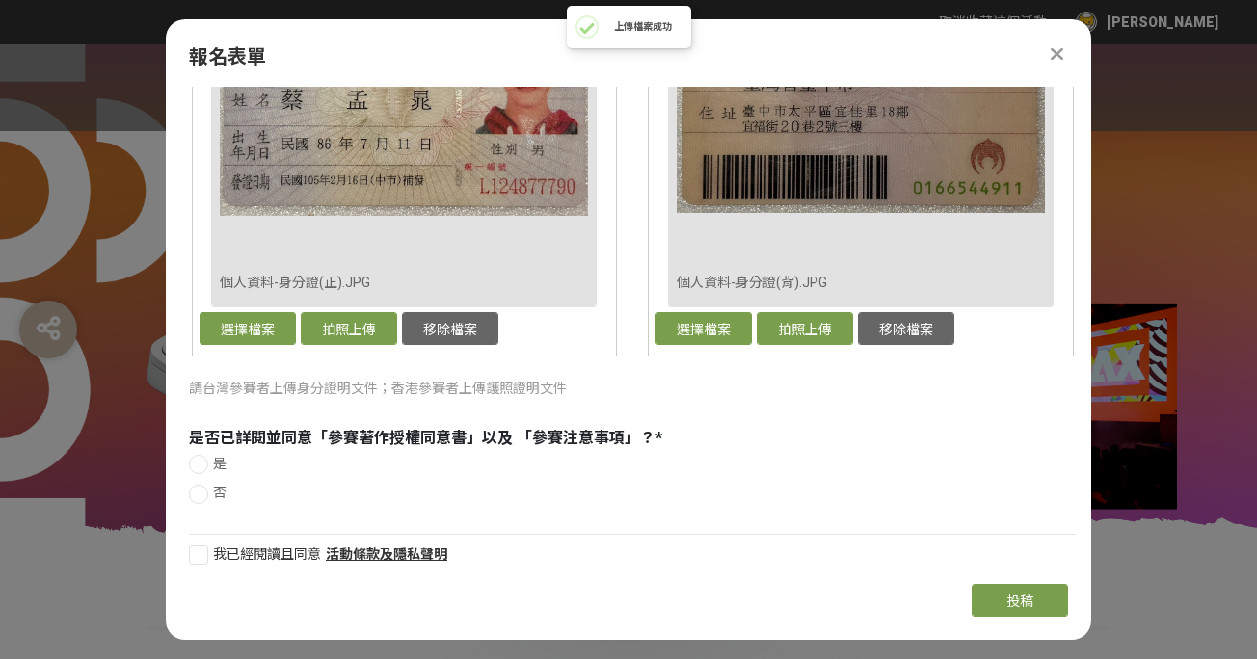
scroll to position [1951, 0]
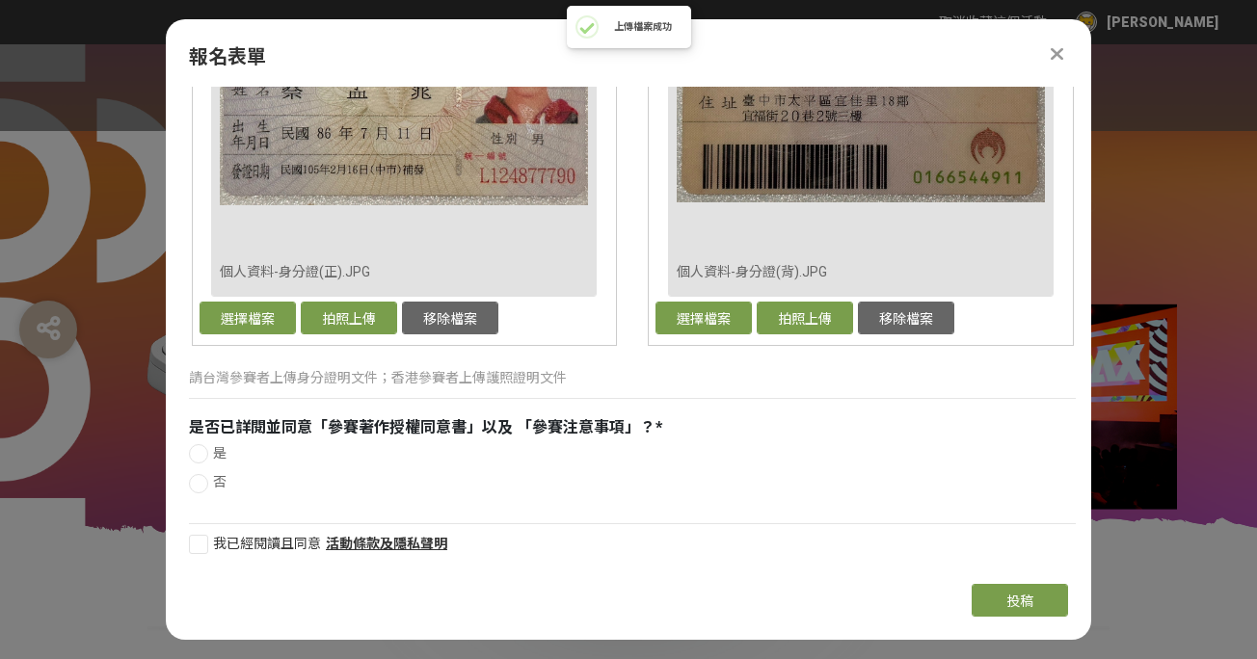
click at [194, 450] on div at bounding box center [198, 453] width 19 height 19
radio input "true"
click at [206, 545] on div at bounding box center [198, 544] width 19 height 19
checkbox input "true"
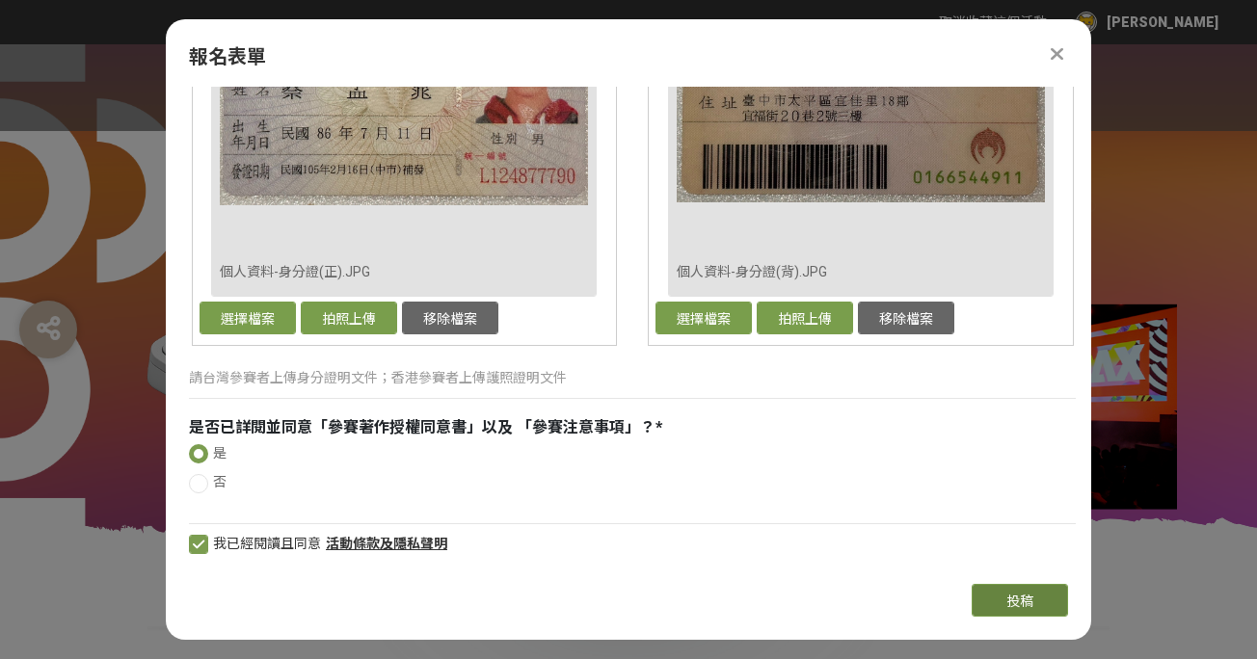
click at [996, 595] on button "投稿" at bounding box center [1020, 600] width 96 height 33
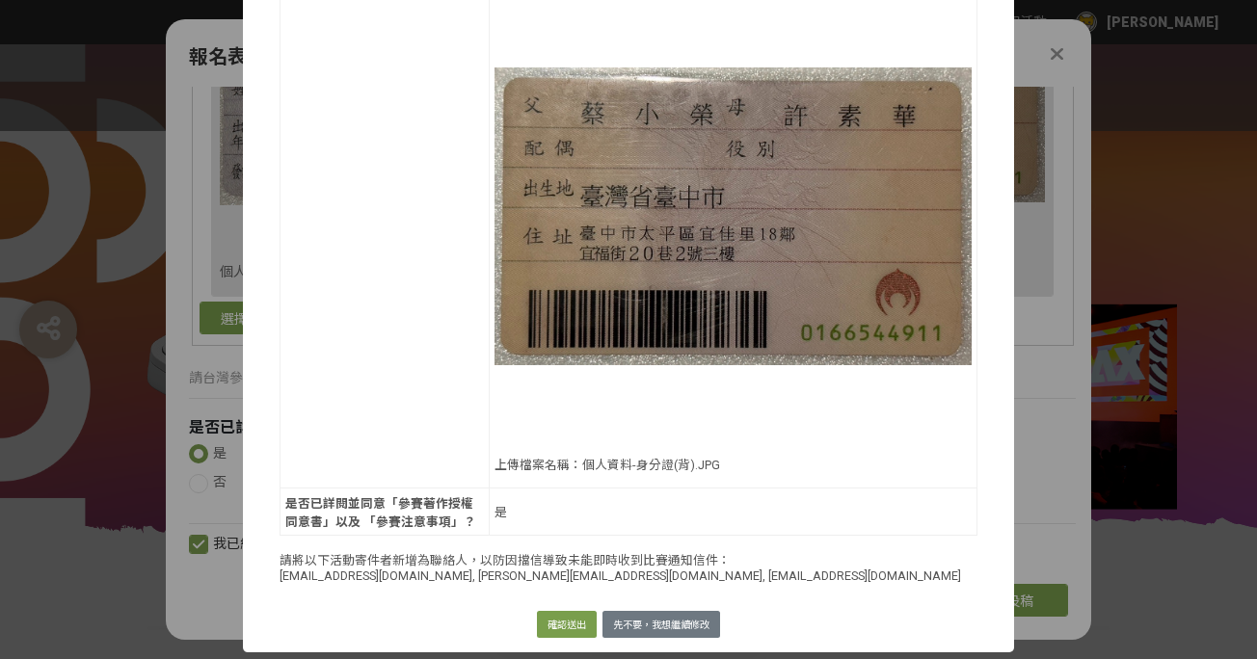
scroll to position [1548, 0]
click at [561, 625] on button "確認送出" at bounding box center [567, 624] width 60 height 27
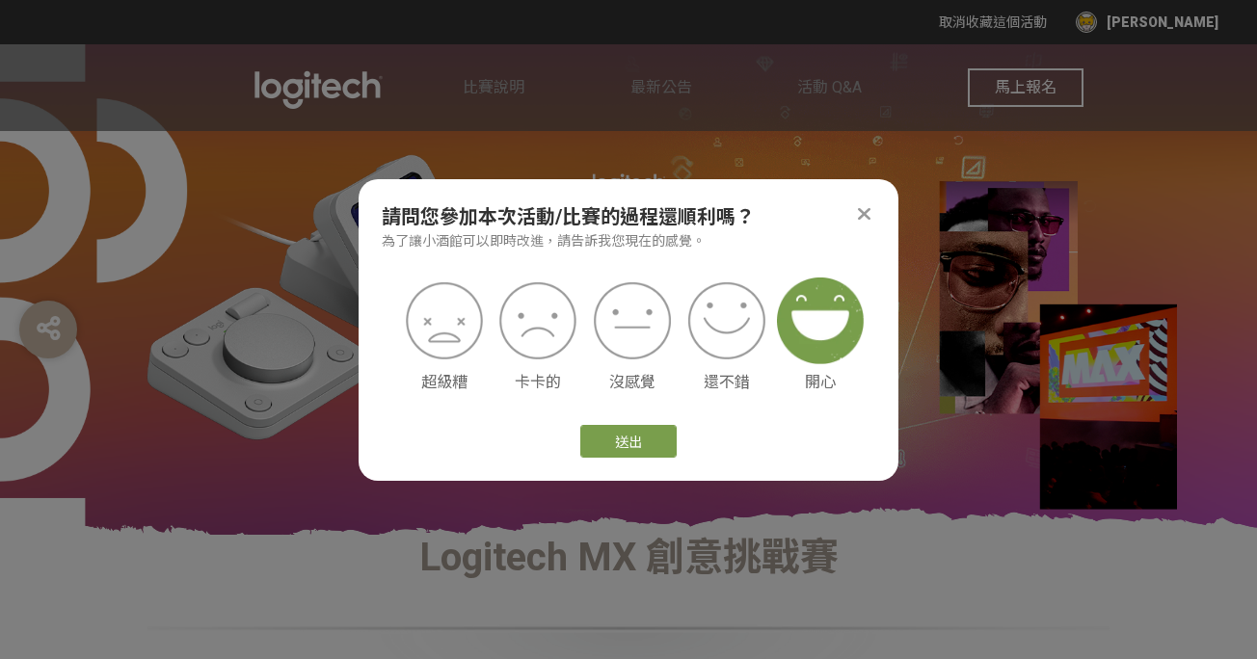
click at [834, 341] on img at bounding box center [820, 321] width 87 height 87
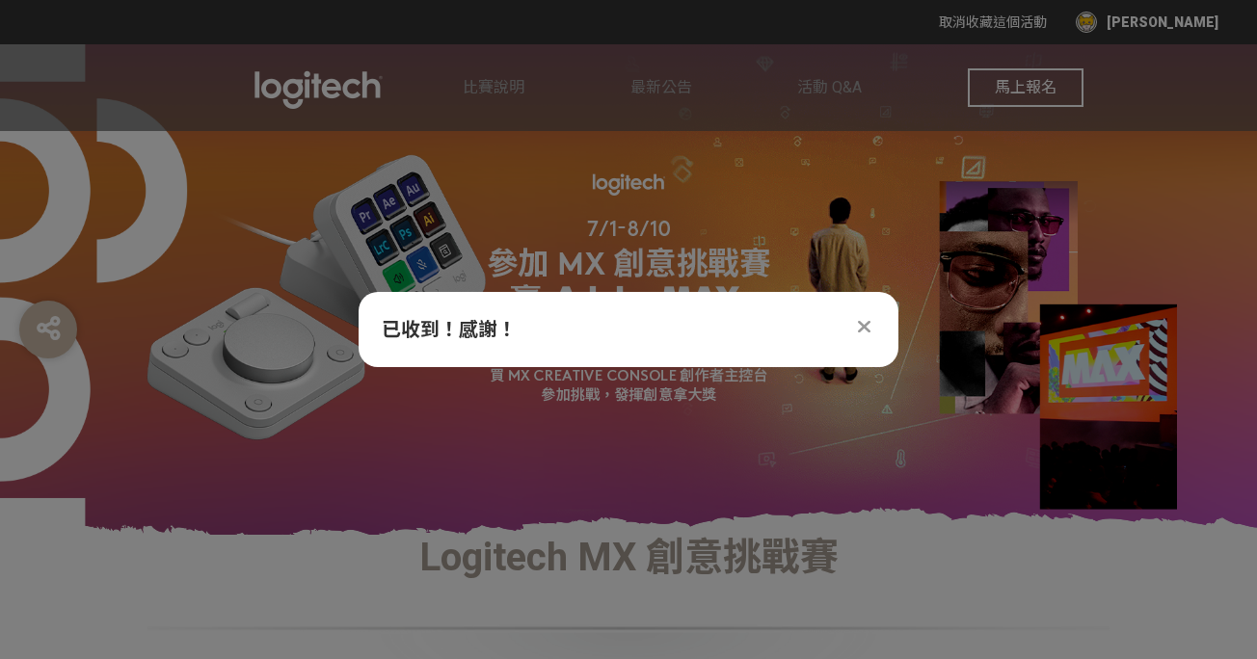
click at [865, 333] on icon at bounding box center [864, 326] width 13 height 19
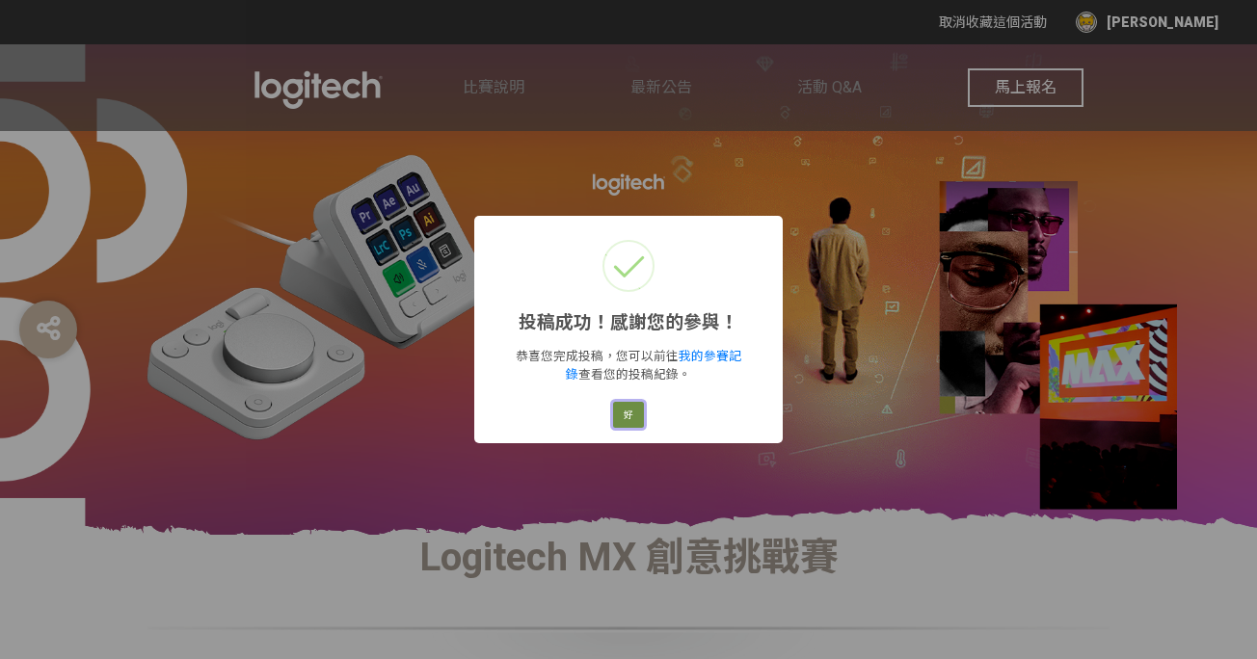
click at [622, 415] on button "好" at bounding box center [628, 415] width 31 height 27
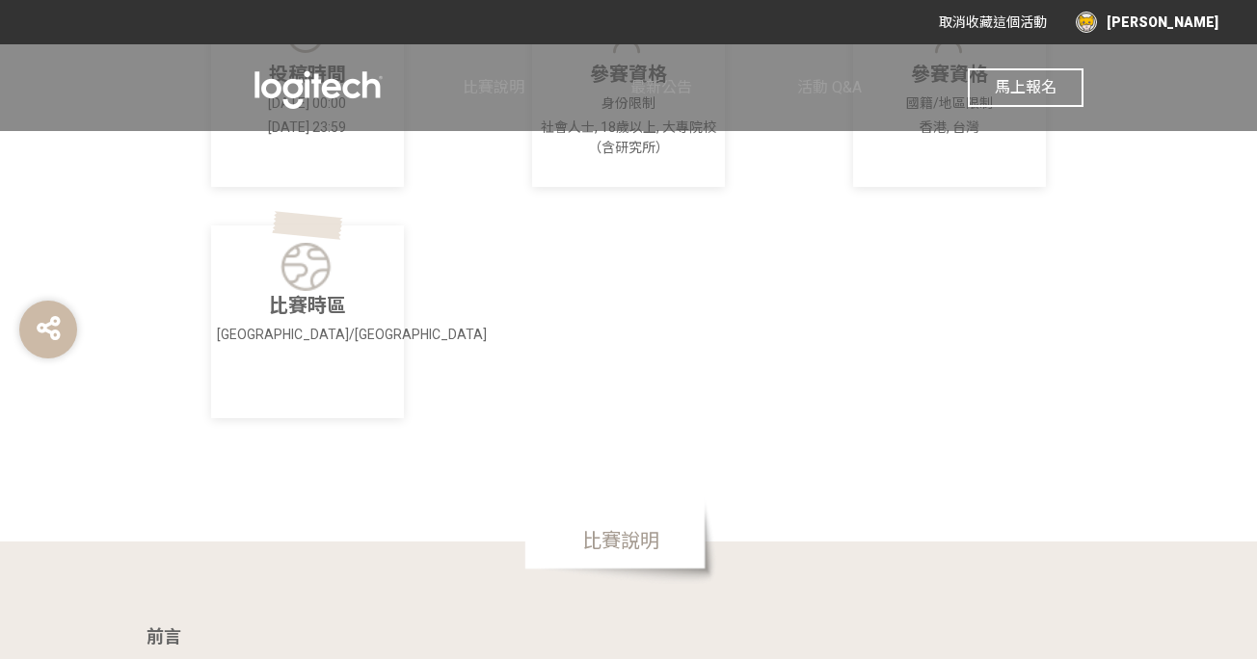
scroll to position [22, 0]
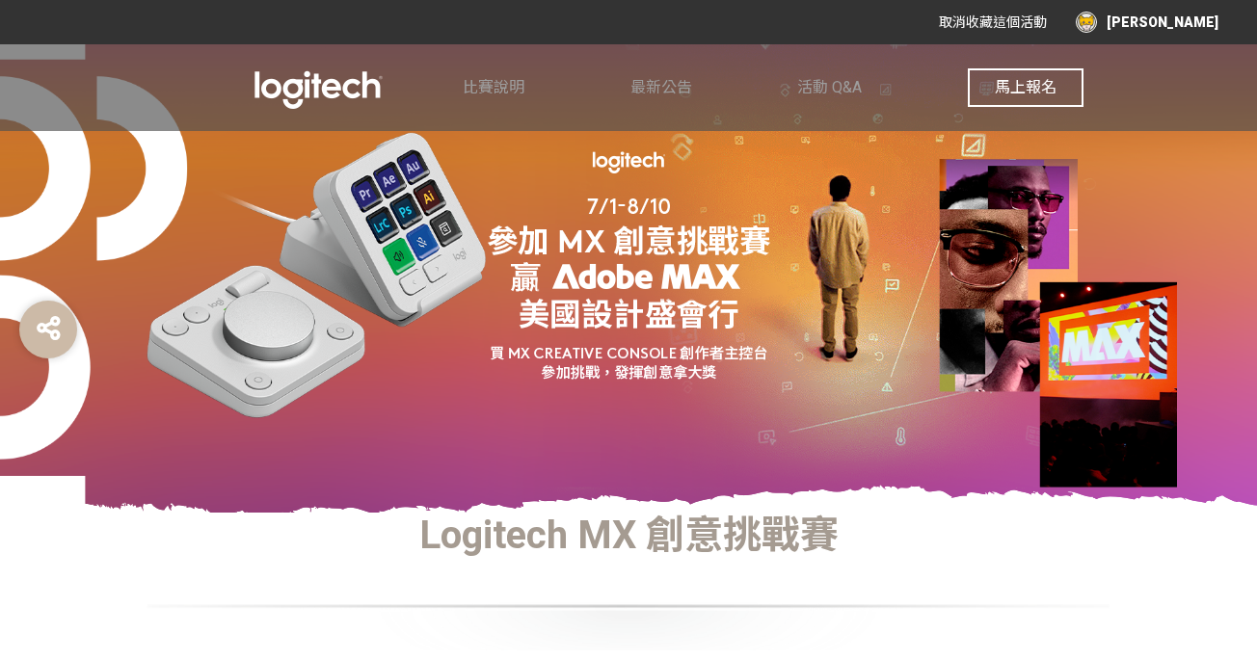
click at [1178, 21] on div "[PERSON_NAME]" at bounding box center [1147, 22] width 143 height 21
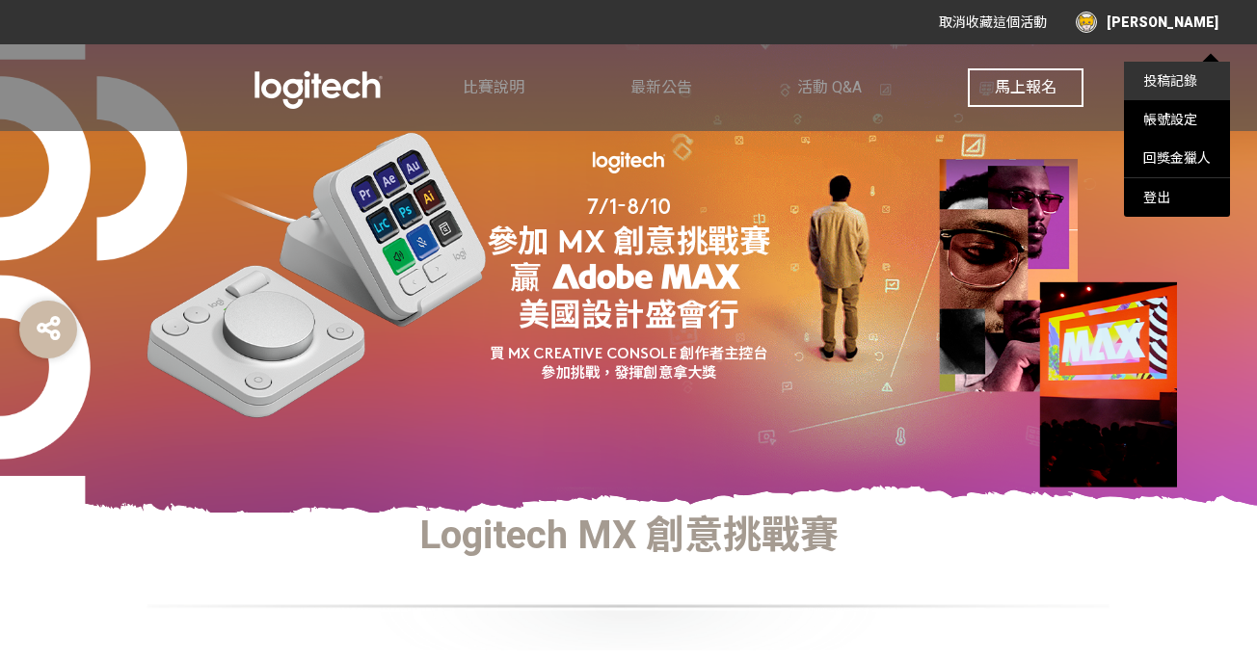
click at [1181, 74] on link "投稿記錄" at bounding box center [1170, 80] width 54 height 15
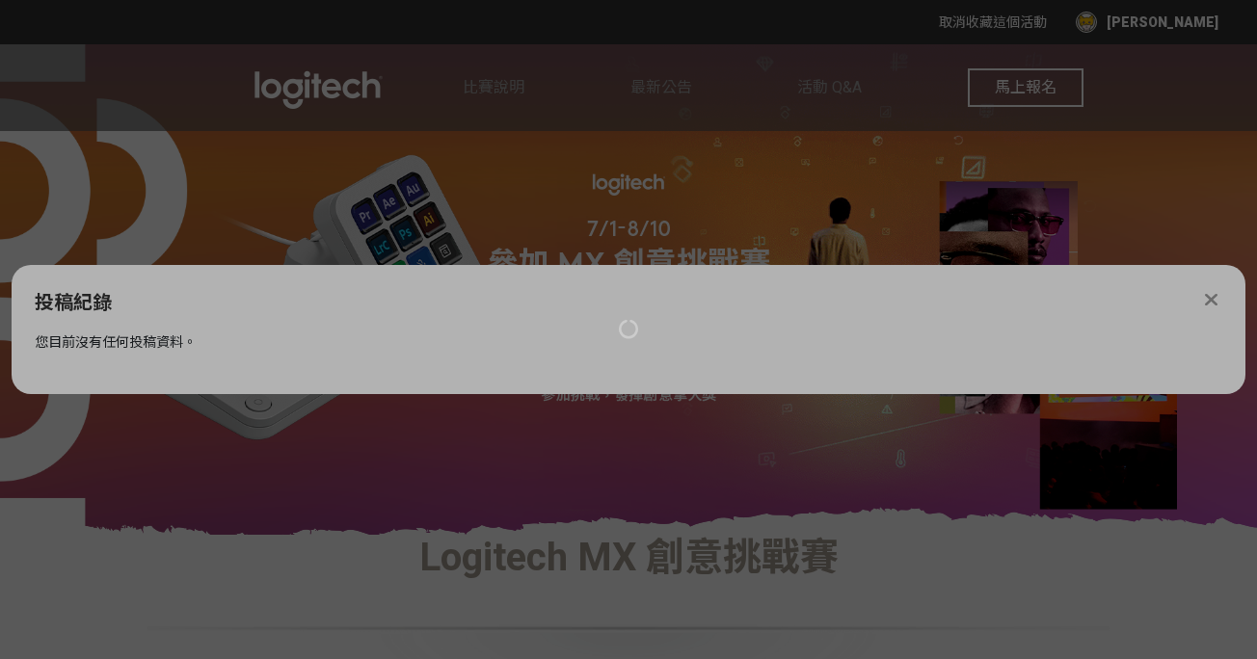
scroll to position [0, 0]
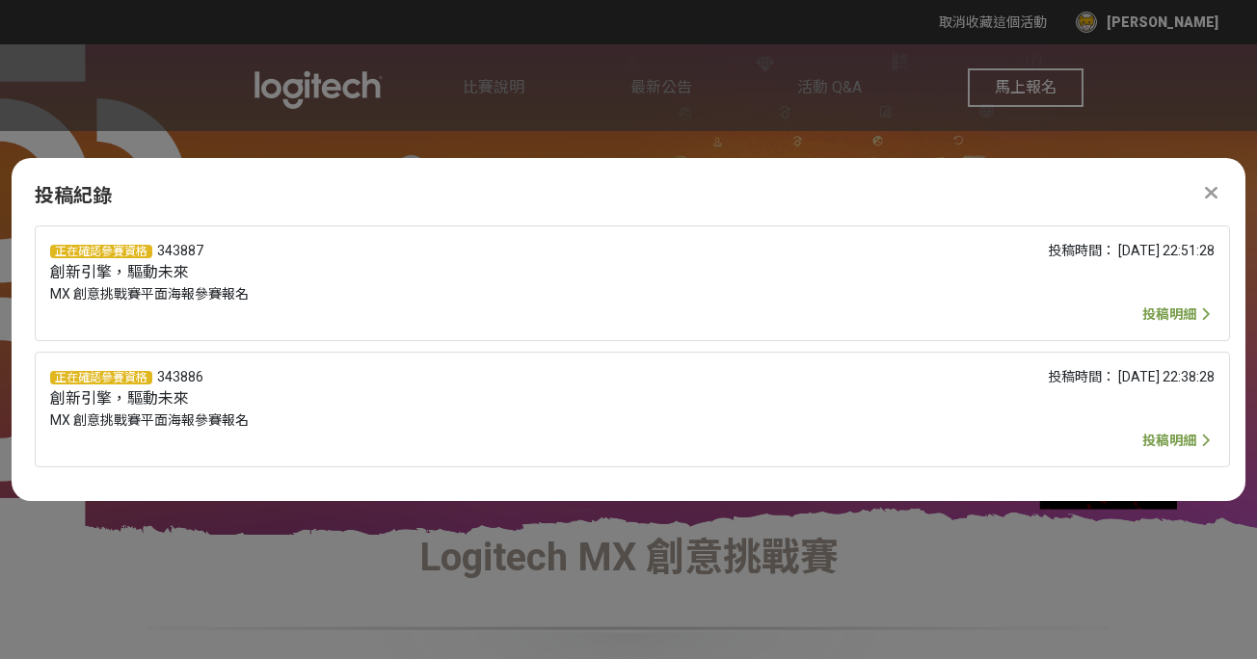
click at [1165, 311] on span "投稿明細" at bounding box center [1169, 314] width 54 height 15
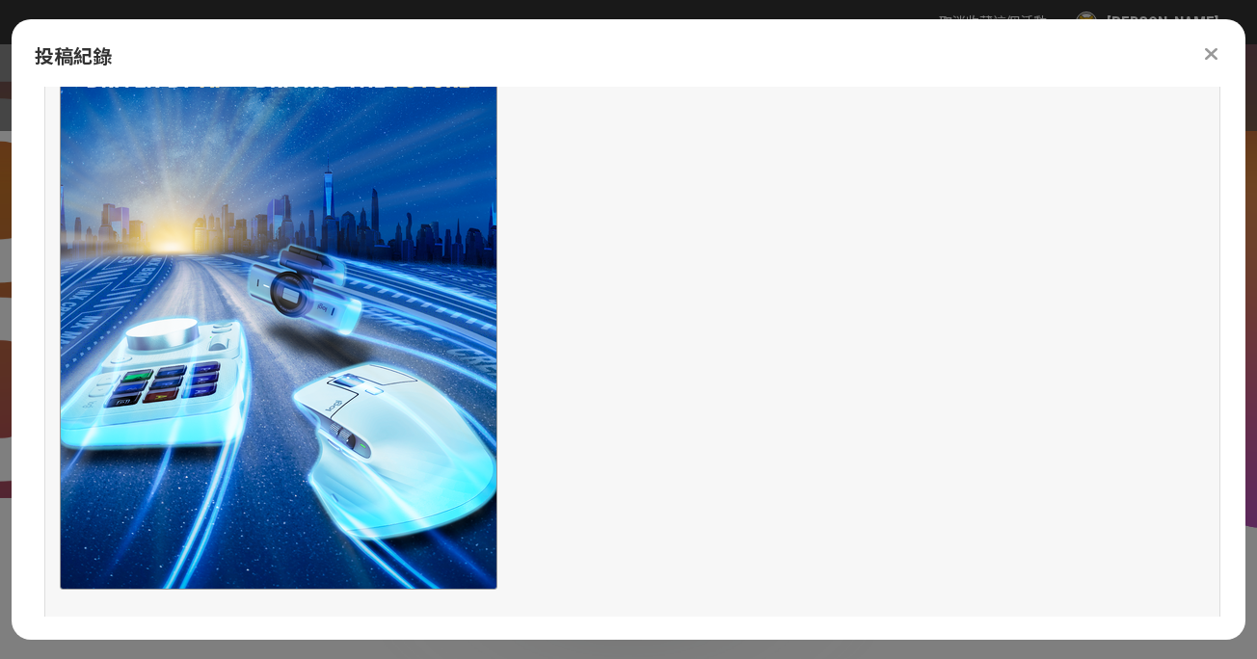
scroll to position [1074, 0]
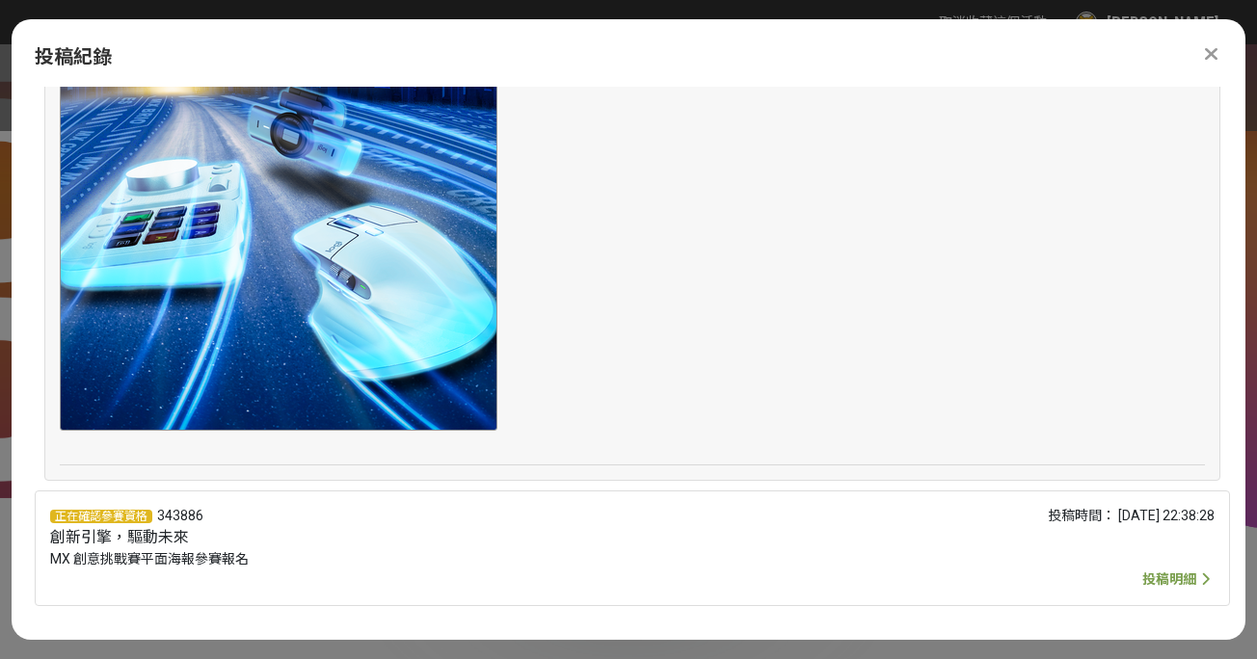
click at [1144, 579] on span "投稿明細" at bounding box center [1169, 579] width 54 height 15
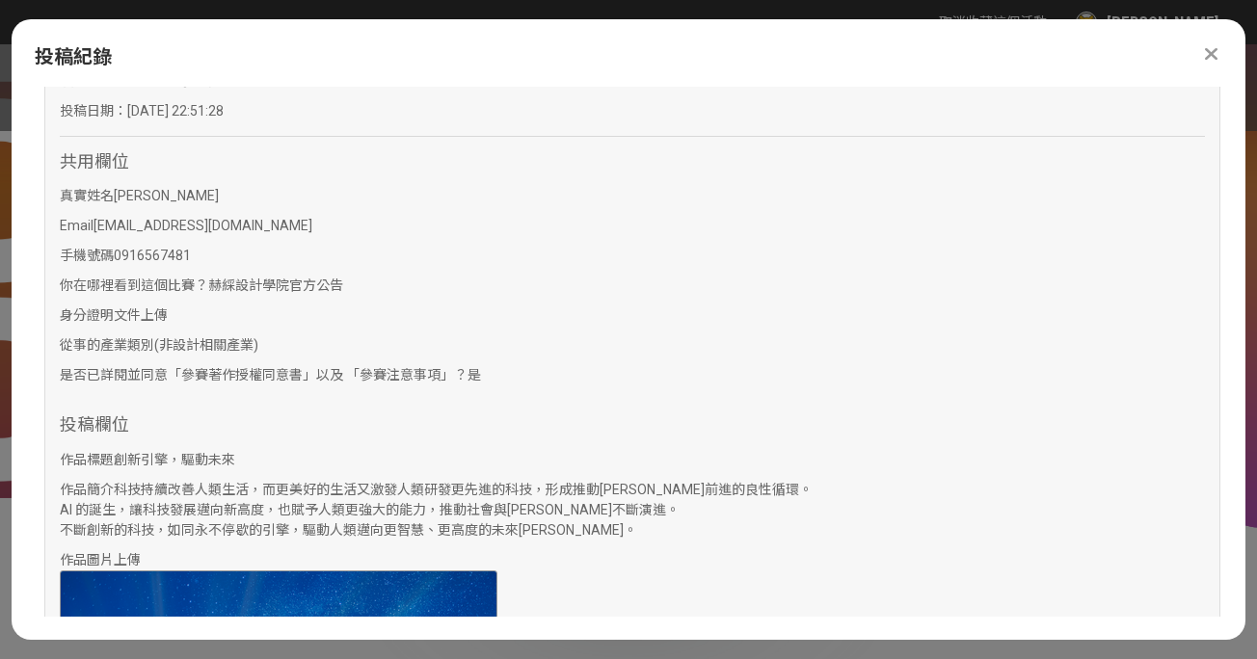
scroll to position [0, 0]
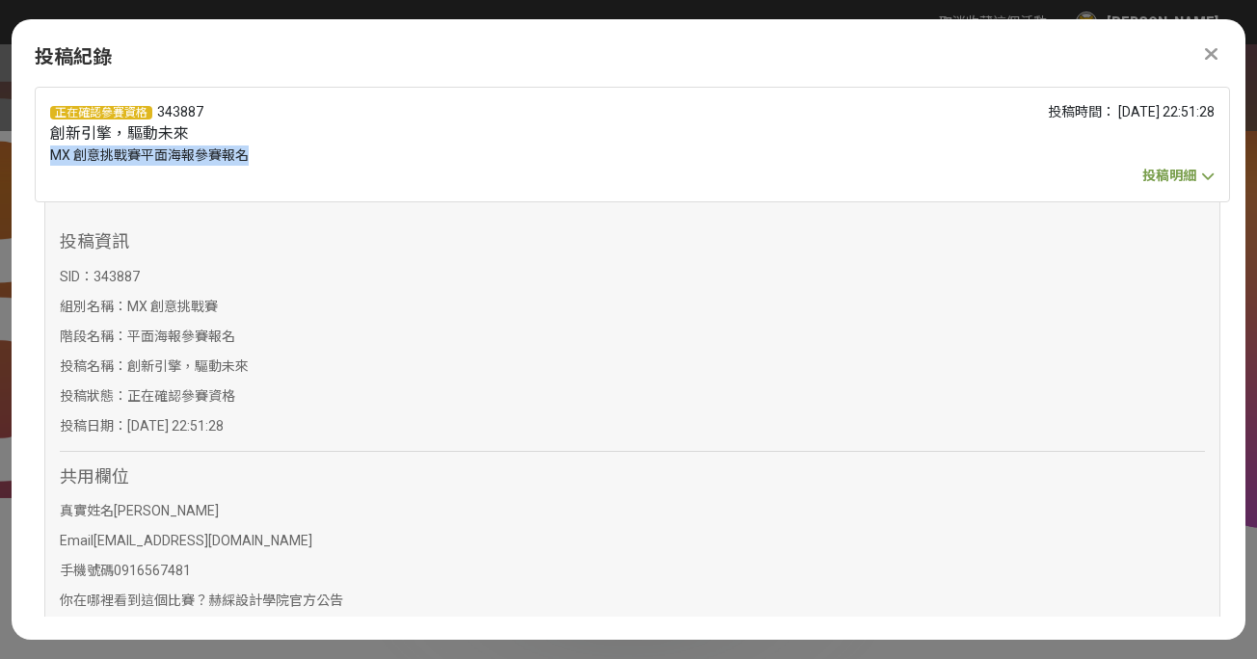
drag, startPoint x: 276, startPoint y: 157, endPoint x: 53, endPoint y: 162, distance: 222.8
click at [53, 162] on div "正在確認參賽資格 343887 創新引擎，驅動未來 MX 創意挑戰賽平面海報參賽報名" at bounding box center [390, 144] width 680 height 85
click at [192, 186] on div "正在確認參賽資格 343887 創新引擎，驅動未來 MX 創意挑戰賽平面海報參賽報名" at bounding box center [390, 144] width 680 height 85
drag, startPoint x: 199, startPoint y: 158, endPoint x: 54, endPoint y: 159, distance: 144.6
click at [54, 159] on span "MX 創意挑戰賽平面海報參賽報名" at bounding box center [149, 155] width 199 height 15
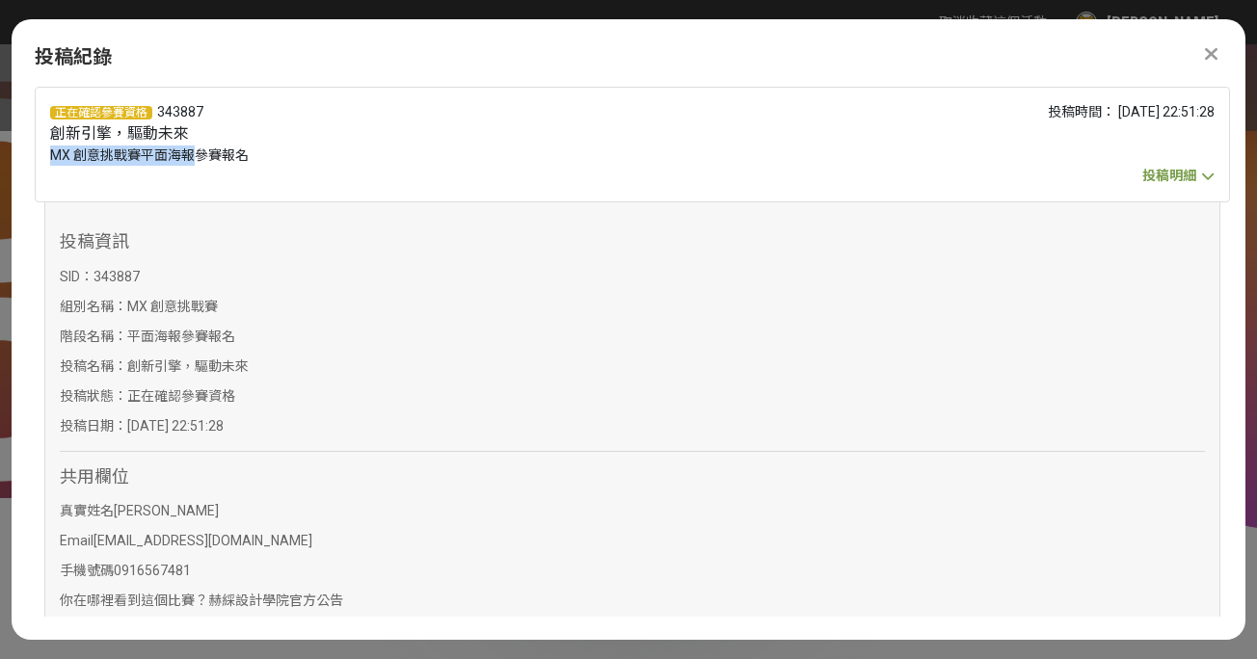
copy span "MX 創意挑戰賽平面海報"
click at [142, 407] on div "投稿資訊 SID： 343887 組別名稱： MX 創意挑戰賽 階段名稱： 平面海報參賽報名 投稿名稱： 創新引擎，驅動未來 投稿狀態： 正在確認參賽資格 投…" at bounding box center [203, 338] width 286 height 215
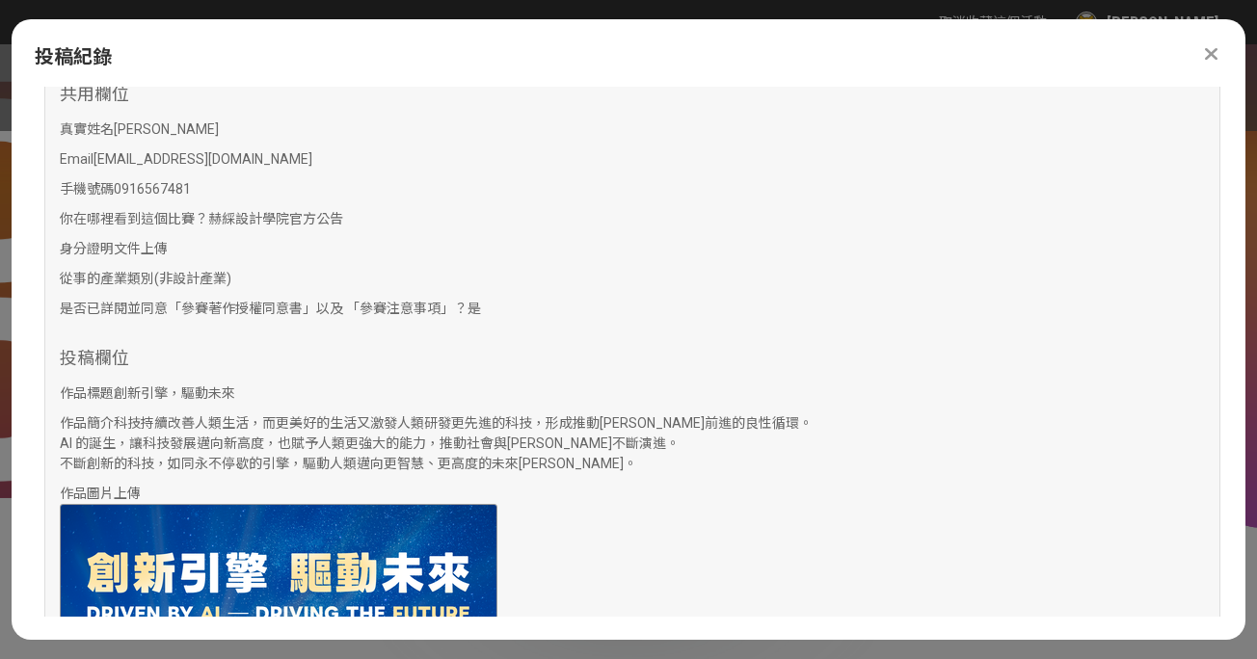
scroll to position [1897, 0]
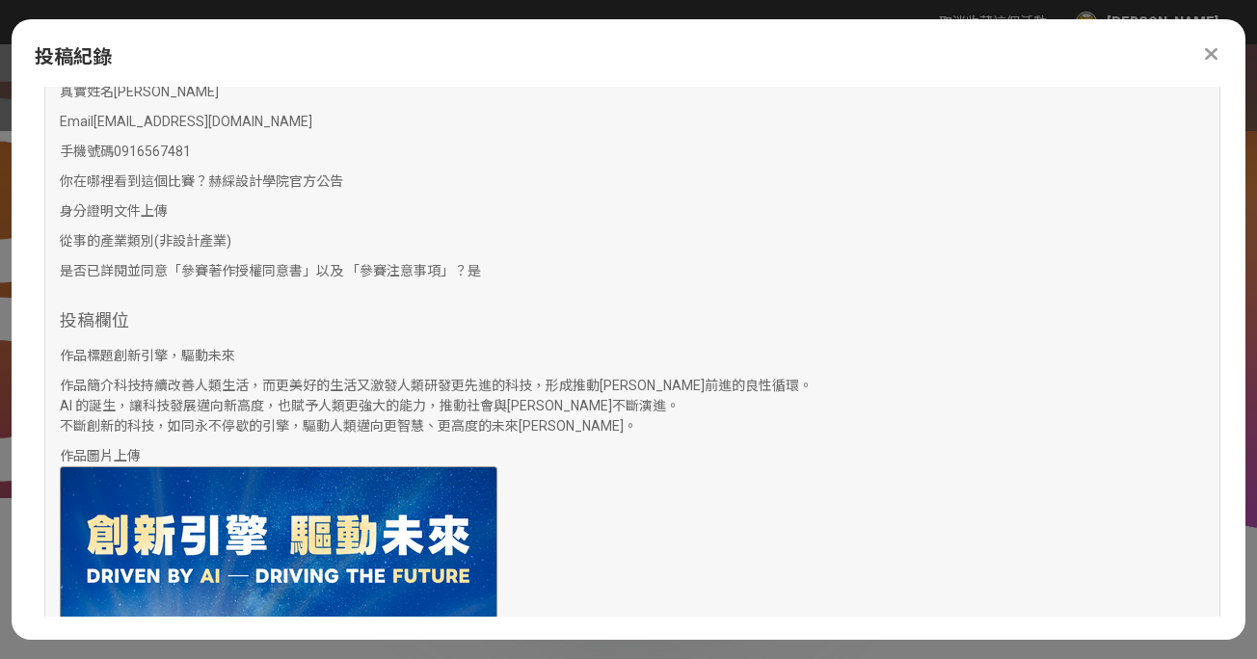
click at [1209, 53] on icon at bounding box center [1211, 53] width 13 height 19
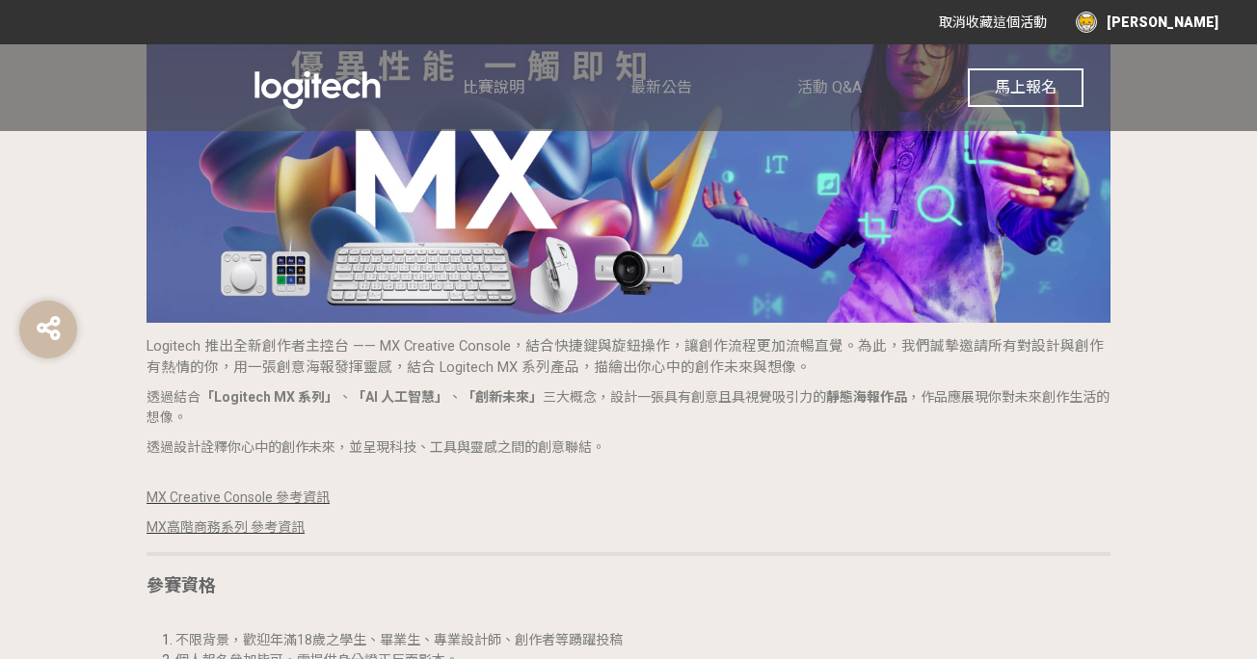
scroll to position [1250, 0]
